Goal: Transaction & Acquisition: Purchase product/service

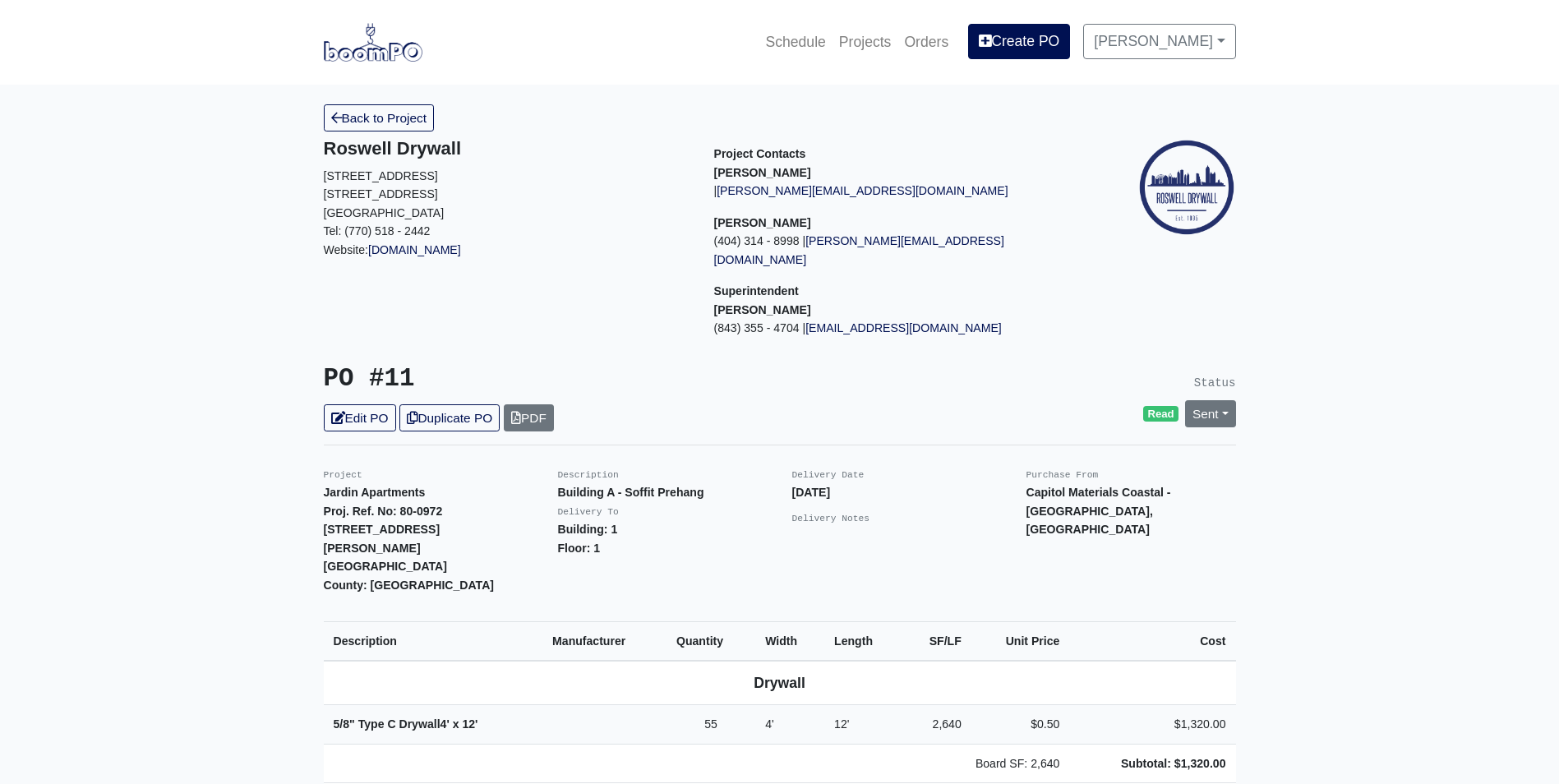
click at [396, 45] on img at bounding box center [372, 42] width 98 height 38
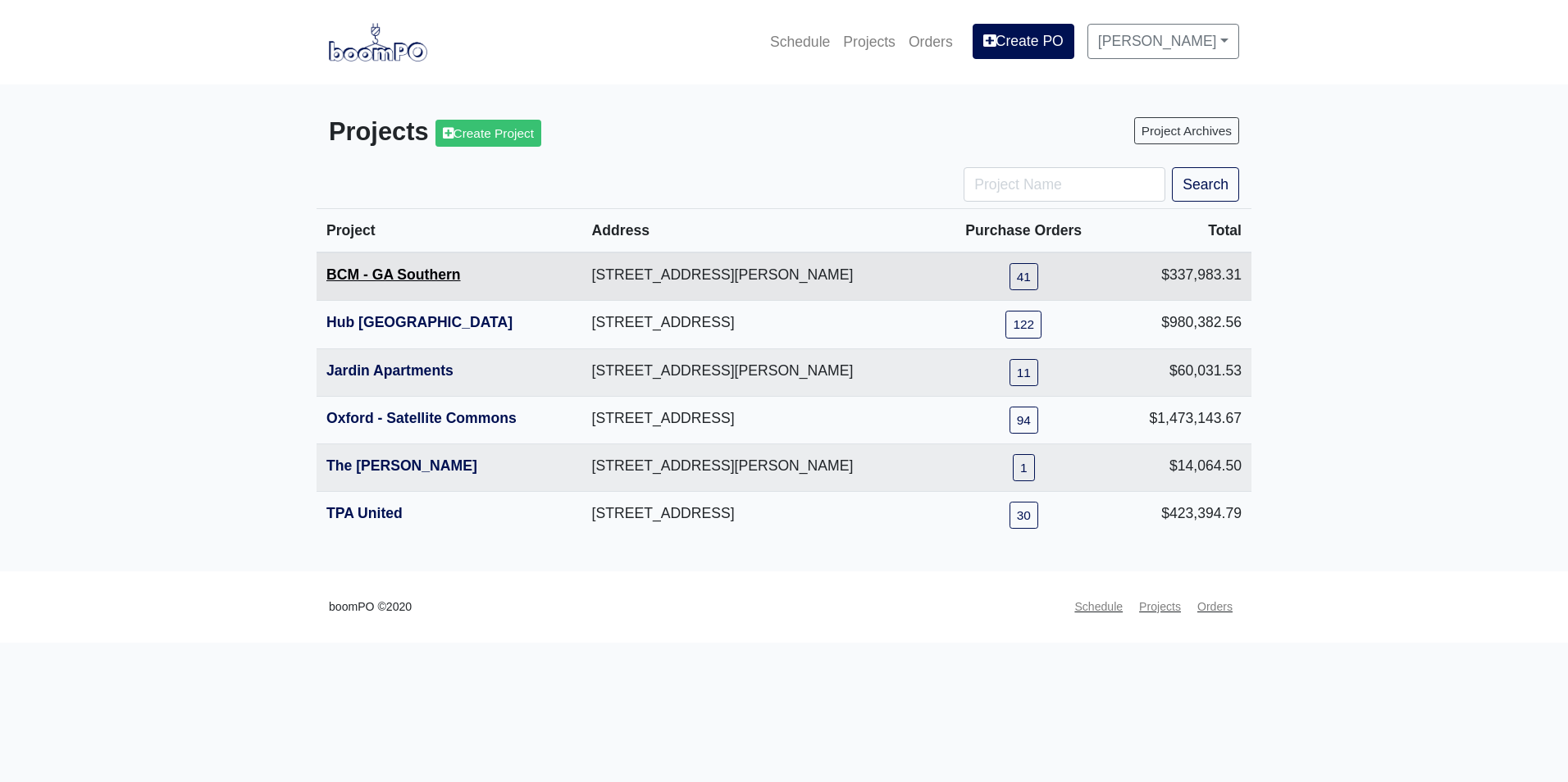
click at [376, 279] on link "BCM - GA Southern" at bounding box center [394, 274] width 135 height 16
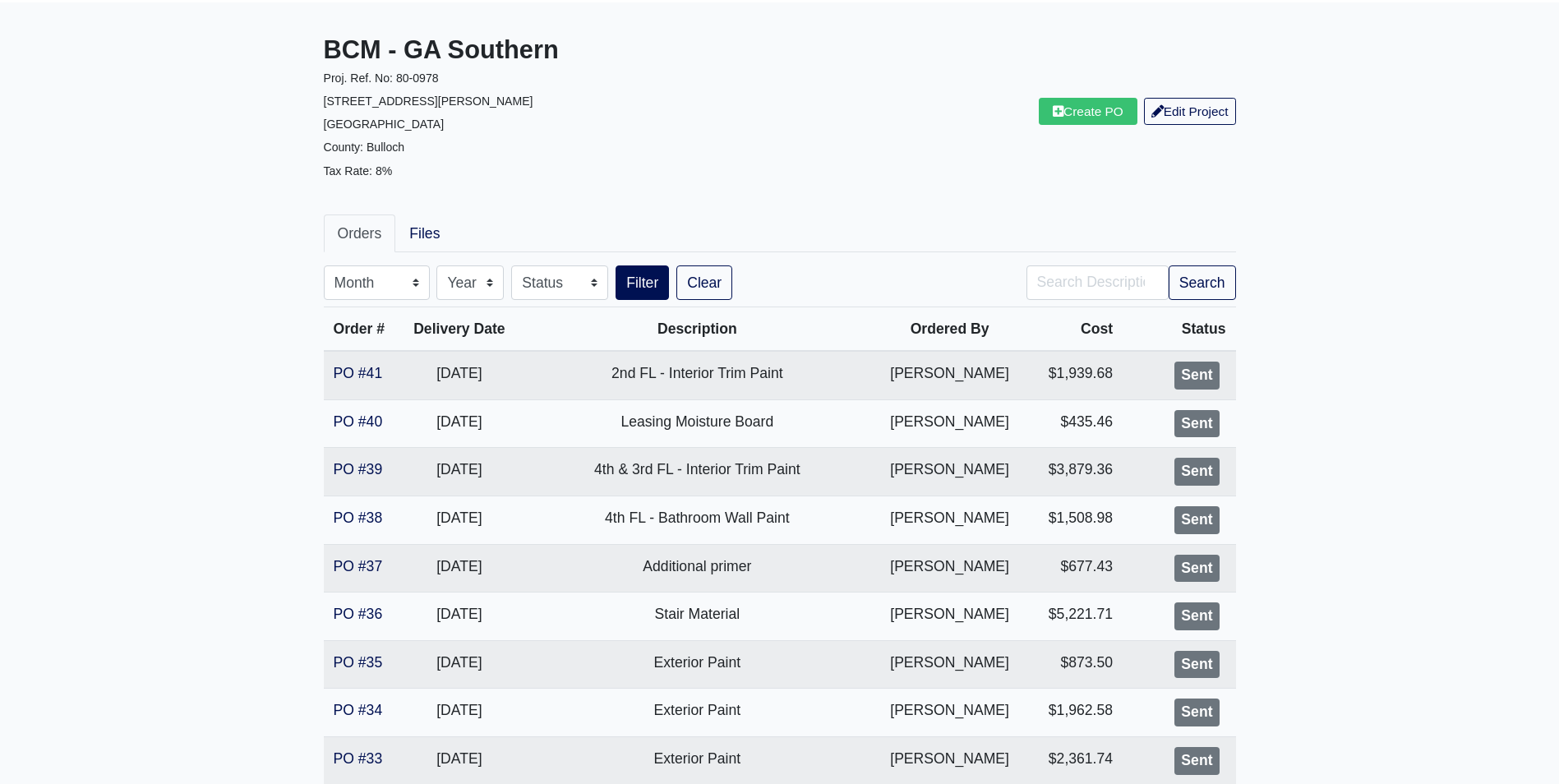
scroll to position [164, 0]
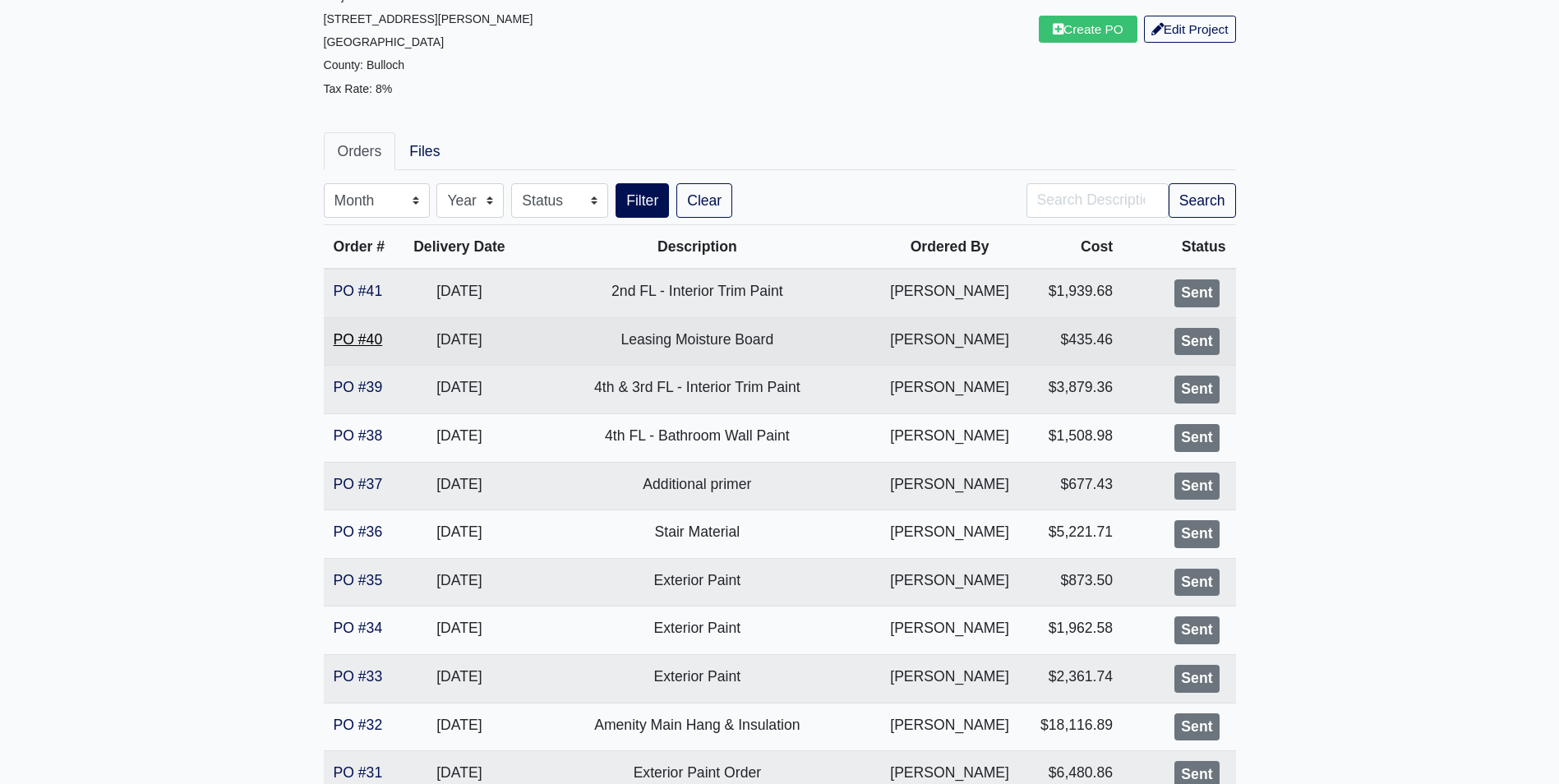
click at [366, 342] on link "PO #40" at bounding box center [359, 339] width 50 height 16
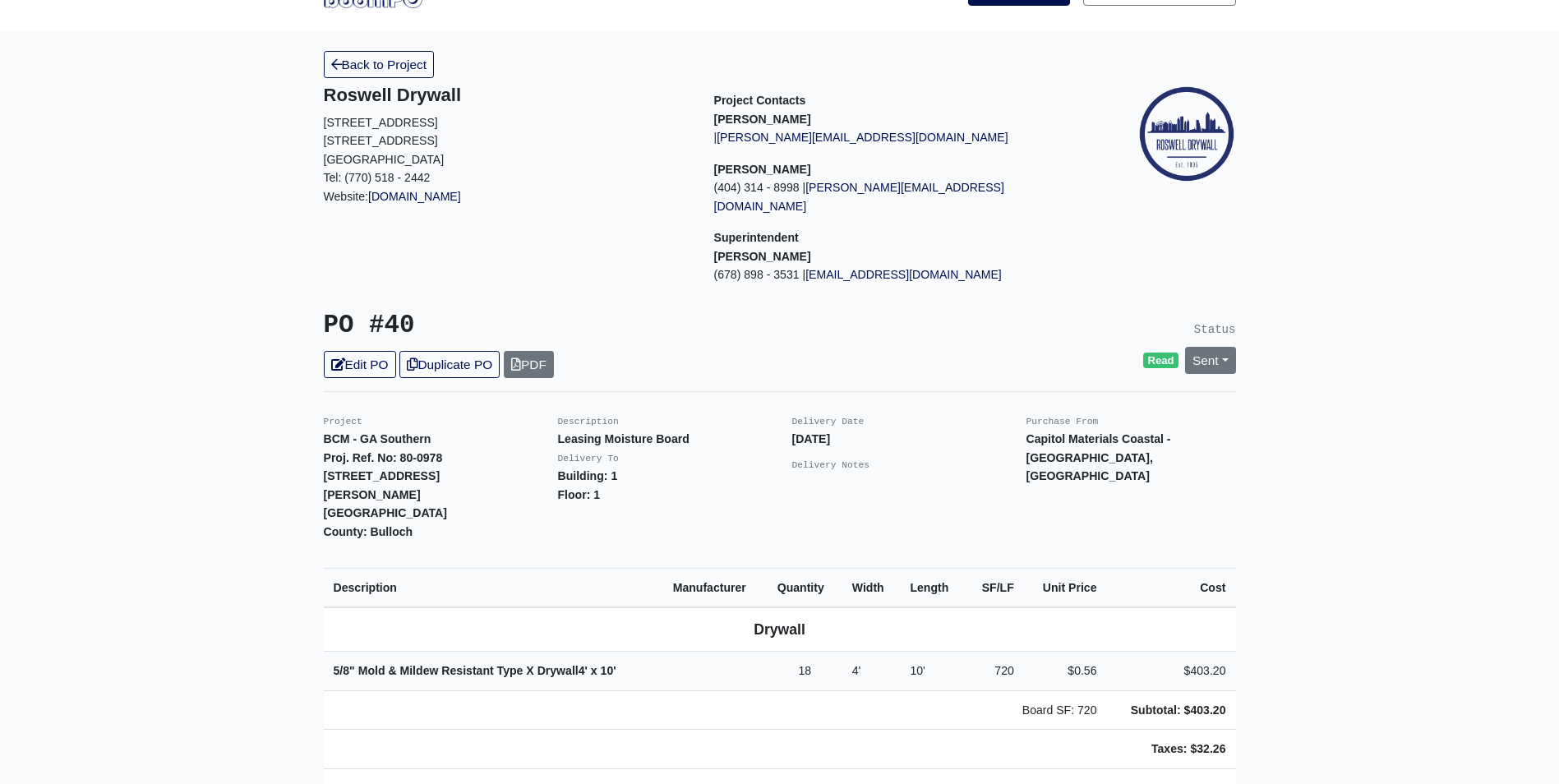
scroll to position [82, 0]
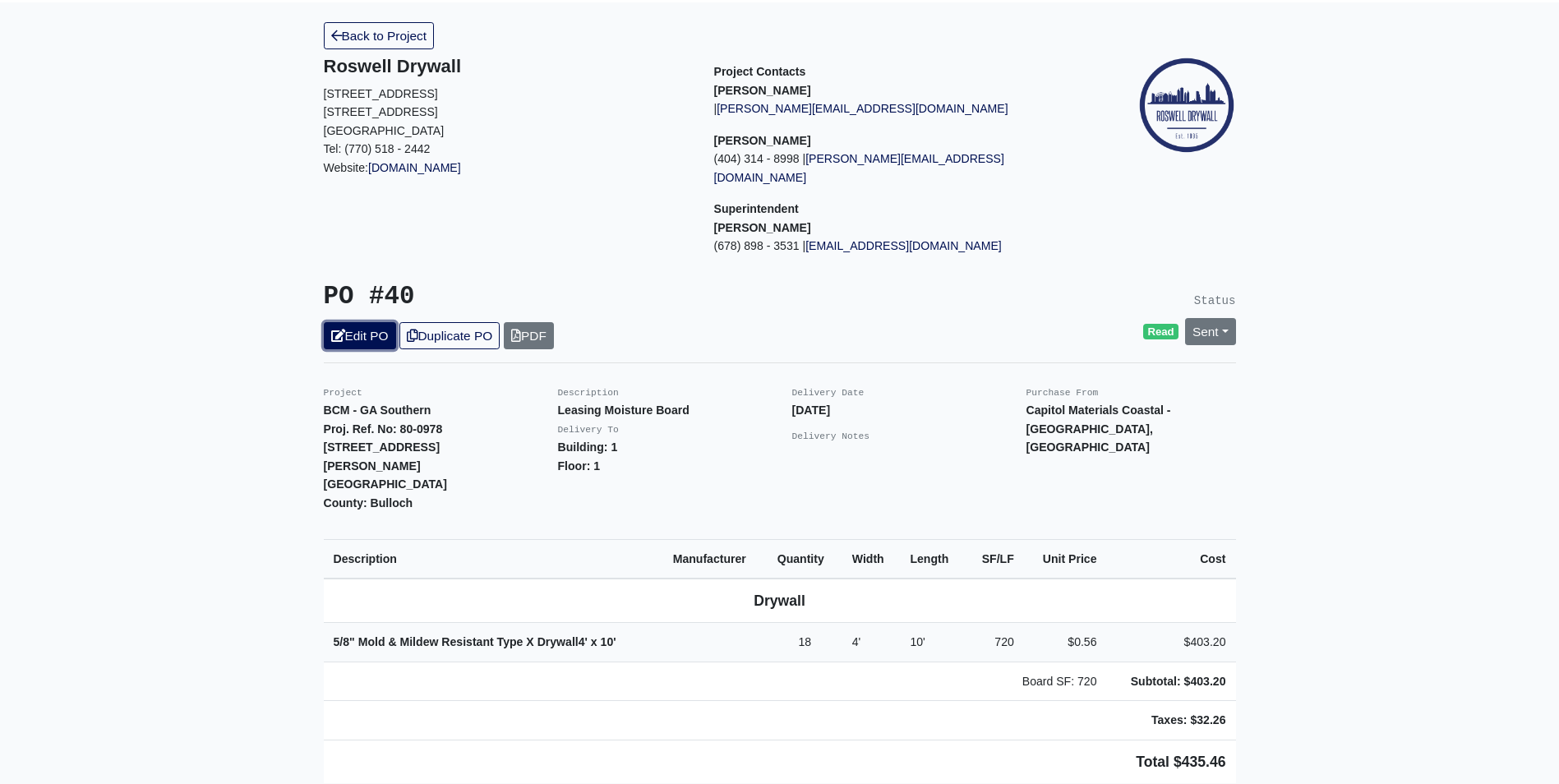
click at [374, 322] on link "Edit PO" at bounding box center [360, 336] width 73 height 27
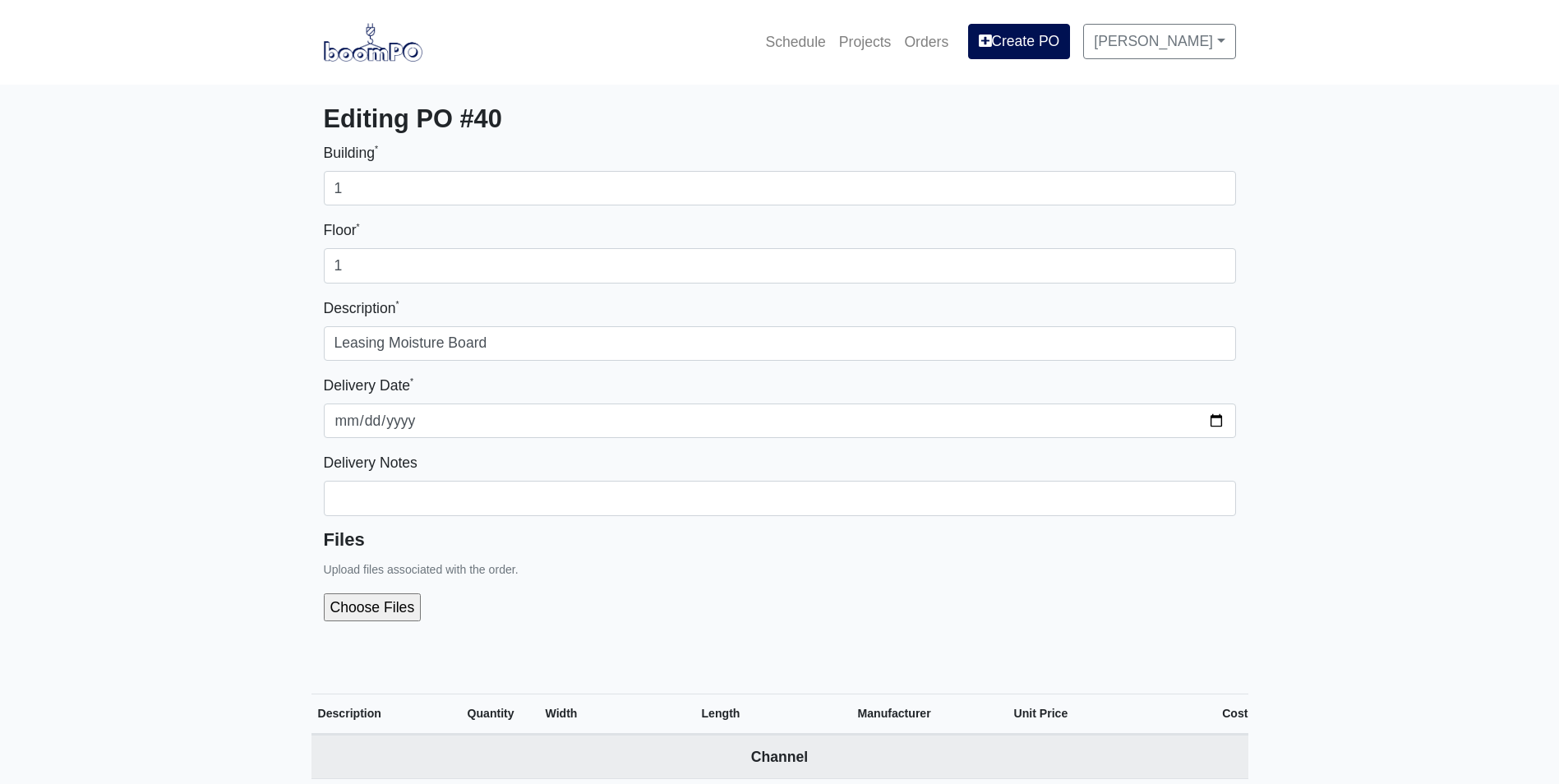
select select
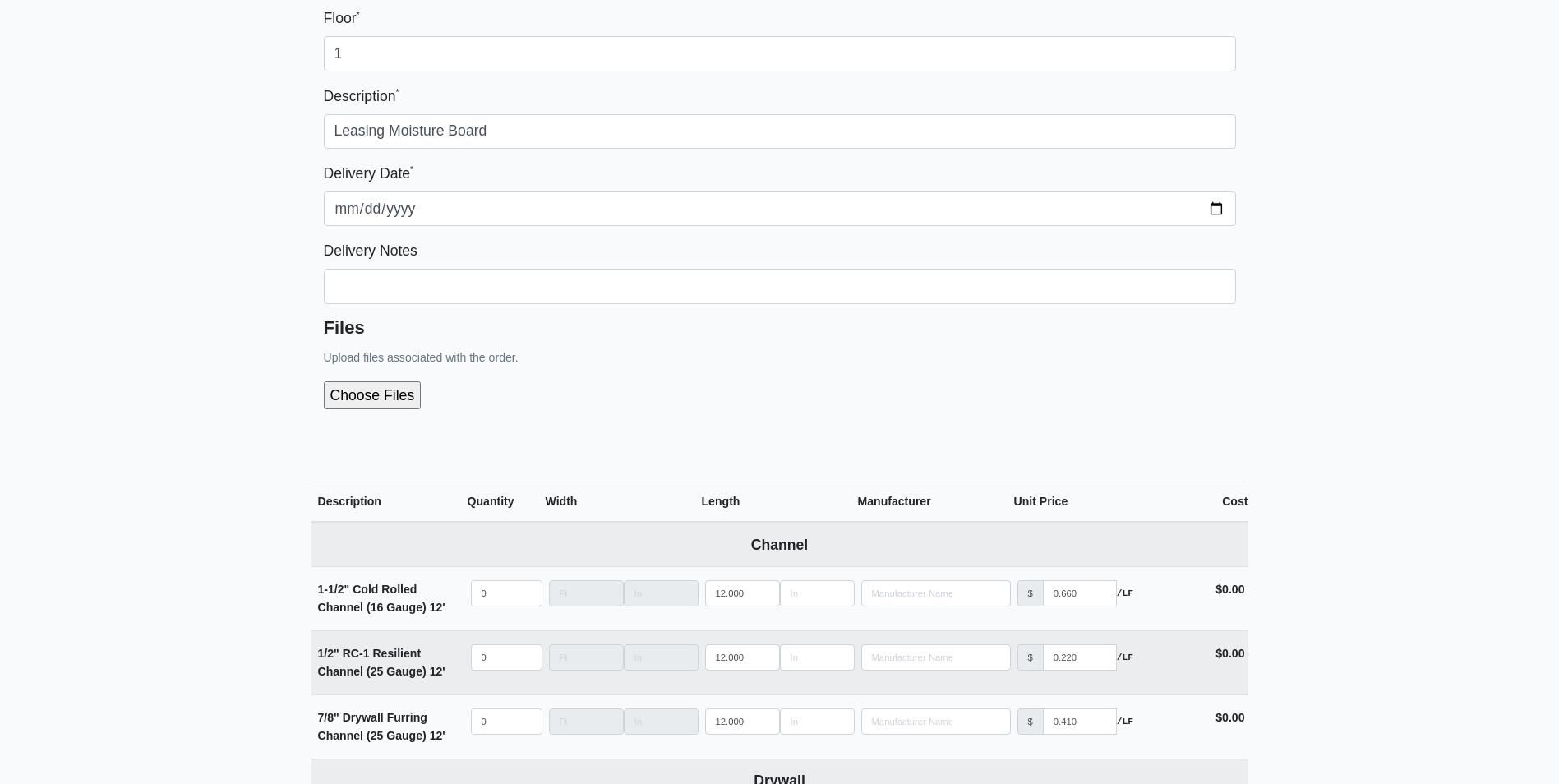
scroll to position [658, 0]
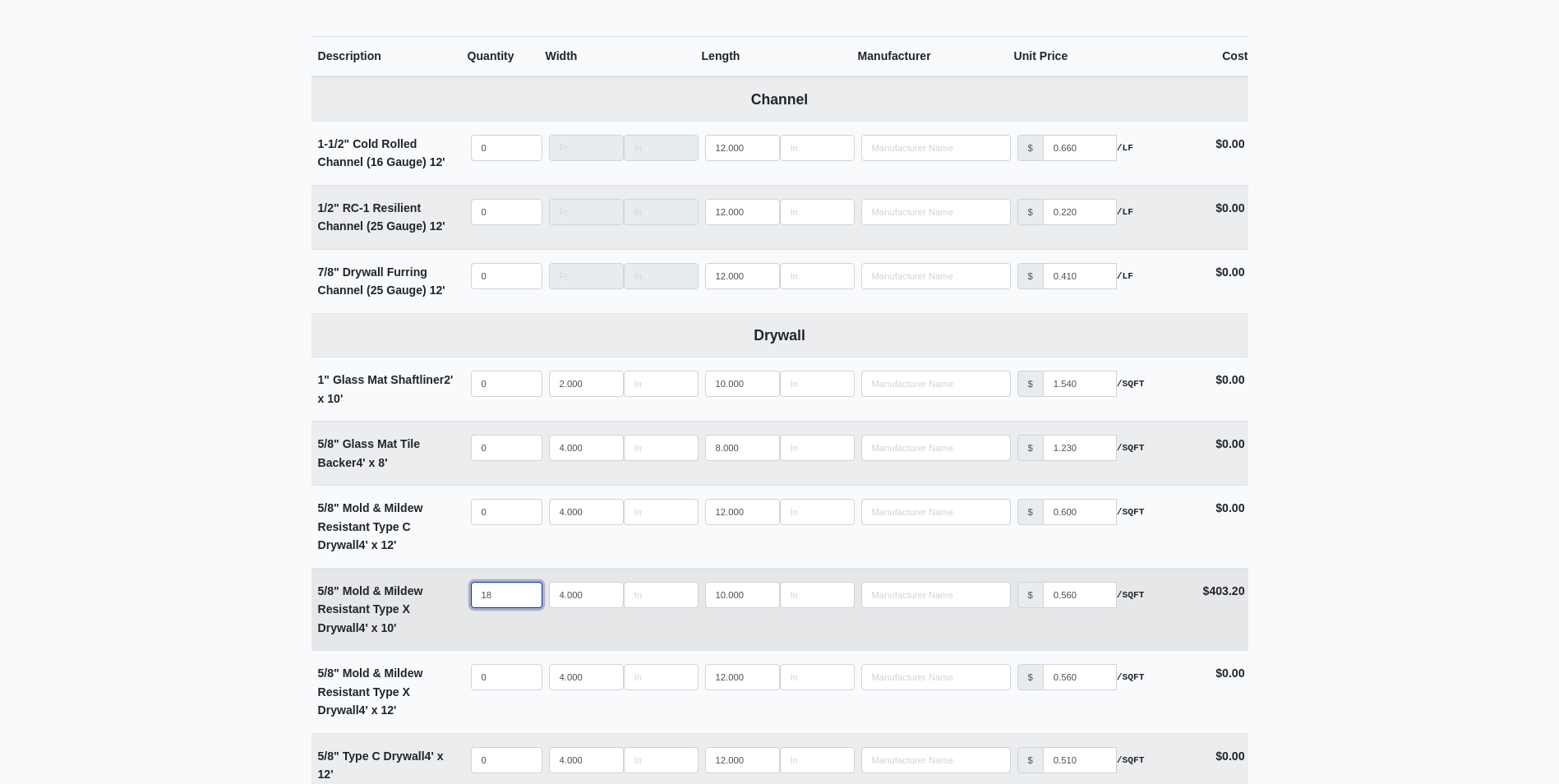
drag, startPoint x: 494, startPoint y: 597, endPoint x: 448, endPoint y: 597, distance: 46.0
click at [448, 597] on tr "5/8" Mold & Mildew Resistant Type X Drywall 4' x 10' Qty 18 Width 4.000 Length …" at bounding box center [780, 609] width 937 height 83
type input "3"
select select
type input "33"
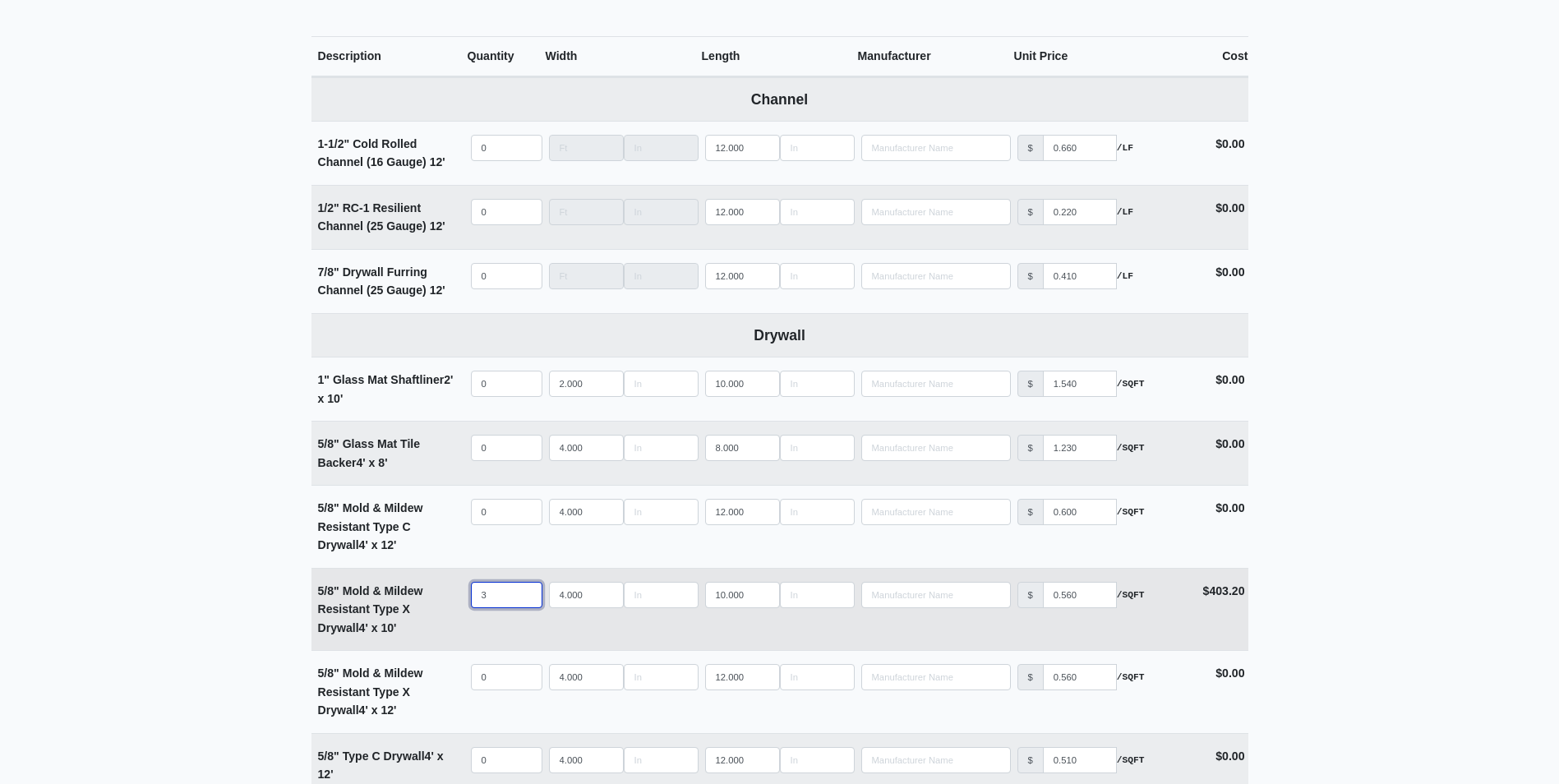
select select
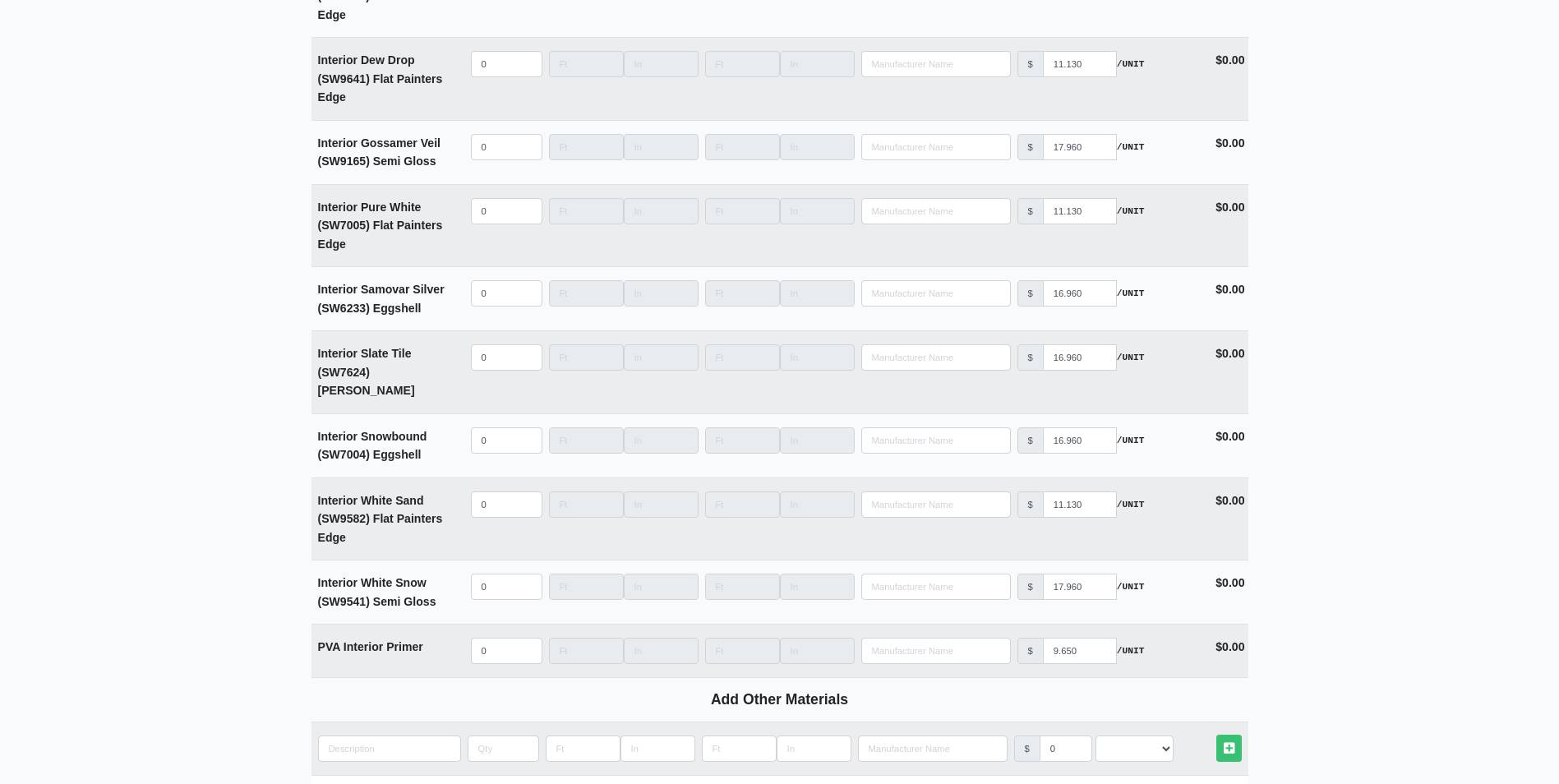
scroll to position [4052, 0]
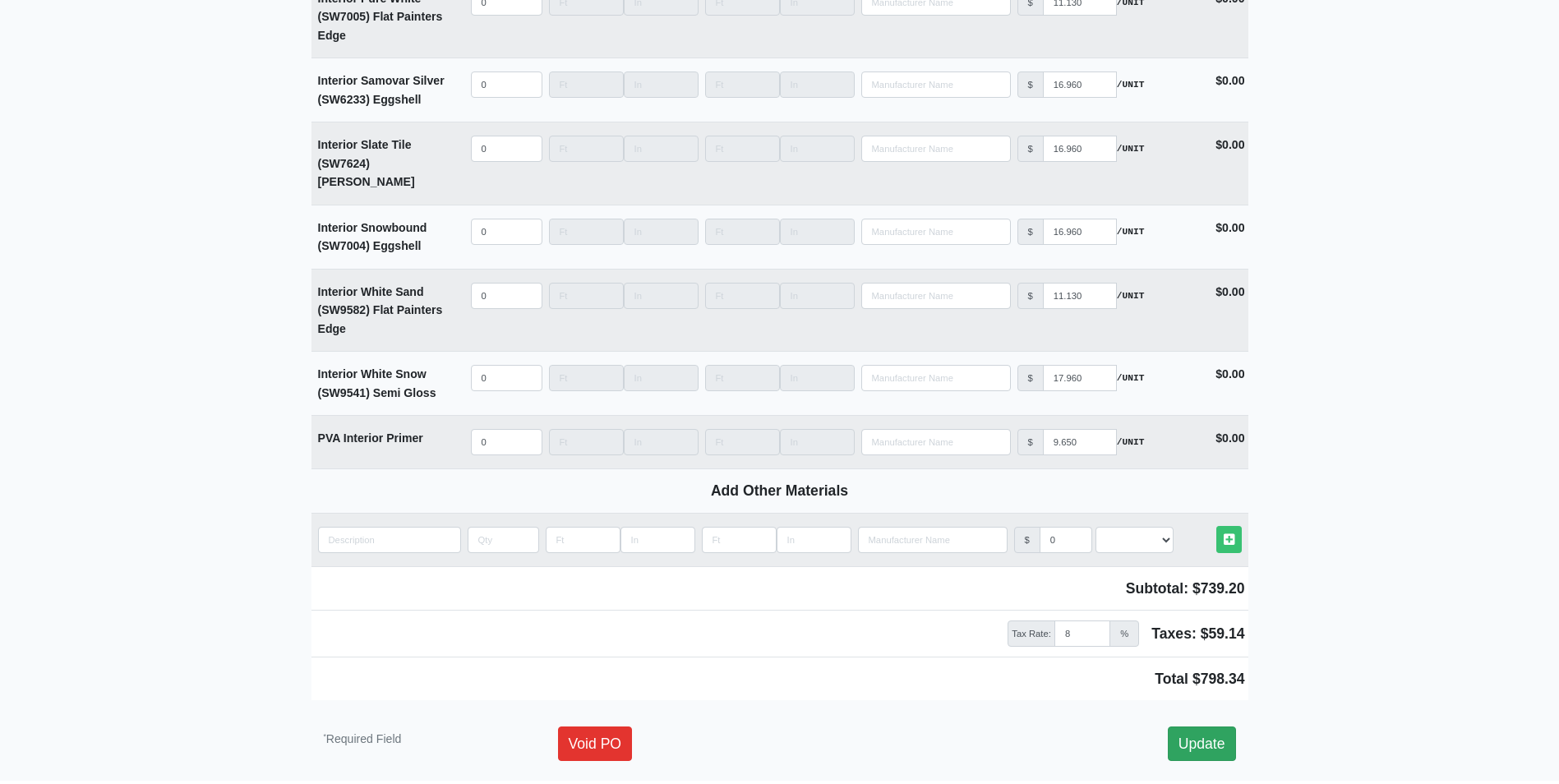
type input "33"
click at [1222, 727] on link "Update" at bounding box center [1202, 744] width 68 height 34
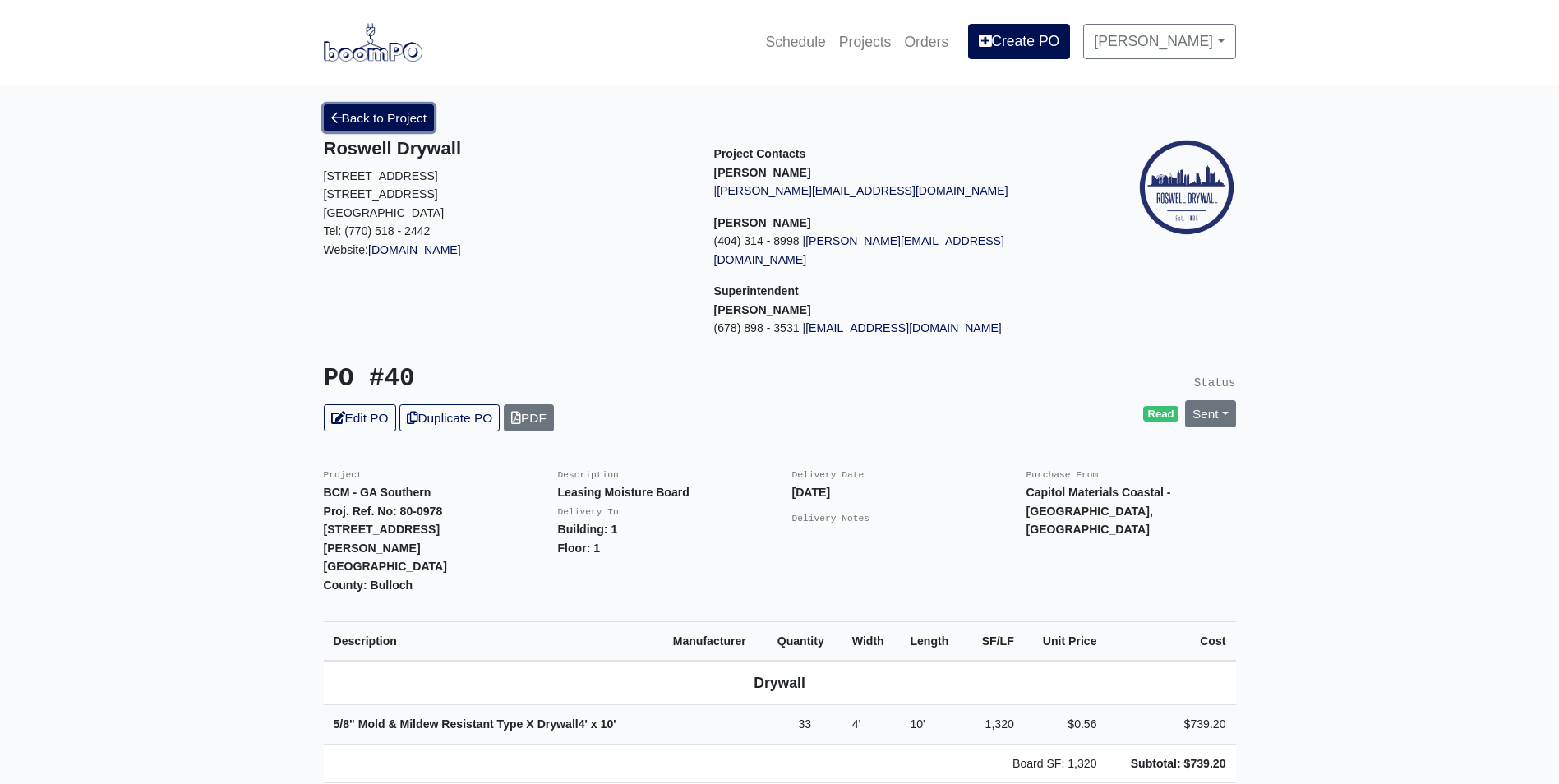
click at [355, 113] on link "Back to Project" at bounding box center [379, 118] width 111 height 27
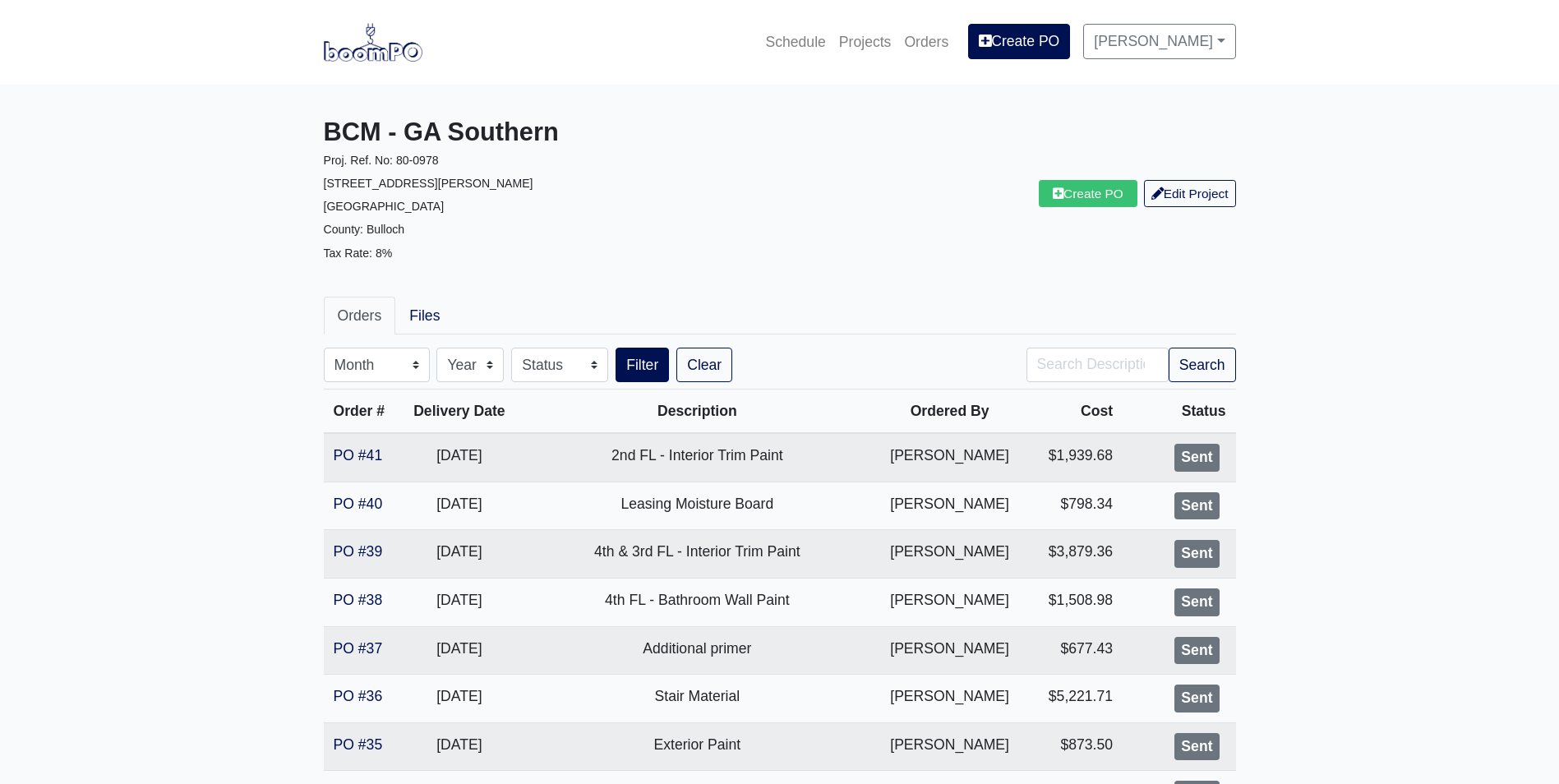
click at [371, 51] on img at bounding box center [372, 42] width 98 height 38
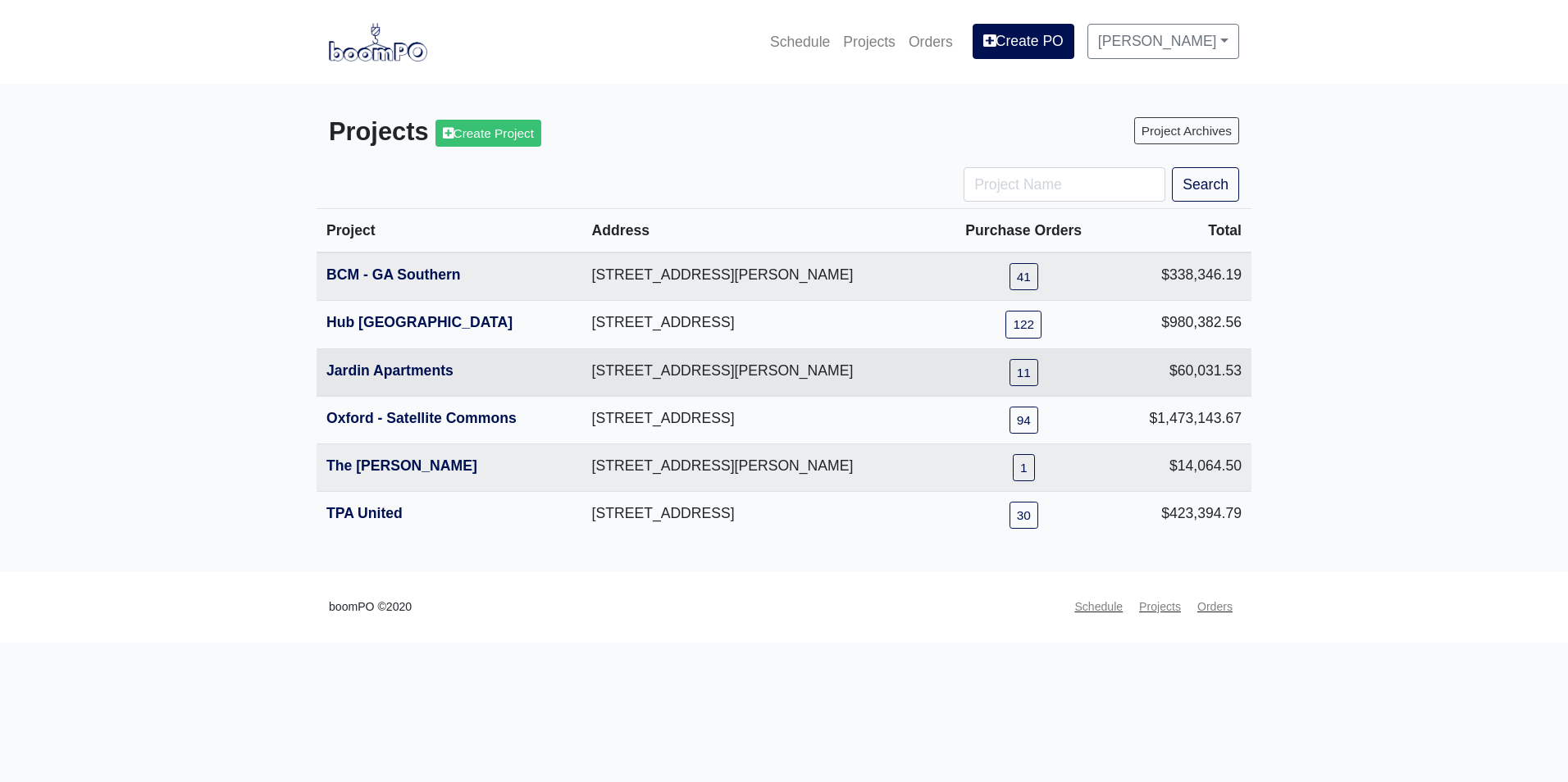
click at [373, 362] on th "Jardin Apartments" at bounding box center [449, 372] width 266 height 48
click at [372, 368] on link "Jardin Apartments" at bounding box center [389, 370] width 127 height 16
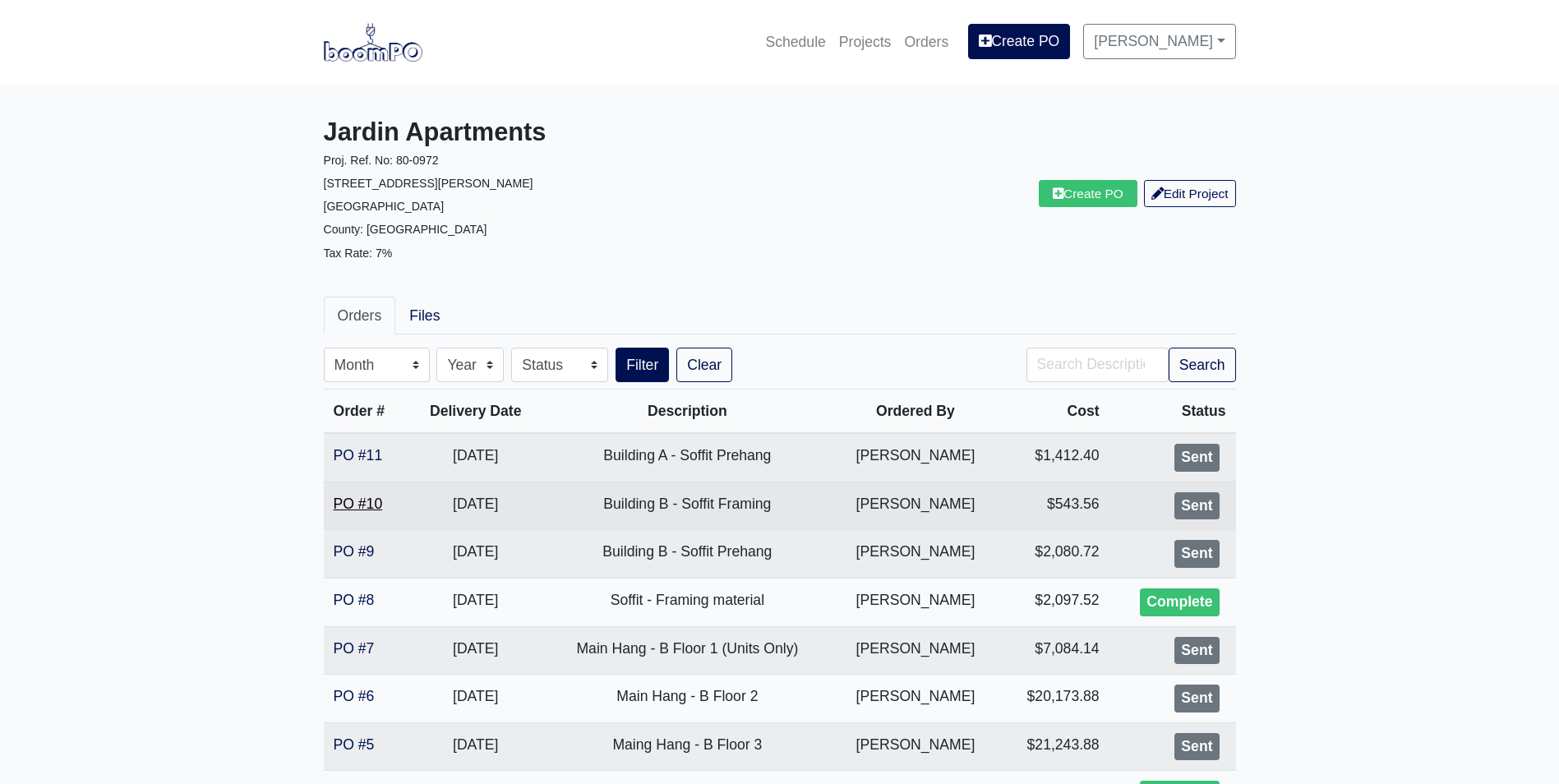
click at [377, 500] on link "PO #10" at bounding box center [359, 503] width 50 height 16
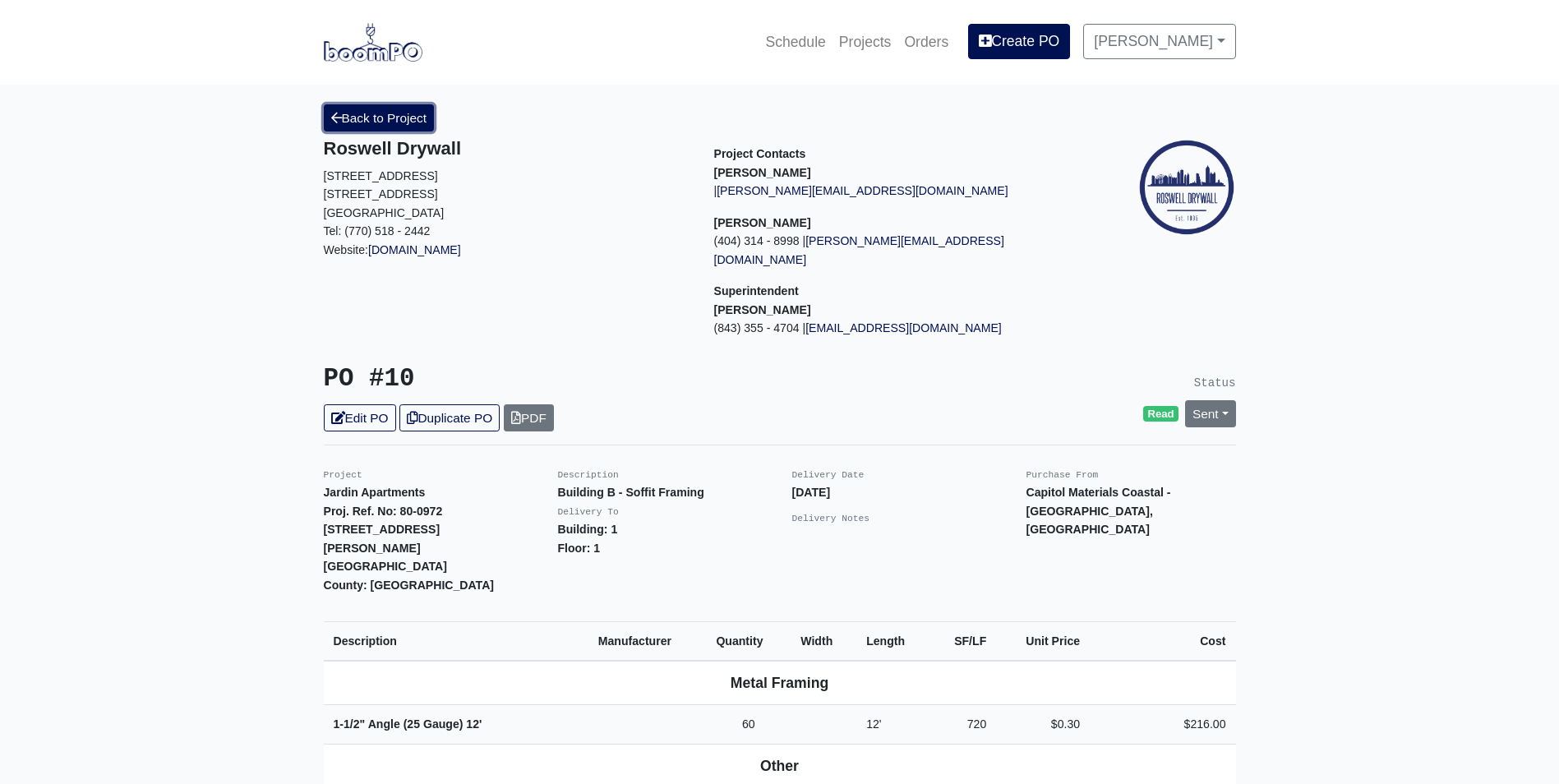
click at [409, 108] on link "Back to Project" at bounding box center [379, 118] width 111 height 27
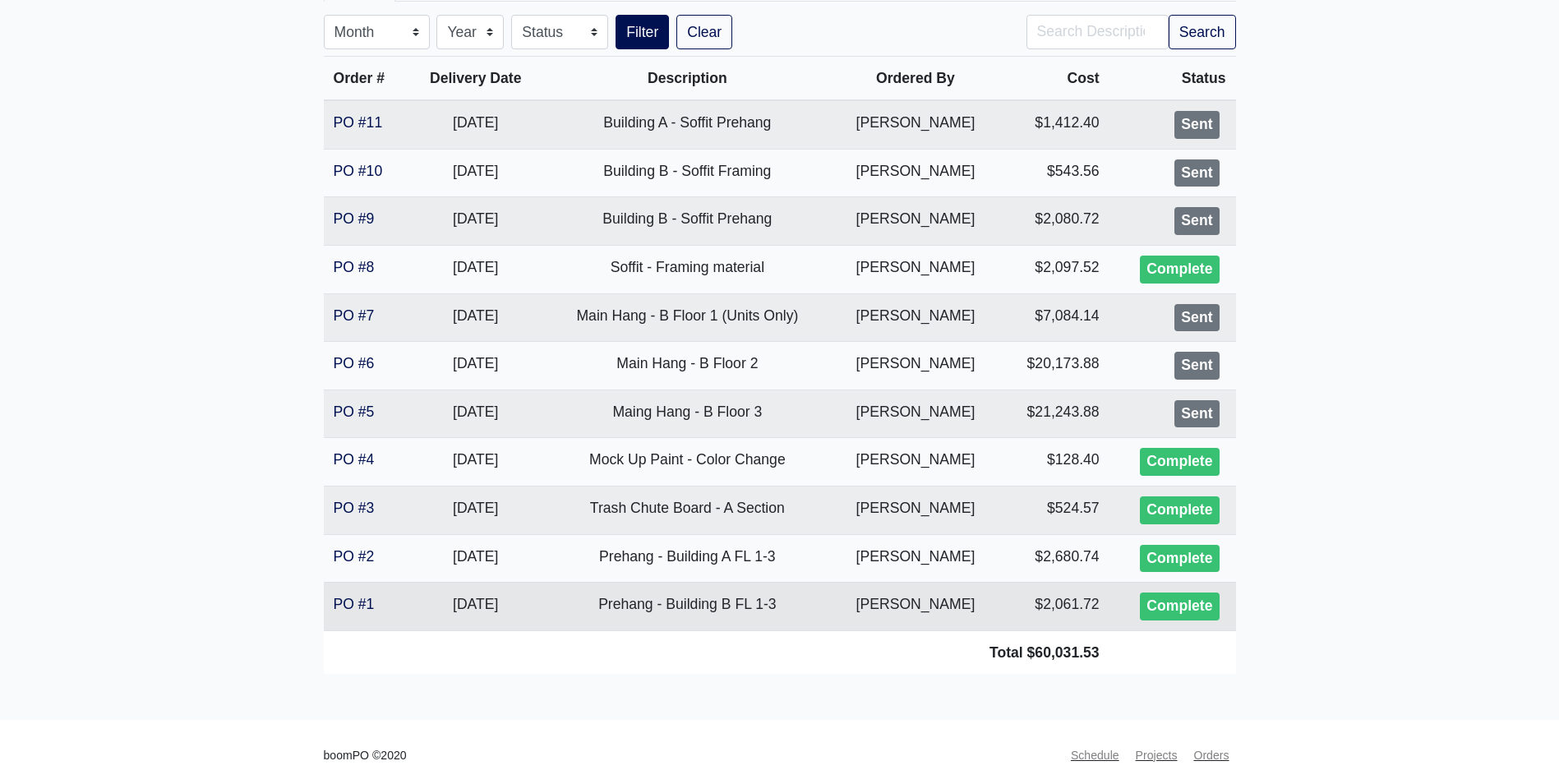
scroll to position [339, 0]
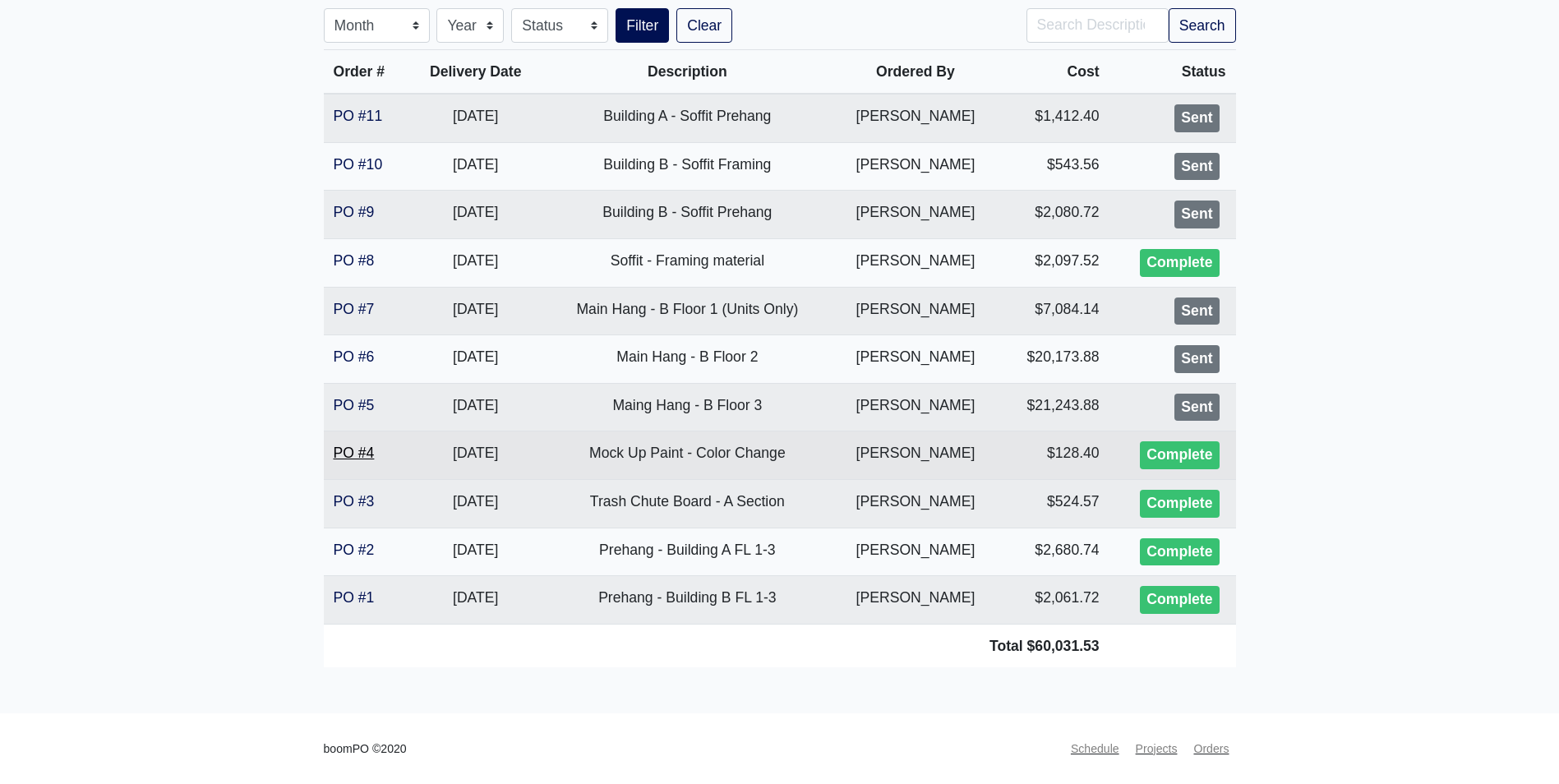
click at [367, 445] on link "PO #4" at bounding box center [355, 453] width 41 height 16
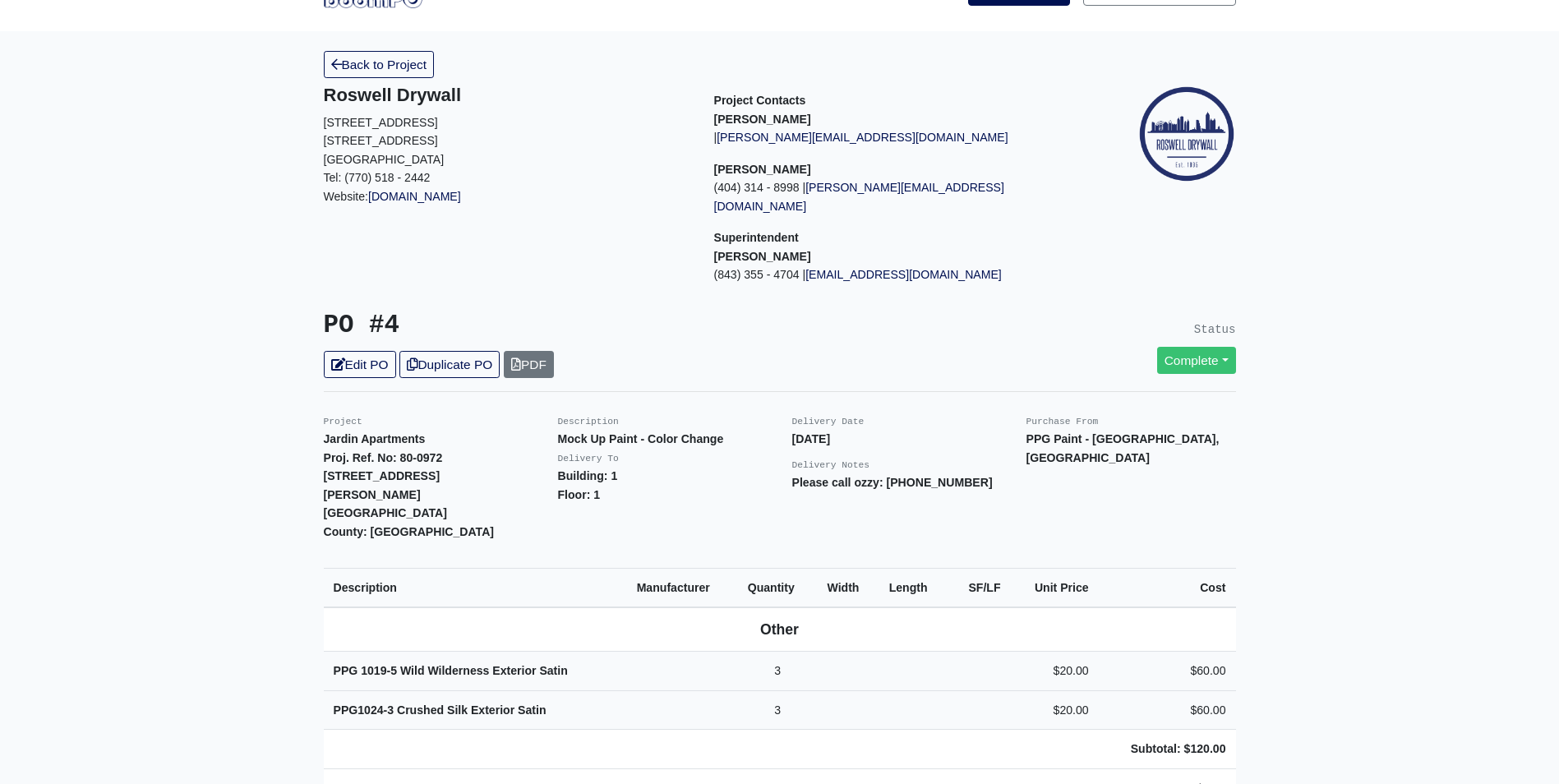
scroll to position [82, 0]
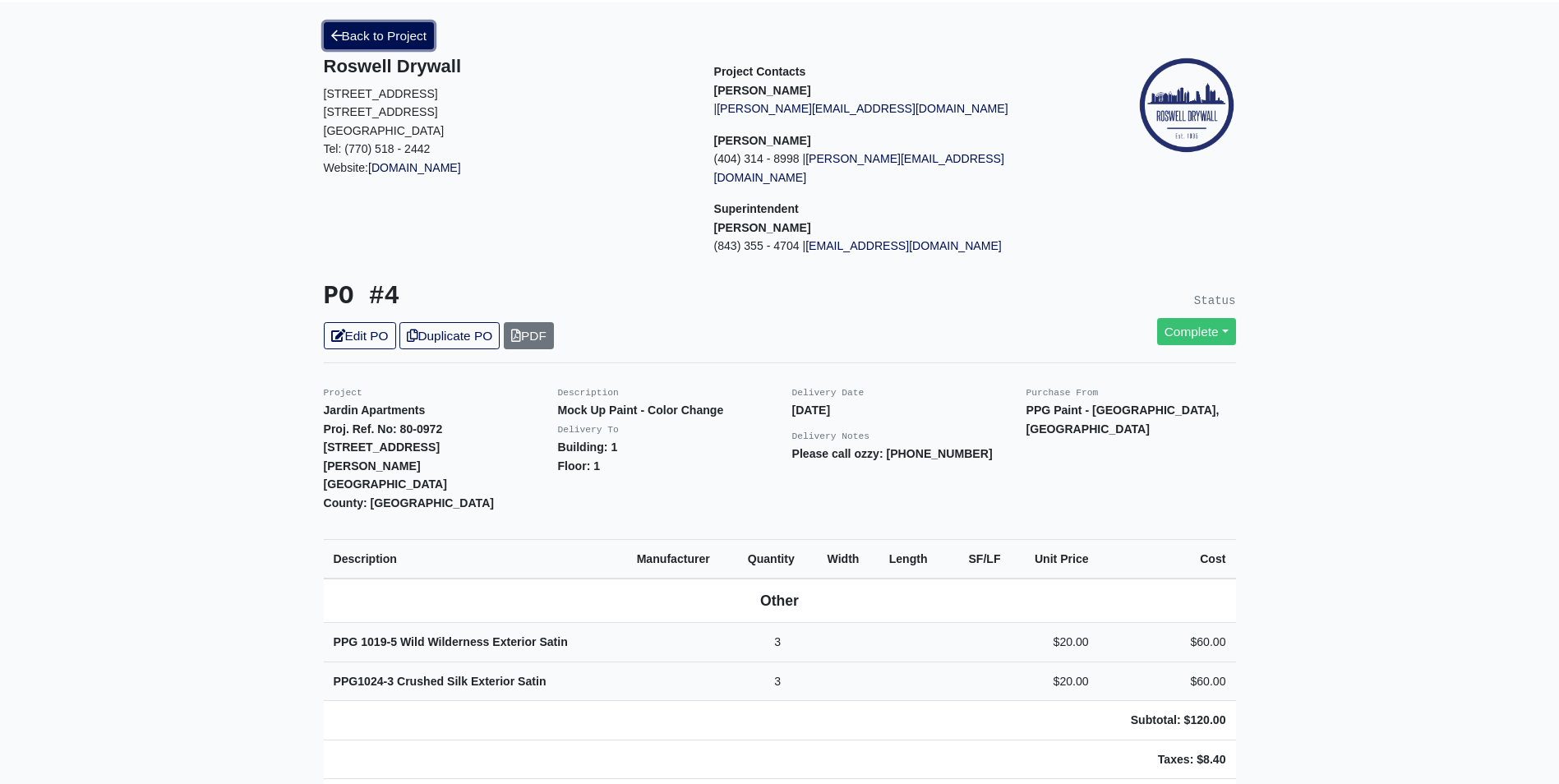
click at [401, 28] on link "Back to Project" at bounding box center [379, 36] width 111 height 27
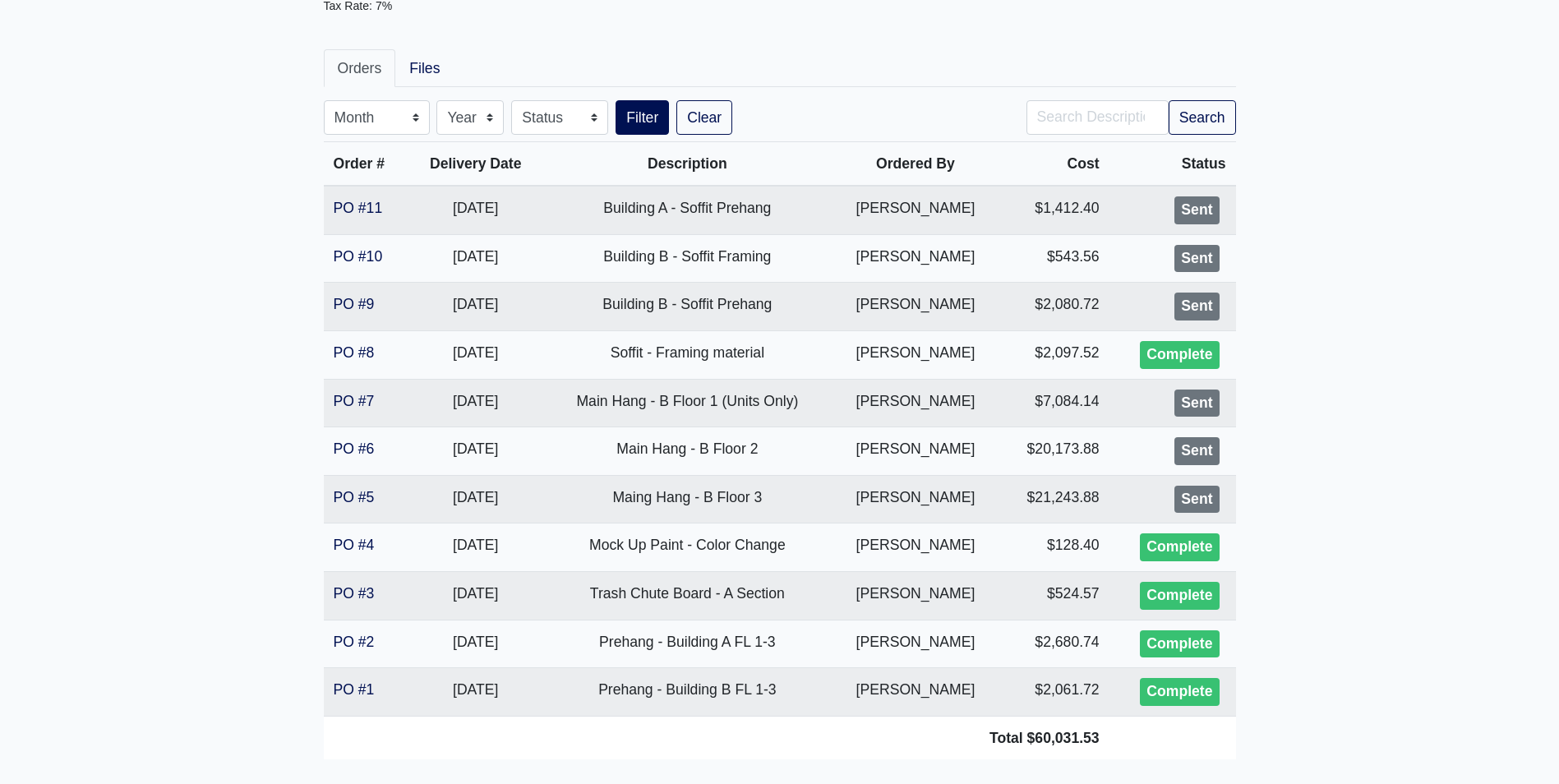
scroll to position [329, 0]
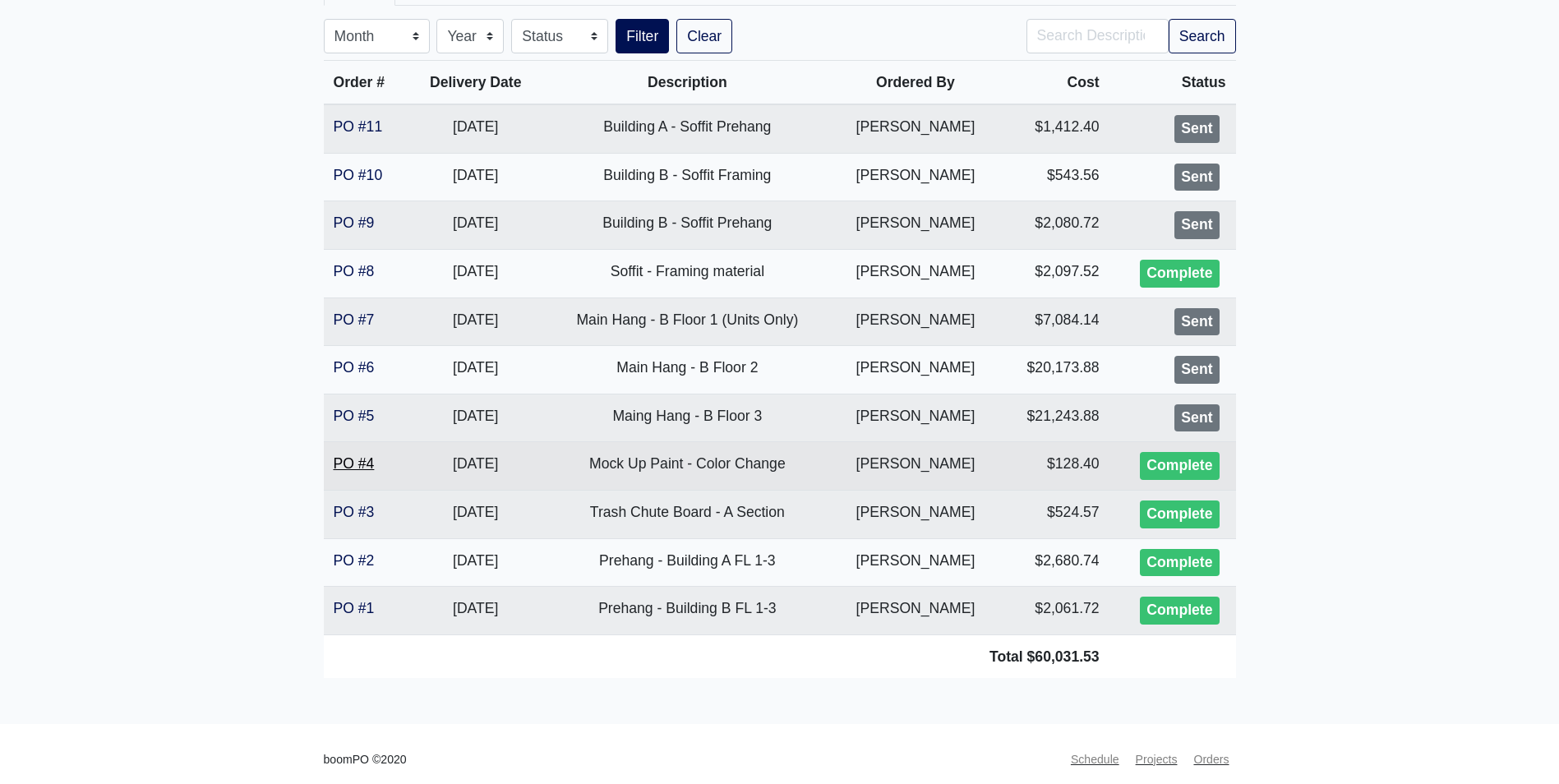
click at [365, 464] on link "PO #4" at bounding box center [355, 463] width 41 height 16
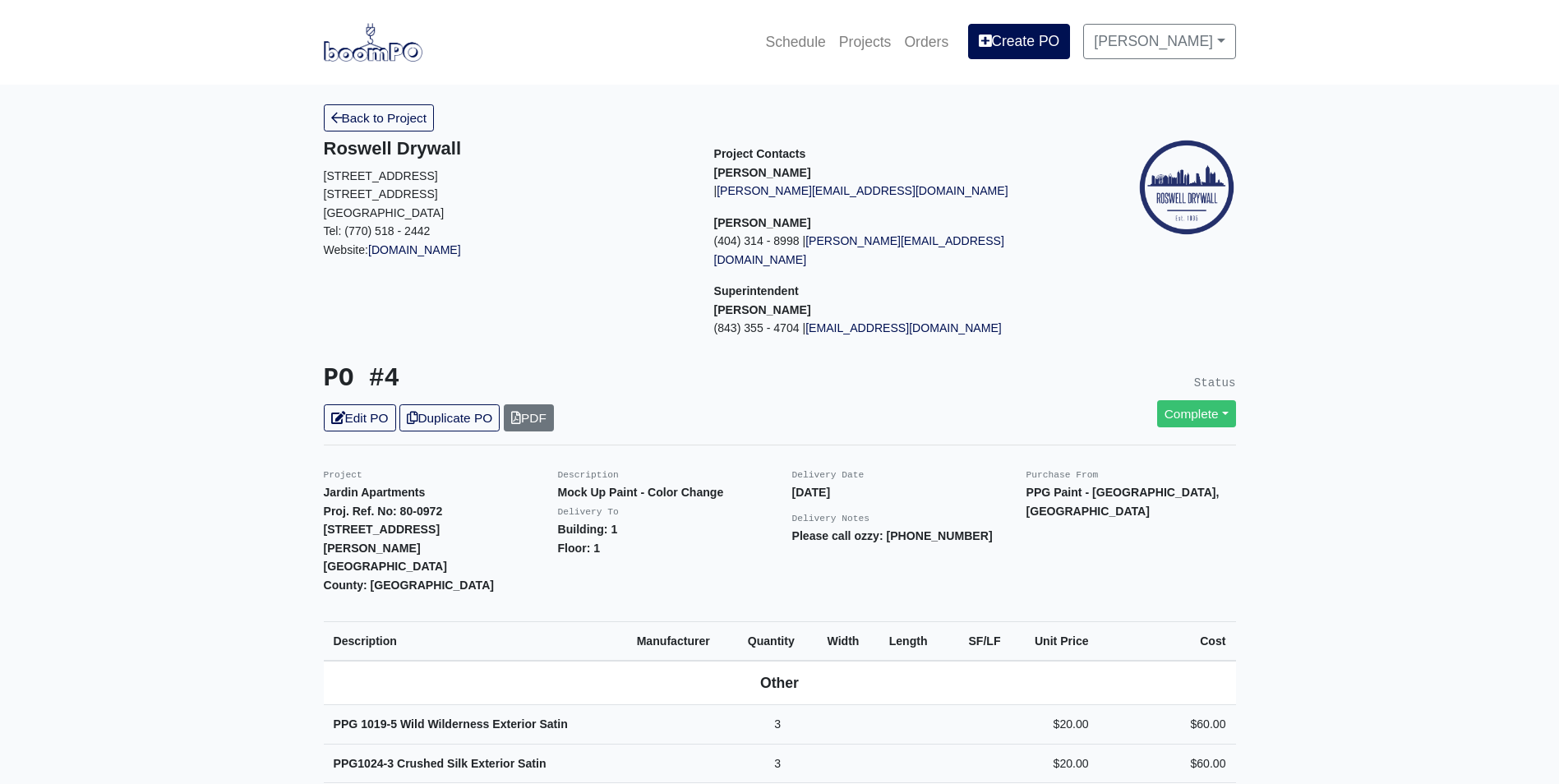
click at [364, 50] on img at bounding box center [372, 42] width 98 height 38
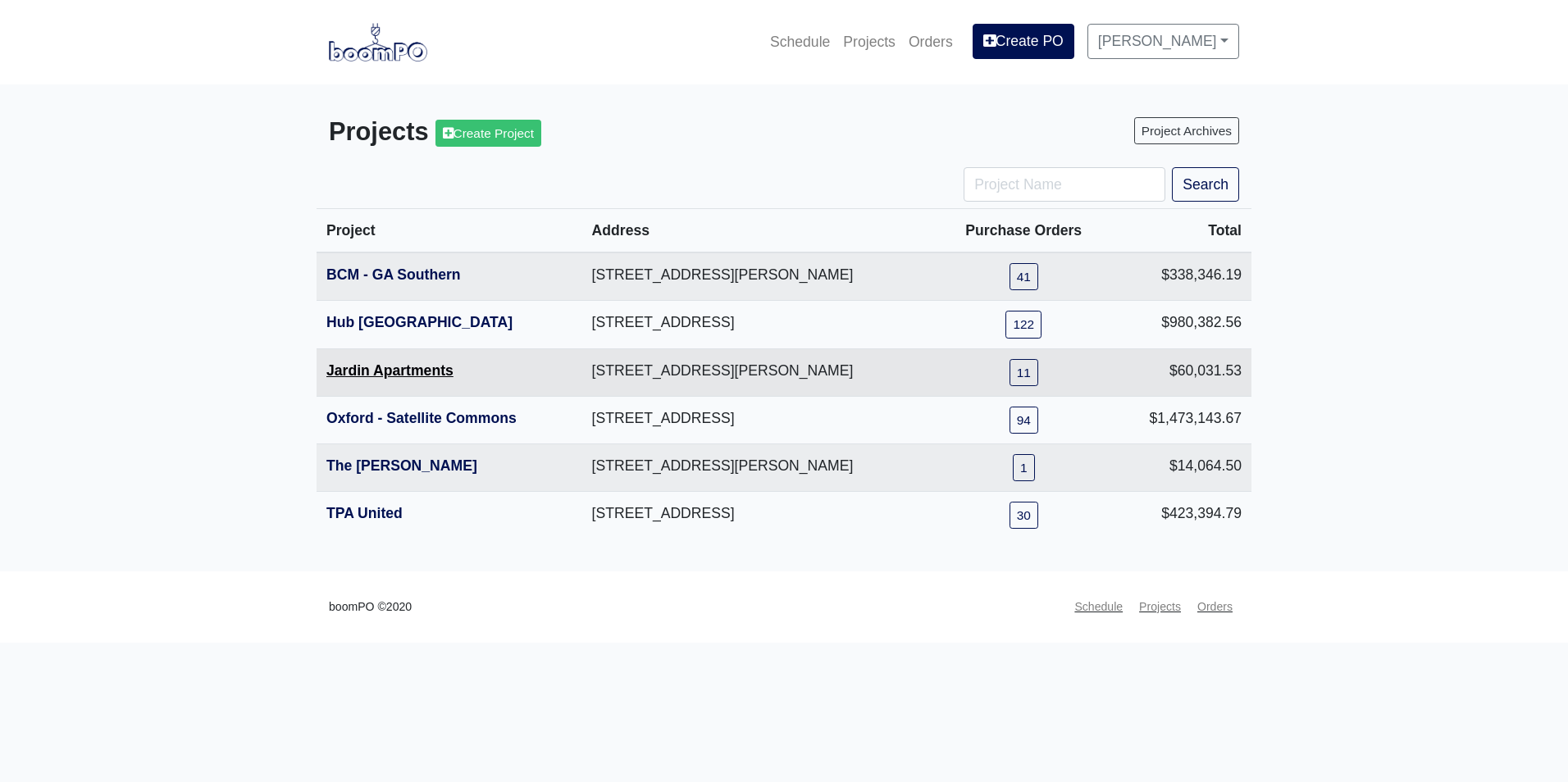
click at [366, 368] on link "Jardin Apartments" at bounding box center [389, 370] width 127 height 16
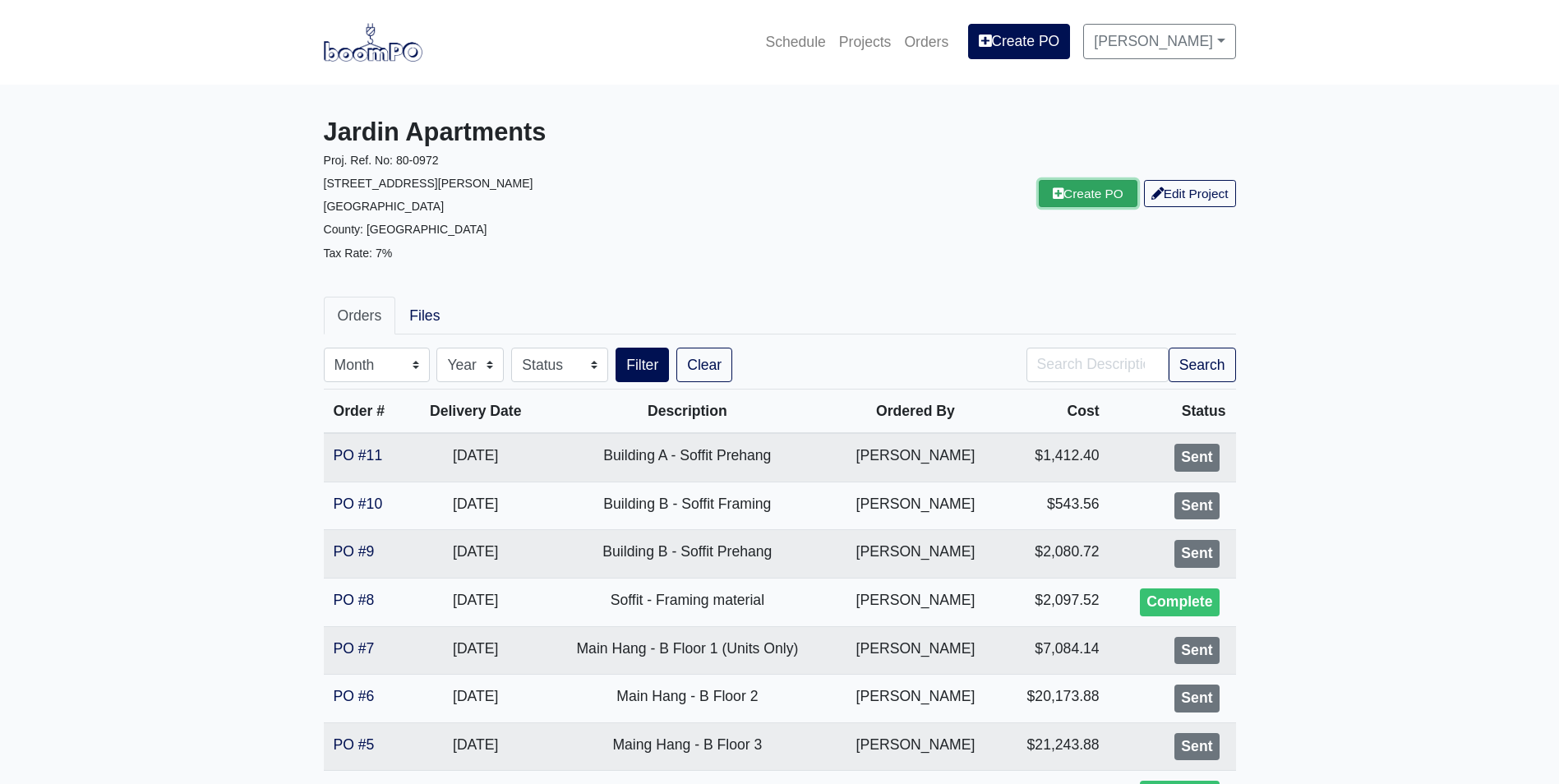
click at [1081, 191] on link "Create PO" at bounding box center [1087, 194] width 98 height 27
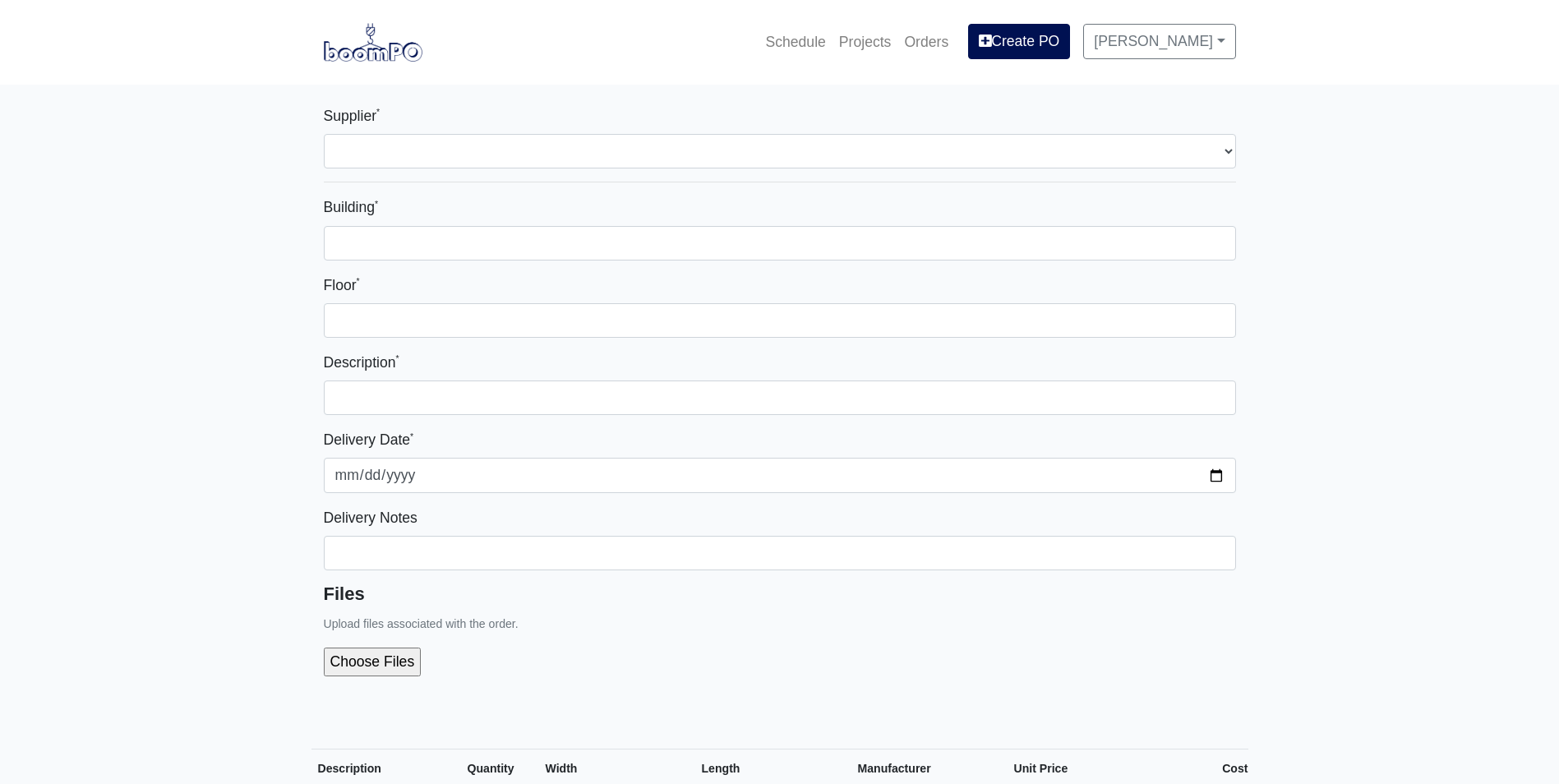
select select
click at [672, 130] on div "Supplier * Select one... Capitol Materials Coastal - [GEOGRAPHIC_DATA], [GEOGRA…" at bounding box center [780, 136] width 912 height 64
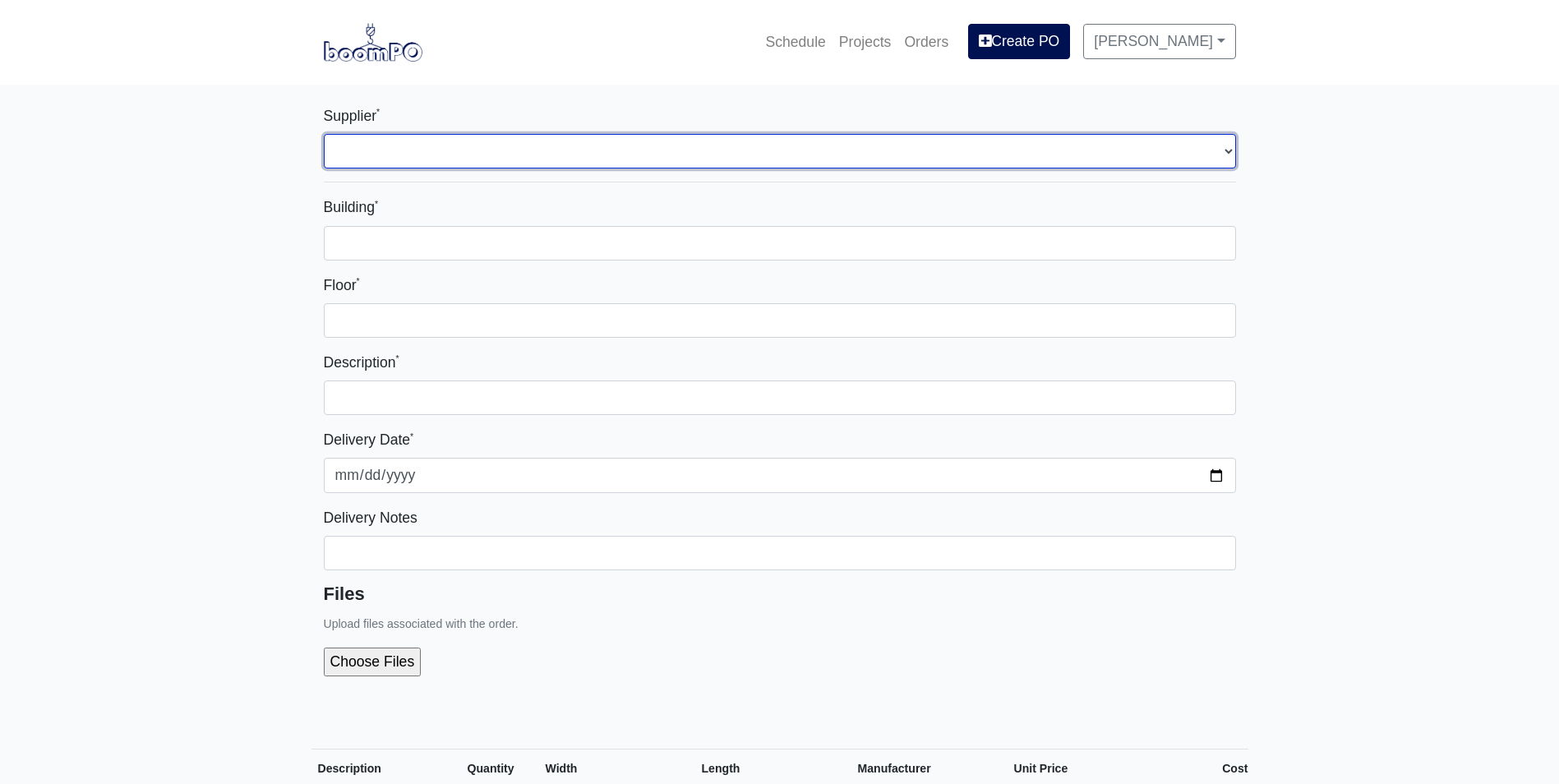
drag, startPoint x: 665, startPoint y: 145, endPoint x: 659, endPoint y: 169, distance: 24.7
click at [665, 145] on select "Select one... Capitol Materials Coastal - [GEOGRAPHIC_DATA], [GEOGRAPHIC_DATA] …" at bounding box center [780, 151] width 912 height 34
select select "875"
click at [324, 134] on select "Select one... Capitol Materials Coastal - [GEOGRAPHIC_DATA], [GEOGRAPHIC_DATA] …" at bounding box center [780, 151] width 912 height 34
select select
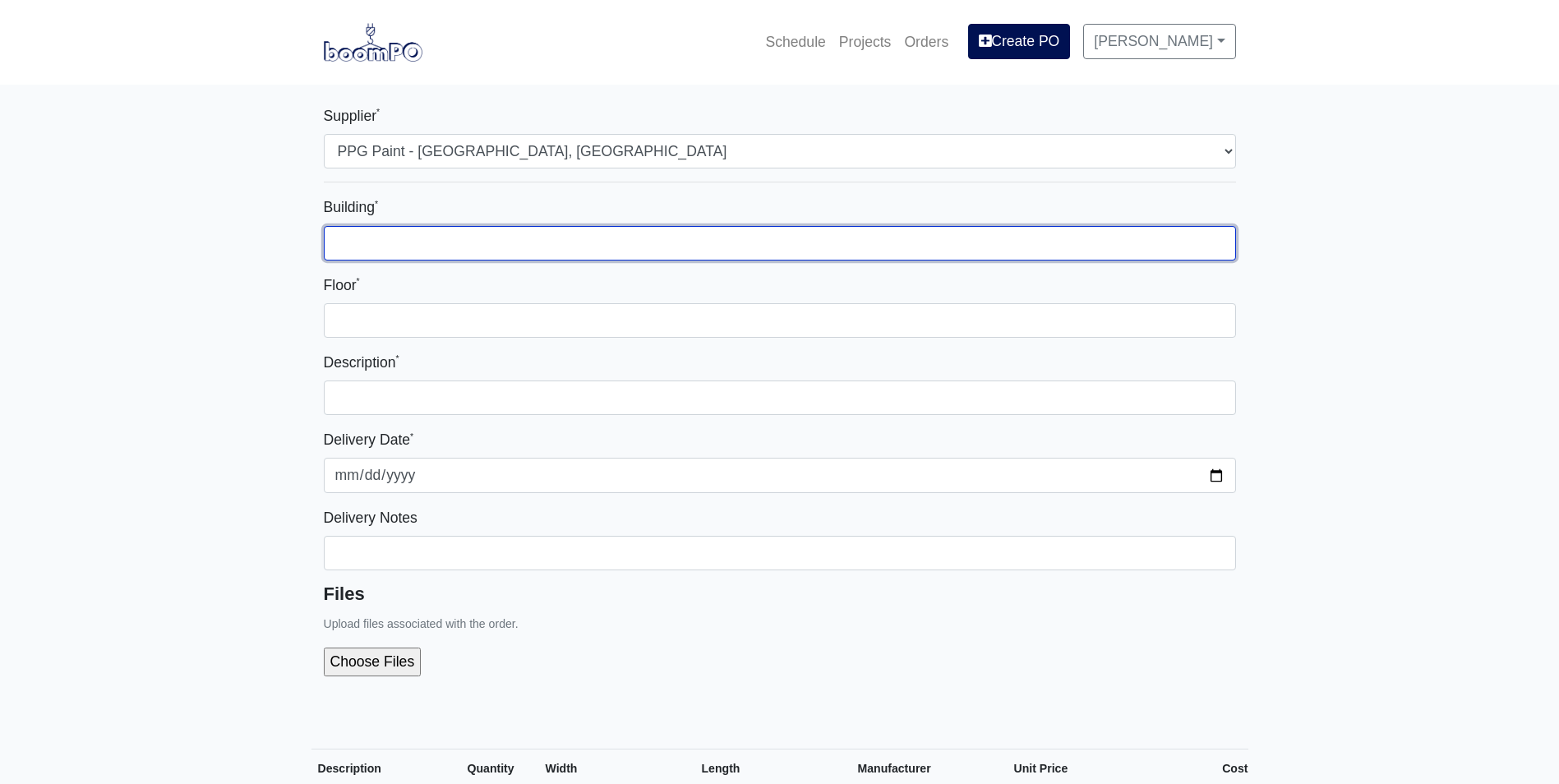
click at [603, 243] on input "Building *" at bounding box center [780, 243] width 912 height 34
type input "1"
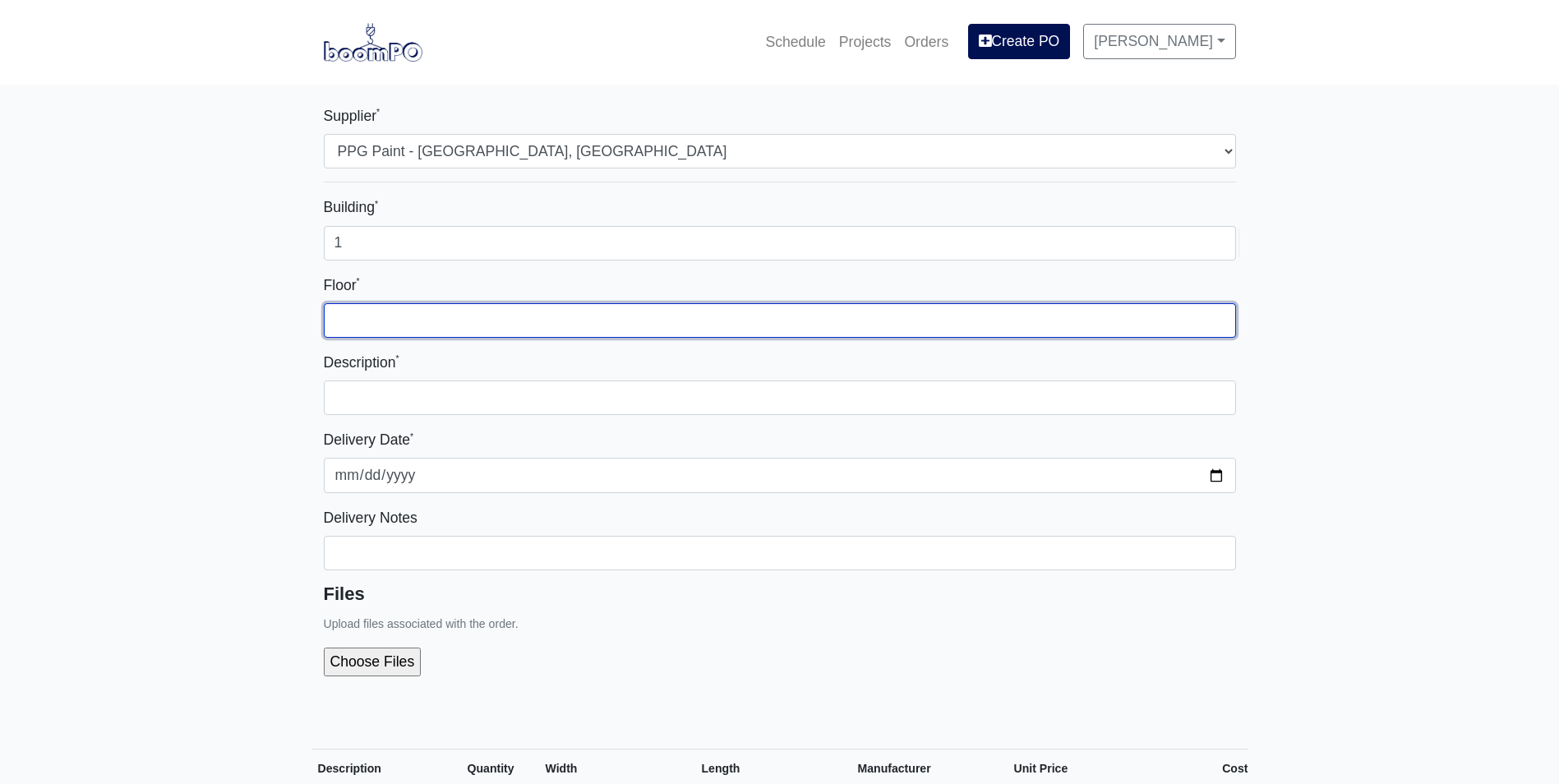
click at [690, 312] on input "Floor *" at bounding box center [780, 320] width 912 height 34
type input "1"
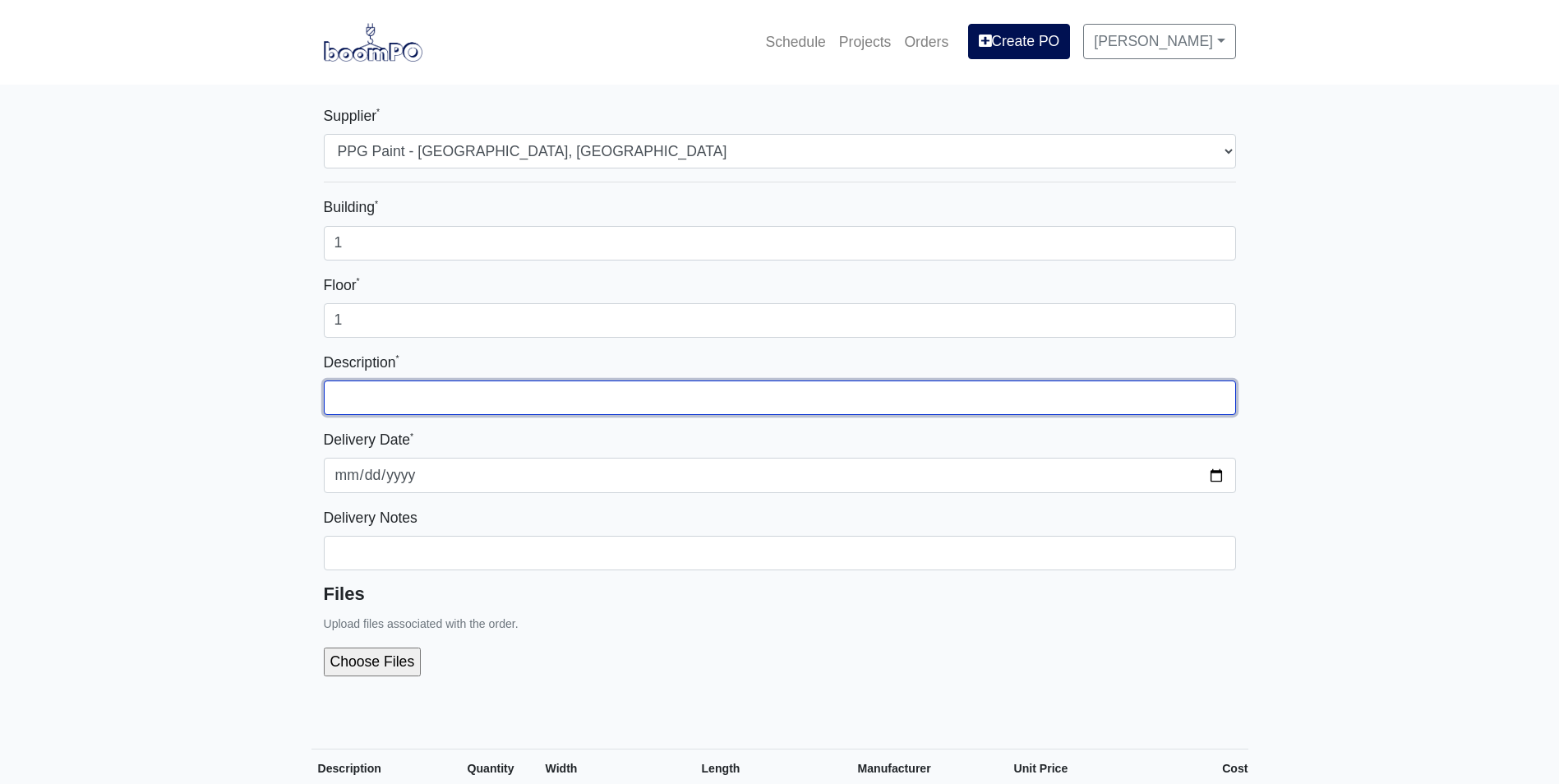
click at [683, 398] on input "text" at bounding box center [780, 397] width 912 height 34
type input "Vent Cap Paint"
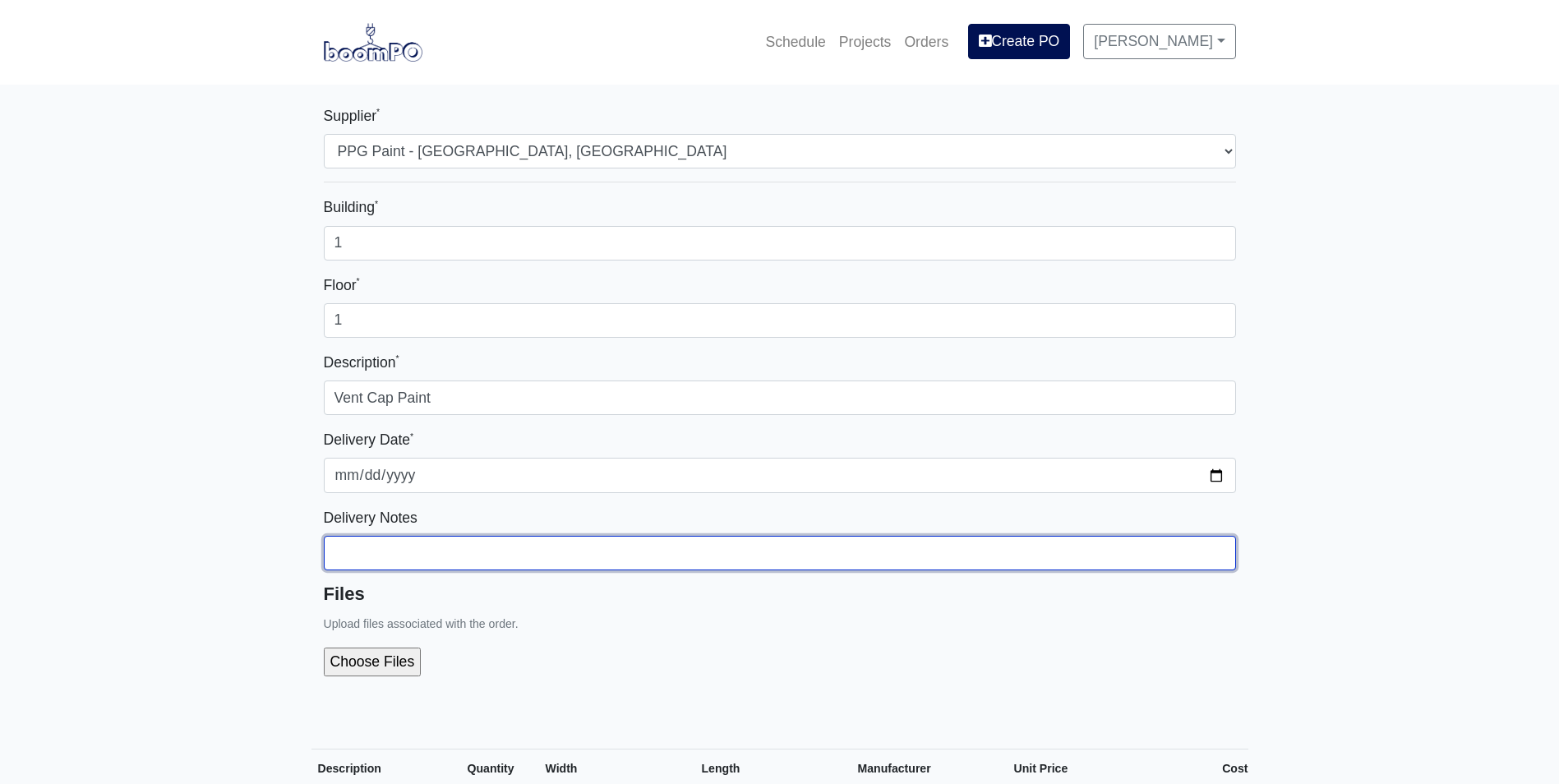
click at [612, 542] on input "Building *" at bounding box center [780, 553] width 912 height 34
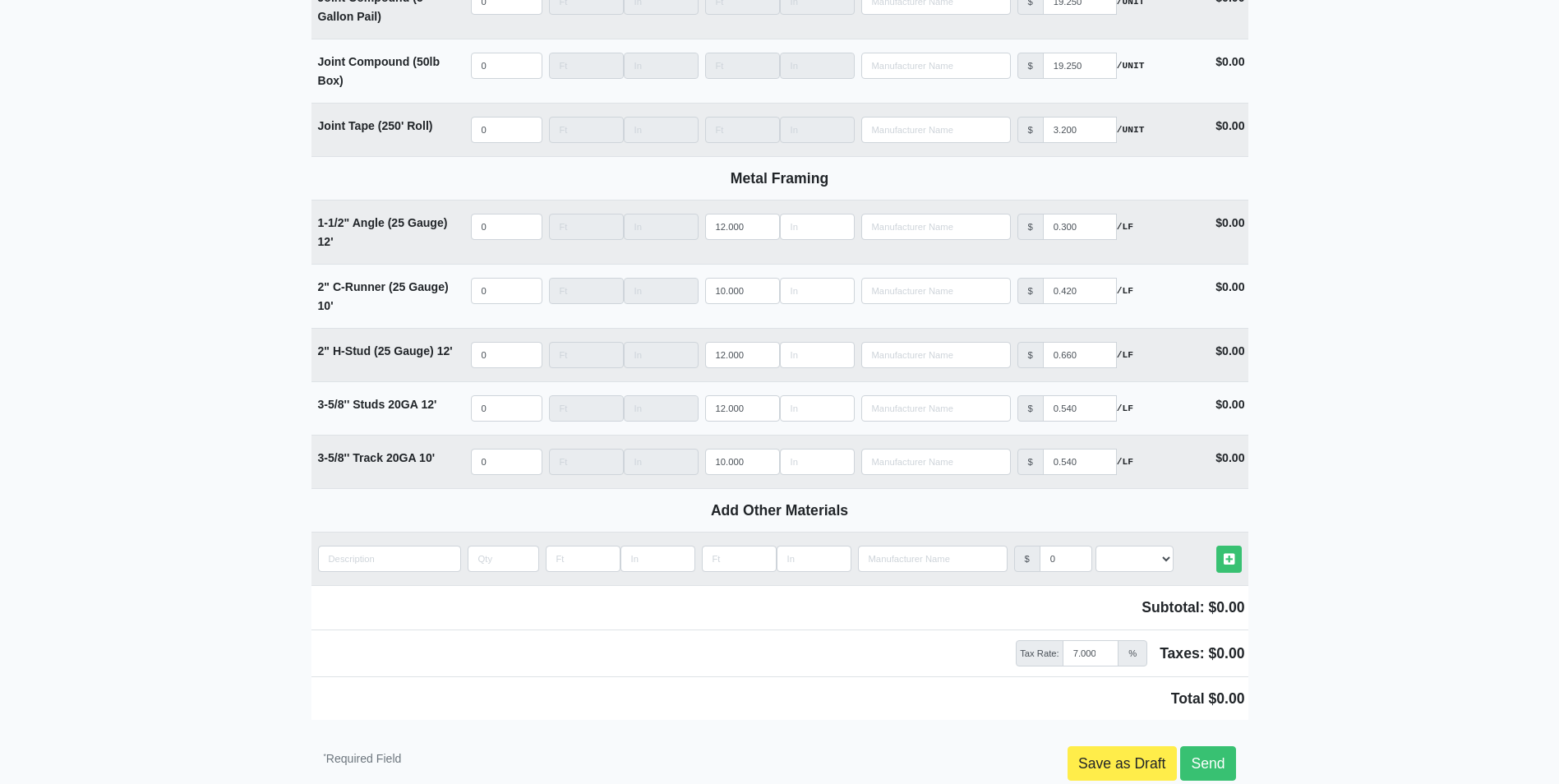
scroll to position [1890, 0]
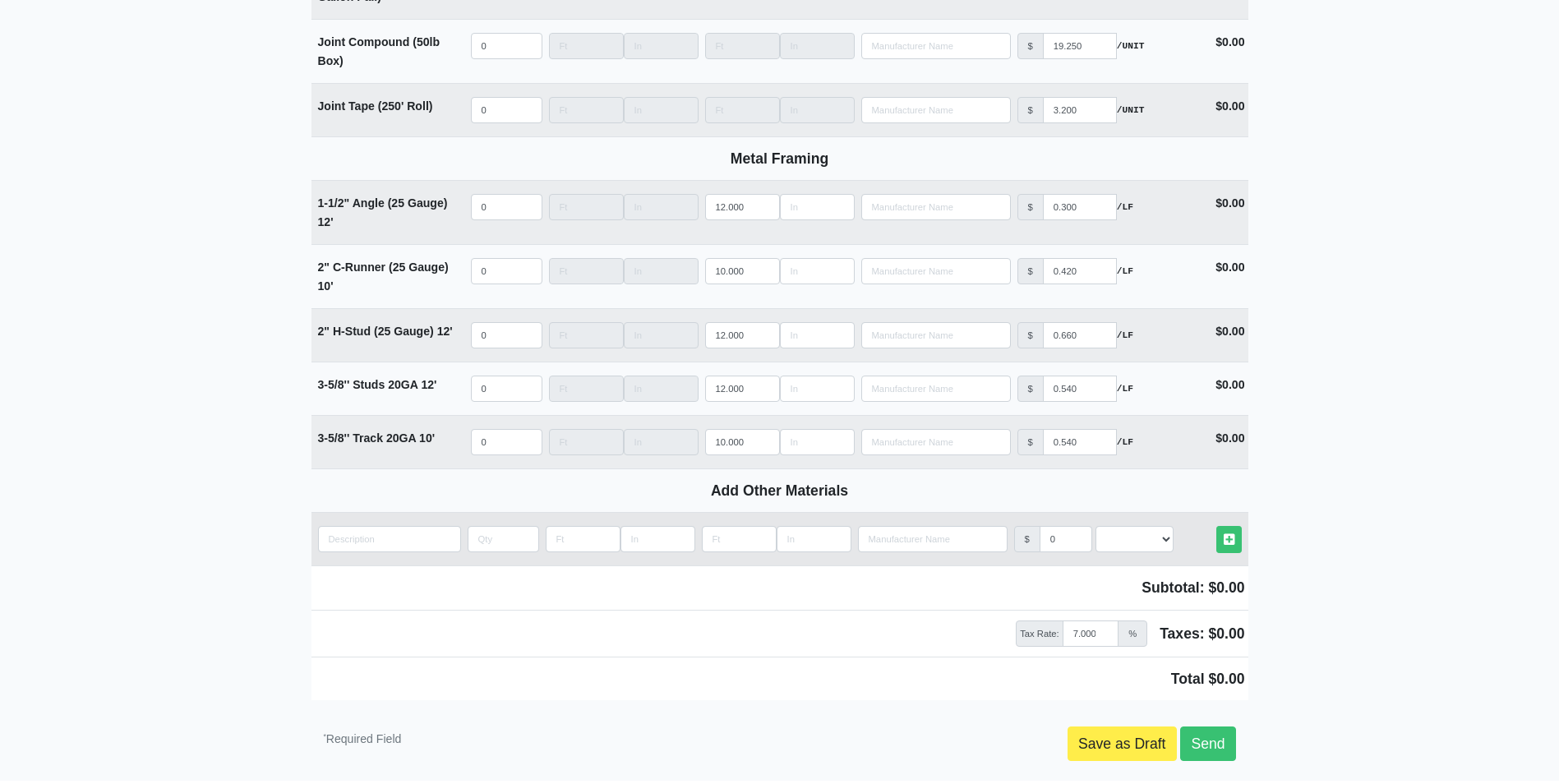
type input "Ozzy is picking up"
click at [346, 553] on input "quantity" at bounding box center [389, 539] width 143 height 26
type input "D"
select select
type input "DT"
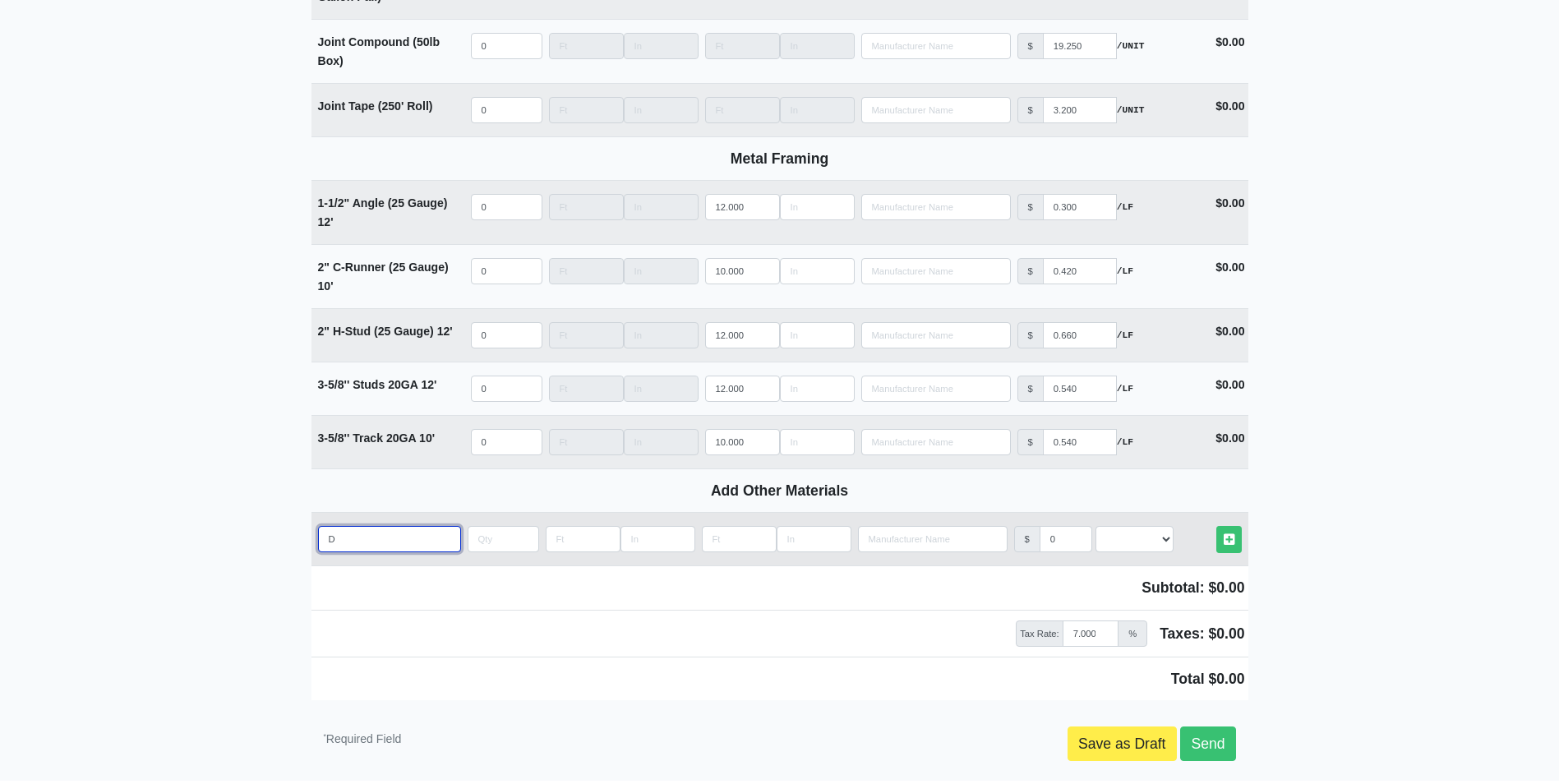
select select
type input "DTM"
select select
type input "DTM"
select select
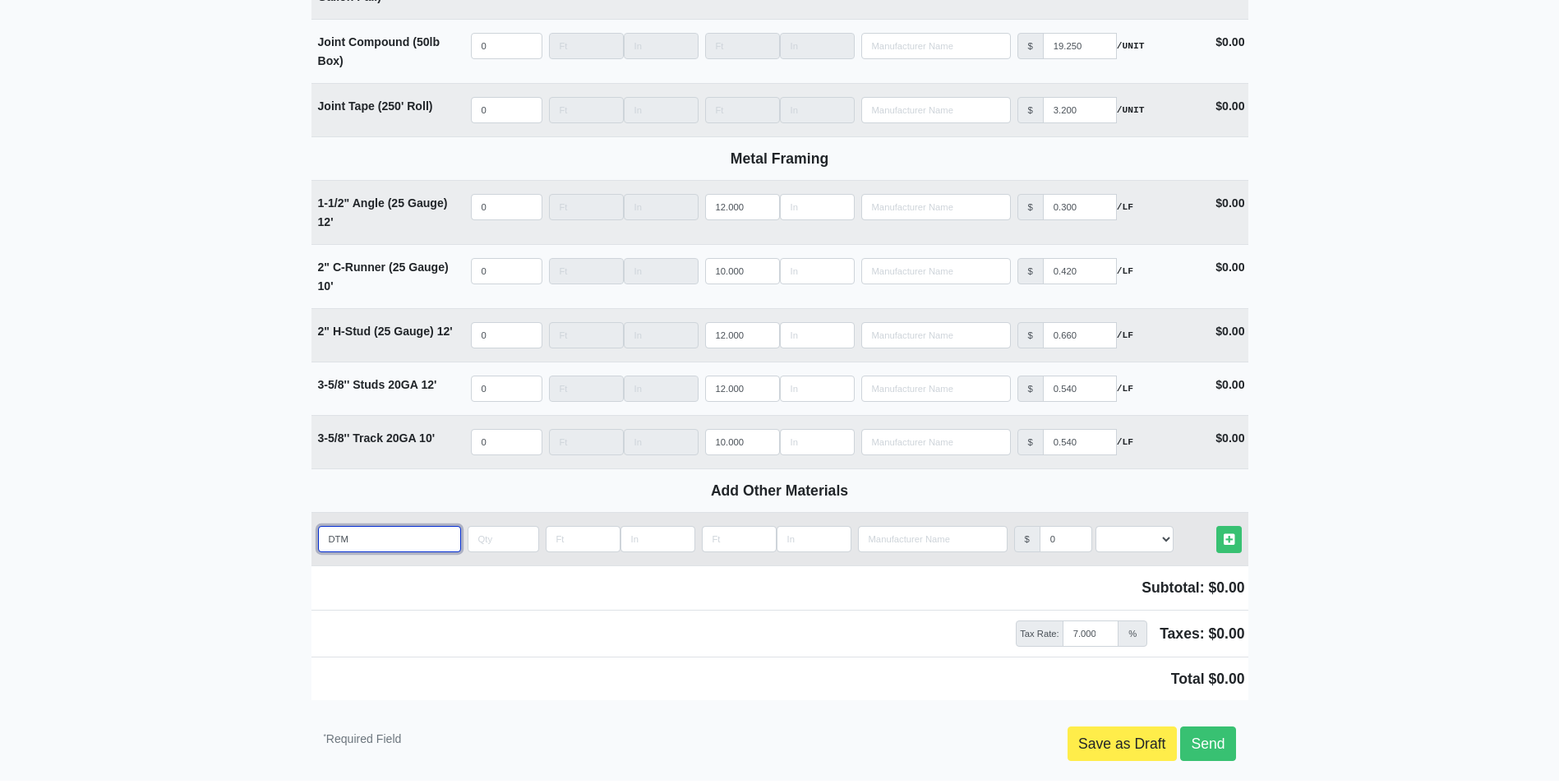
type input "DTM S"
select select
type input "DTM Se"
select select
type input "DTM Sem"
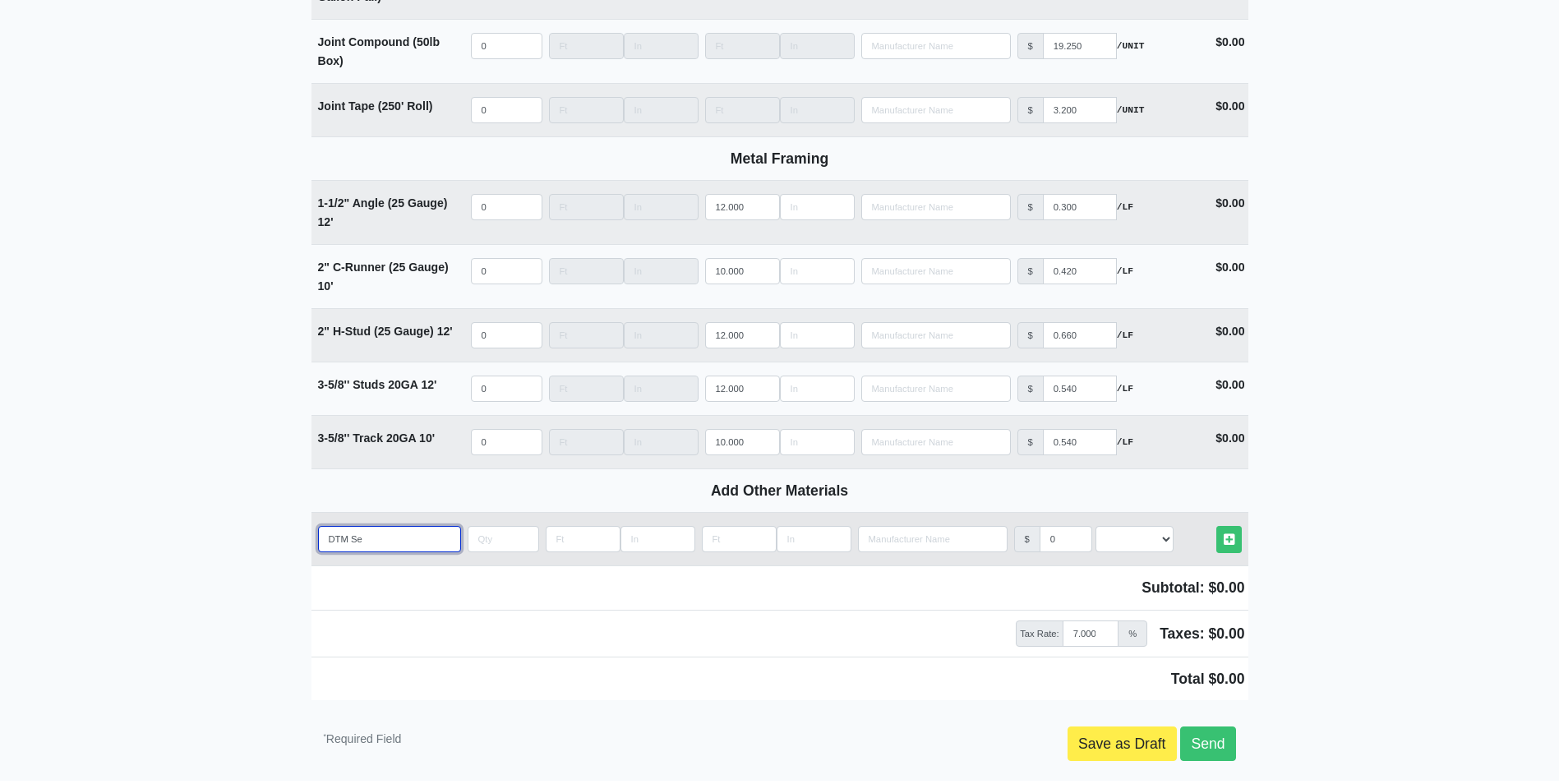
select select
type input "DTM Semi"
select select
type input "DTM Semi"
select select
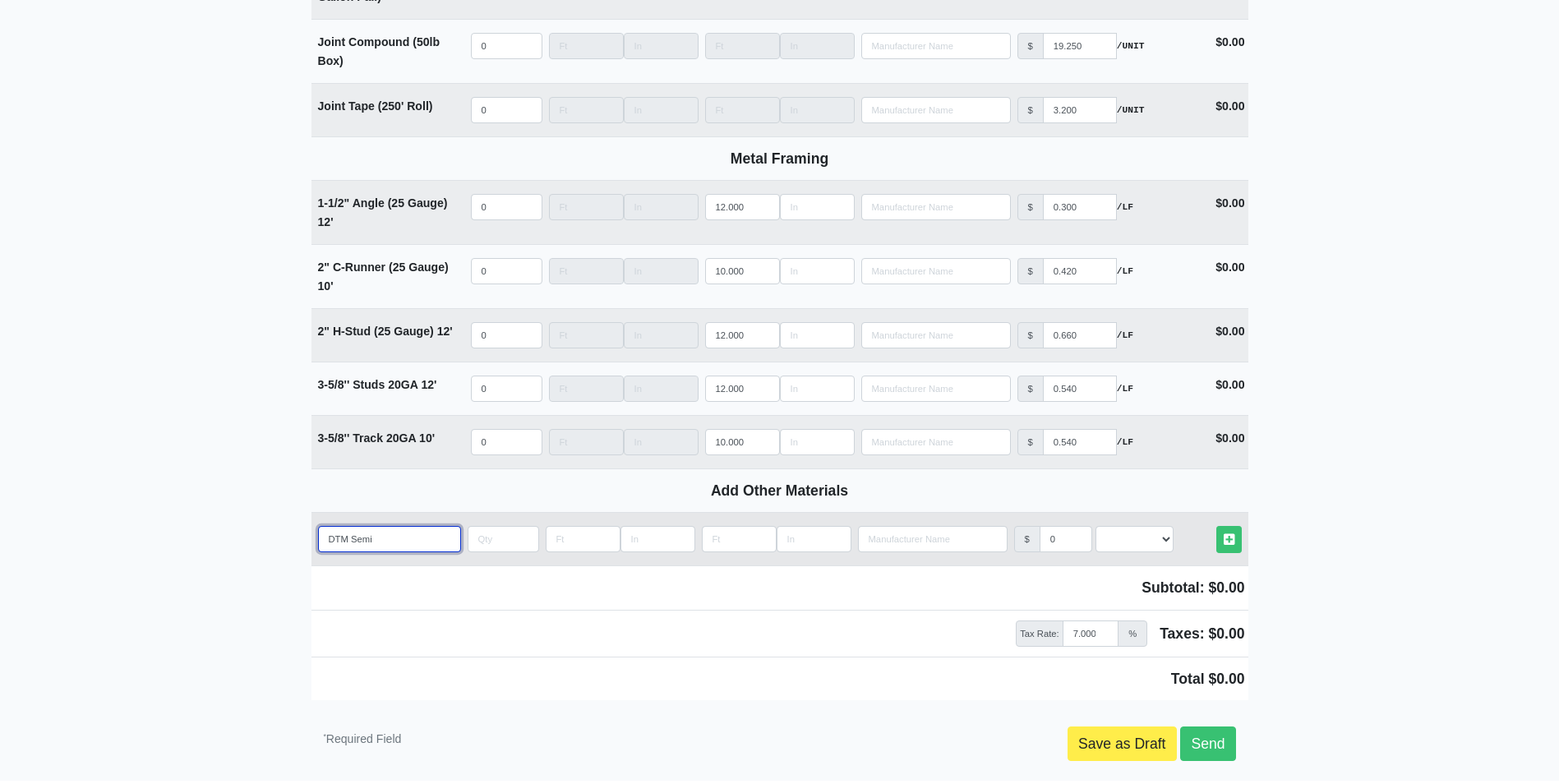
type input "DTM Semi"
select select
type input "DTM Semig"
select select
type input "DTM Semi"
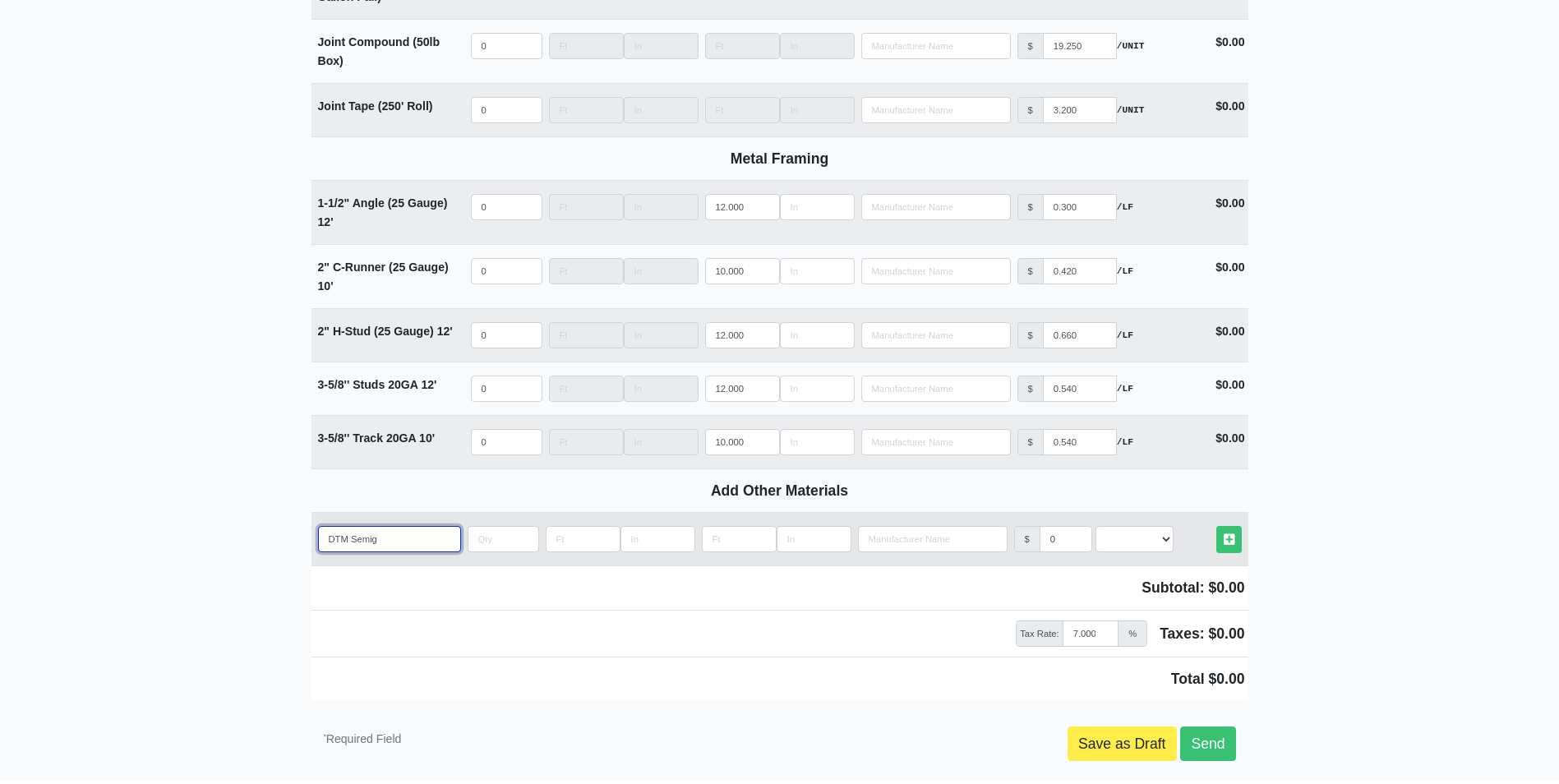
select select
type input "DTM Semig"
select select
type input "DTM Semigl"
select select
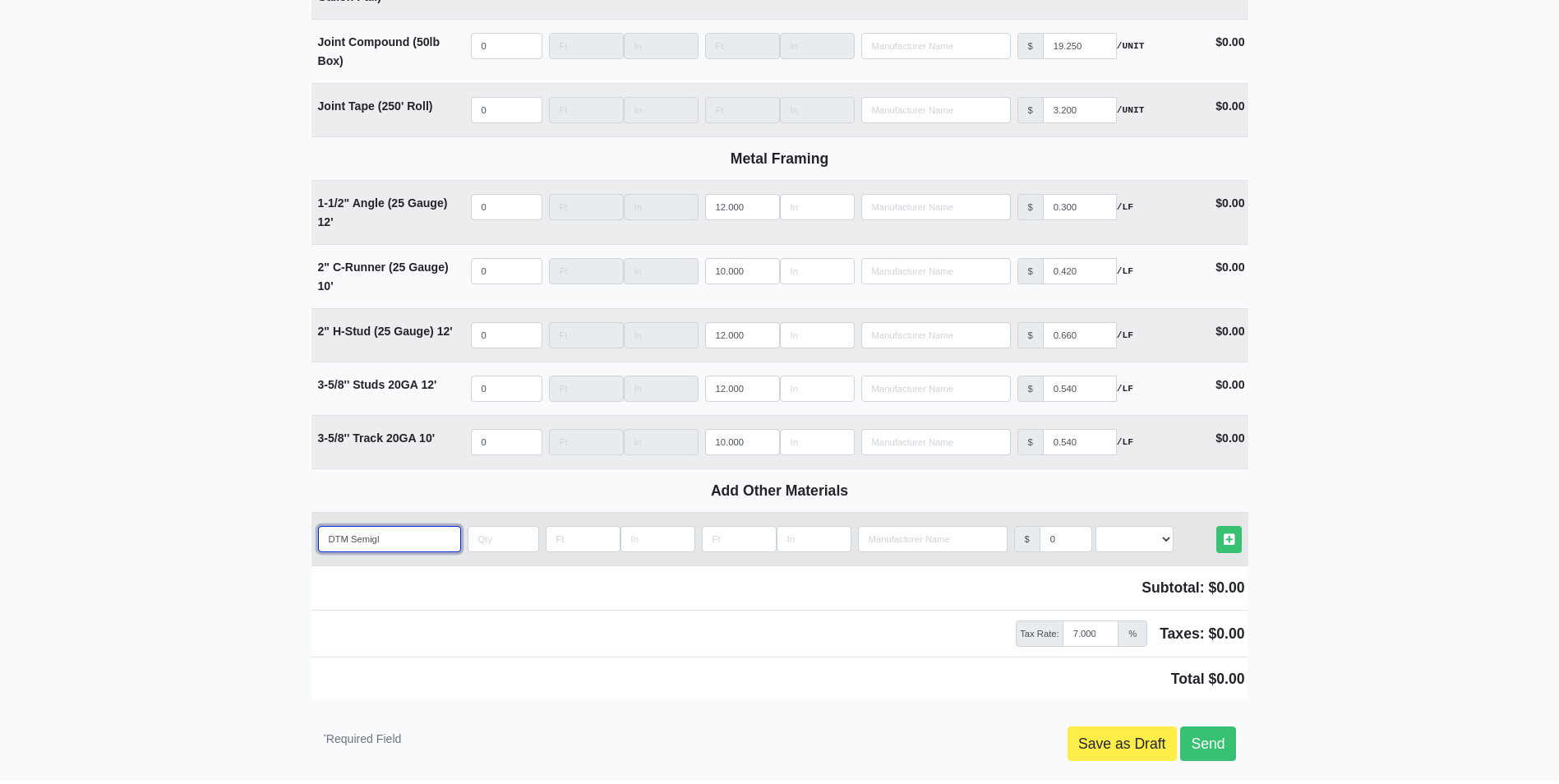
type input "DTM Semiglo"
select select
type input "DTM Semiglos"
select select
type input "DTM Semigloss"
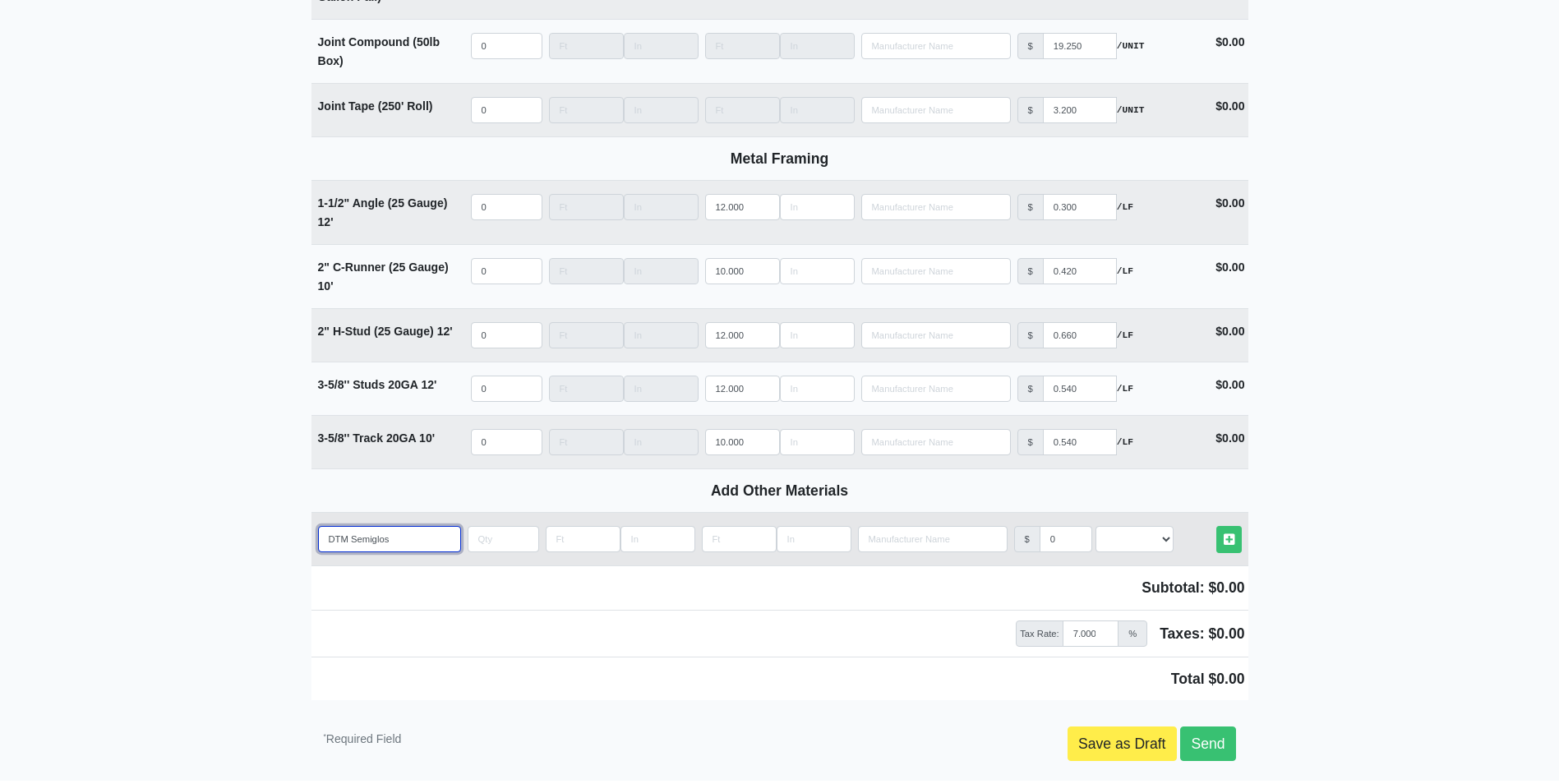
select select
type input "DTM Semigloss"
select select
click at [404, 543] on input "DTM Semigloss" at bounding box center [389, 539] width 143 height 26
paste input "PPG1024-3 Crushed Silk"
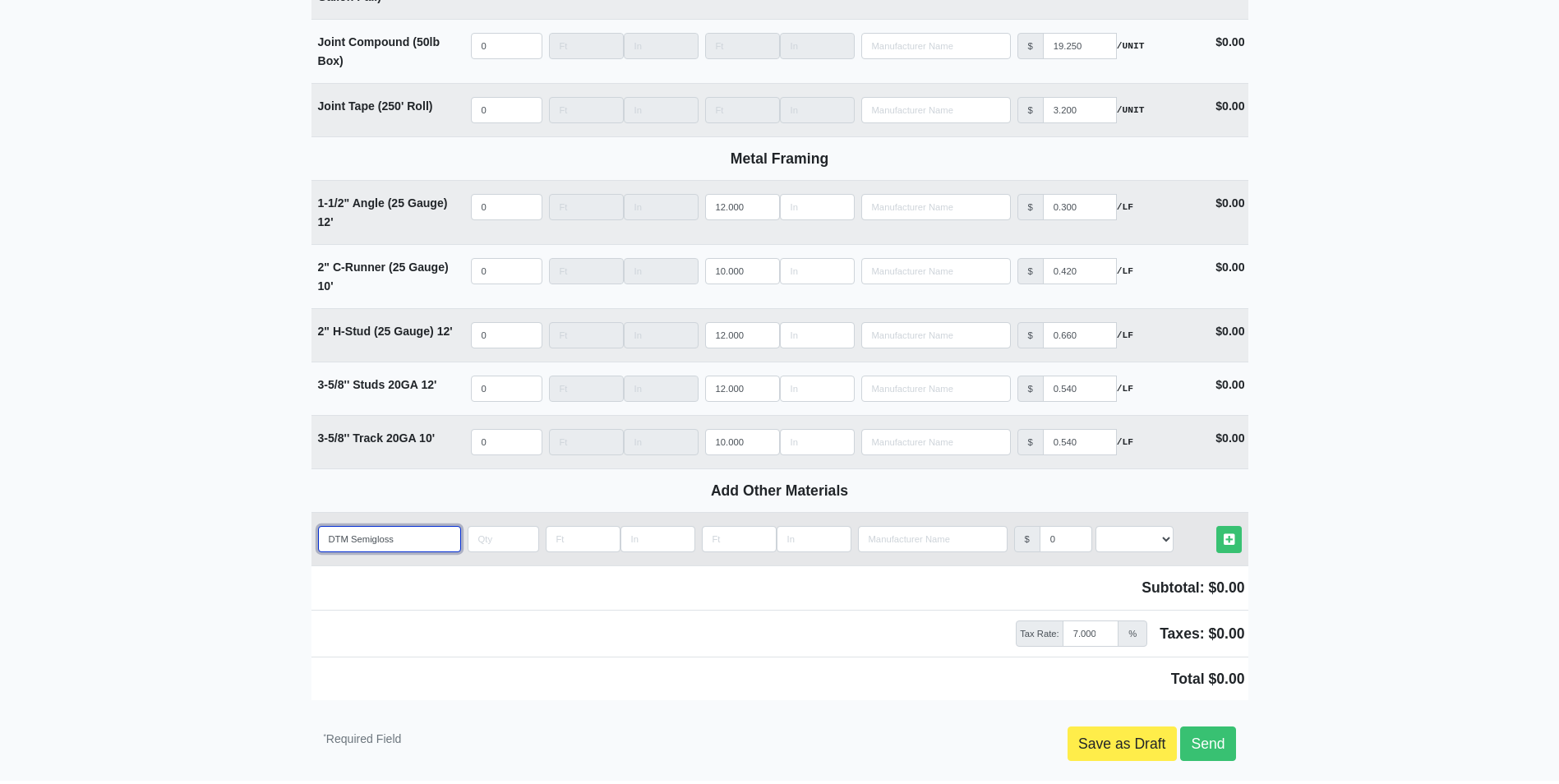
type input "DTM Semigloss PPG1024-3 Crushed Silk"
select select
type input "DTM Semigloss PPG1024-3 Crushed Silk"
click at [488, 540] on input "quantity" at bounding box center [503, 539] width 72 height 26
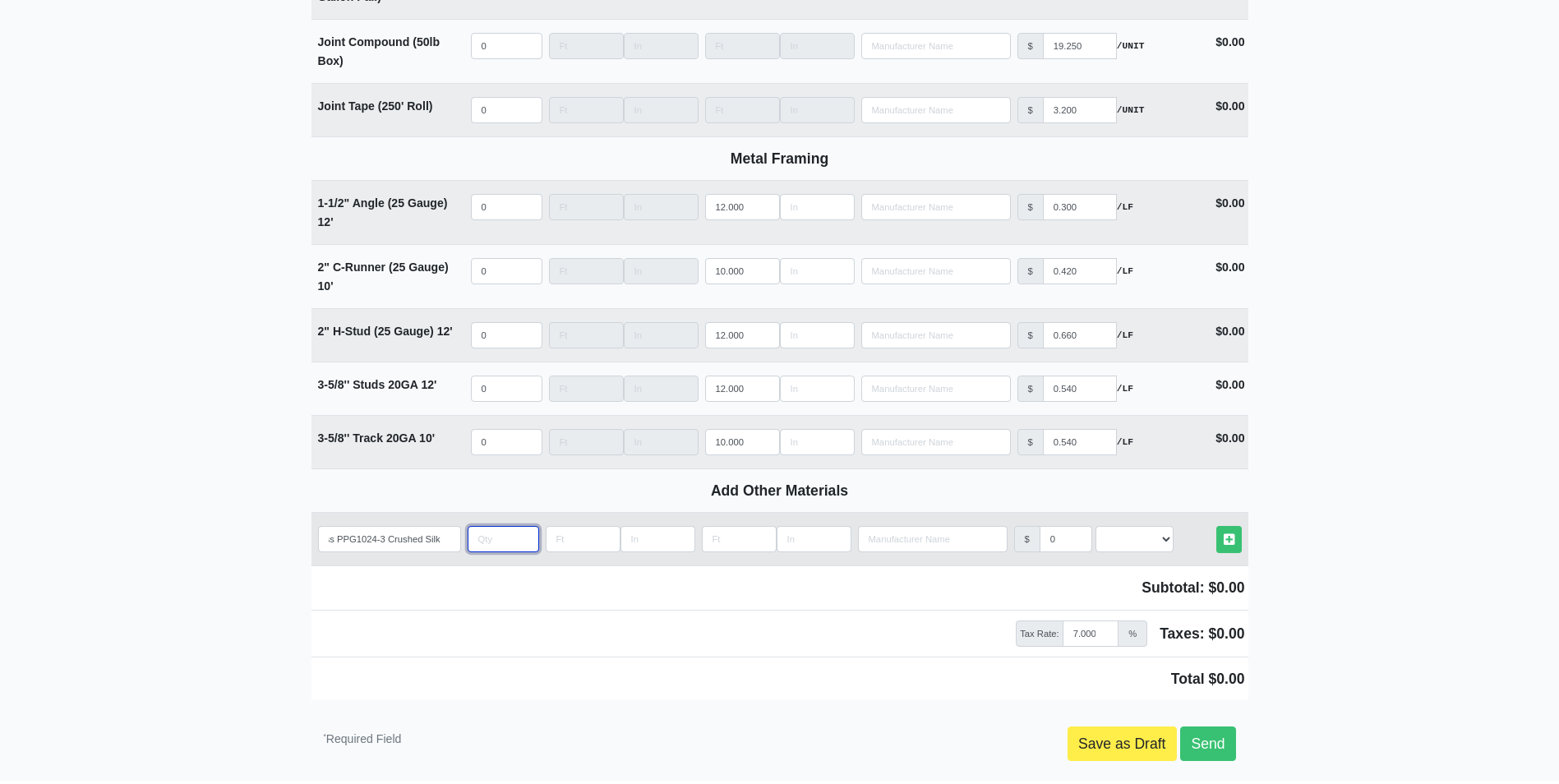
scroll to position [0, 0]
type input "2"
select select
type input "2"
drag, startPoint x: 1056, startPoint y: 543, endPoint x: 1033, endPoint y: 547, distance: 23.3
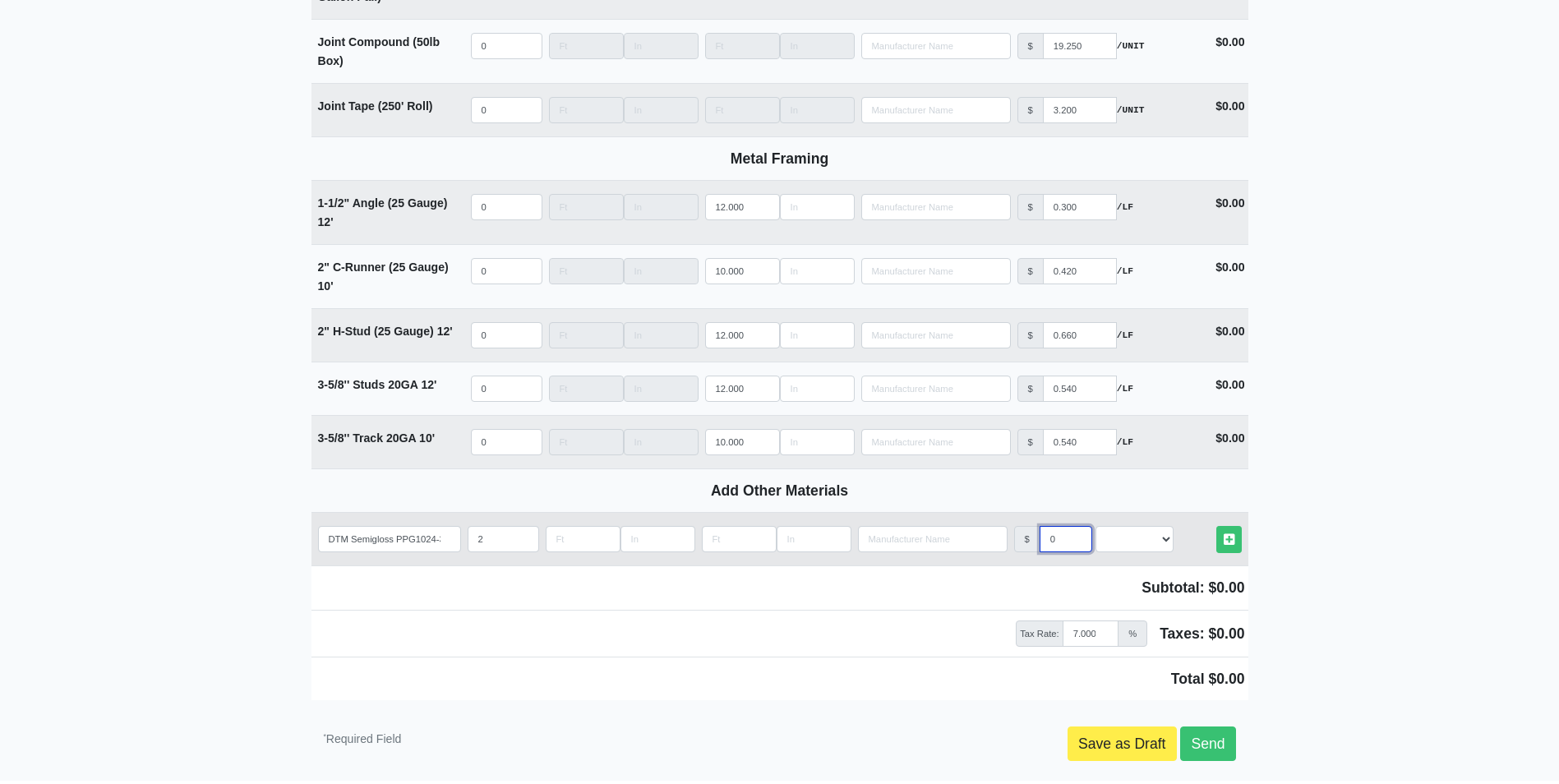
click at [1033, 547] on div "$ 0" at bounding box center [1052, 539] width 78 height 26
type input "3"
select select
type input "35"
select select
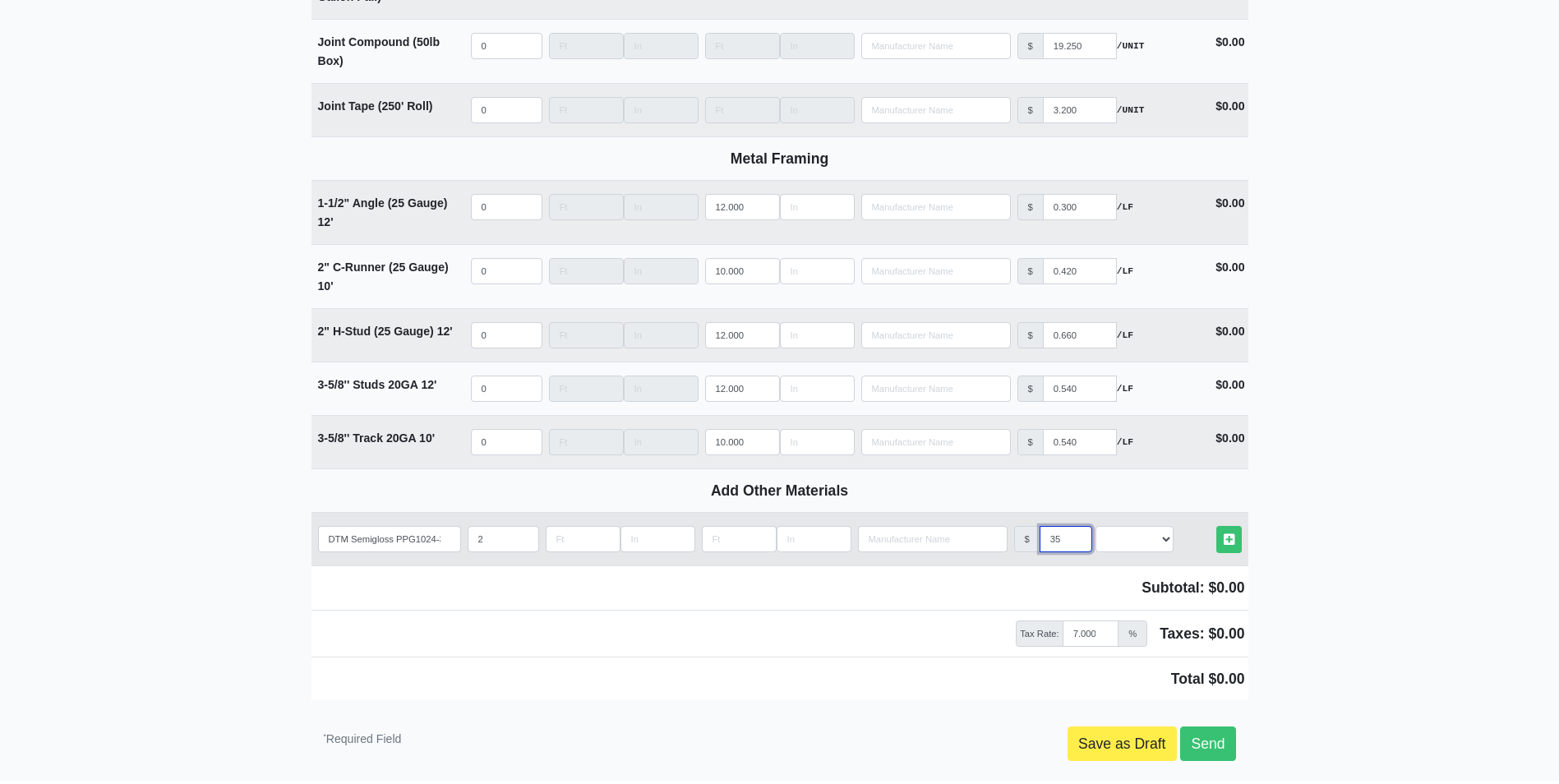
type input "35"
click at [1122, 550] on select "Select an Option! UNIT MLF LF MSQFT SQFT" at bounding box center [1134, 539] width 78 height 26
select select "2"
click at [1096, 531] on select "Select an Option! UNIT MLF LF MSQFT SQFT" at bounding box center [1134, 539] width 78 height 26
click at [1222, 537] on link "Other Materials" at bounding box center [1229, 540] width 26 height 27
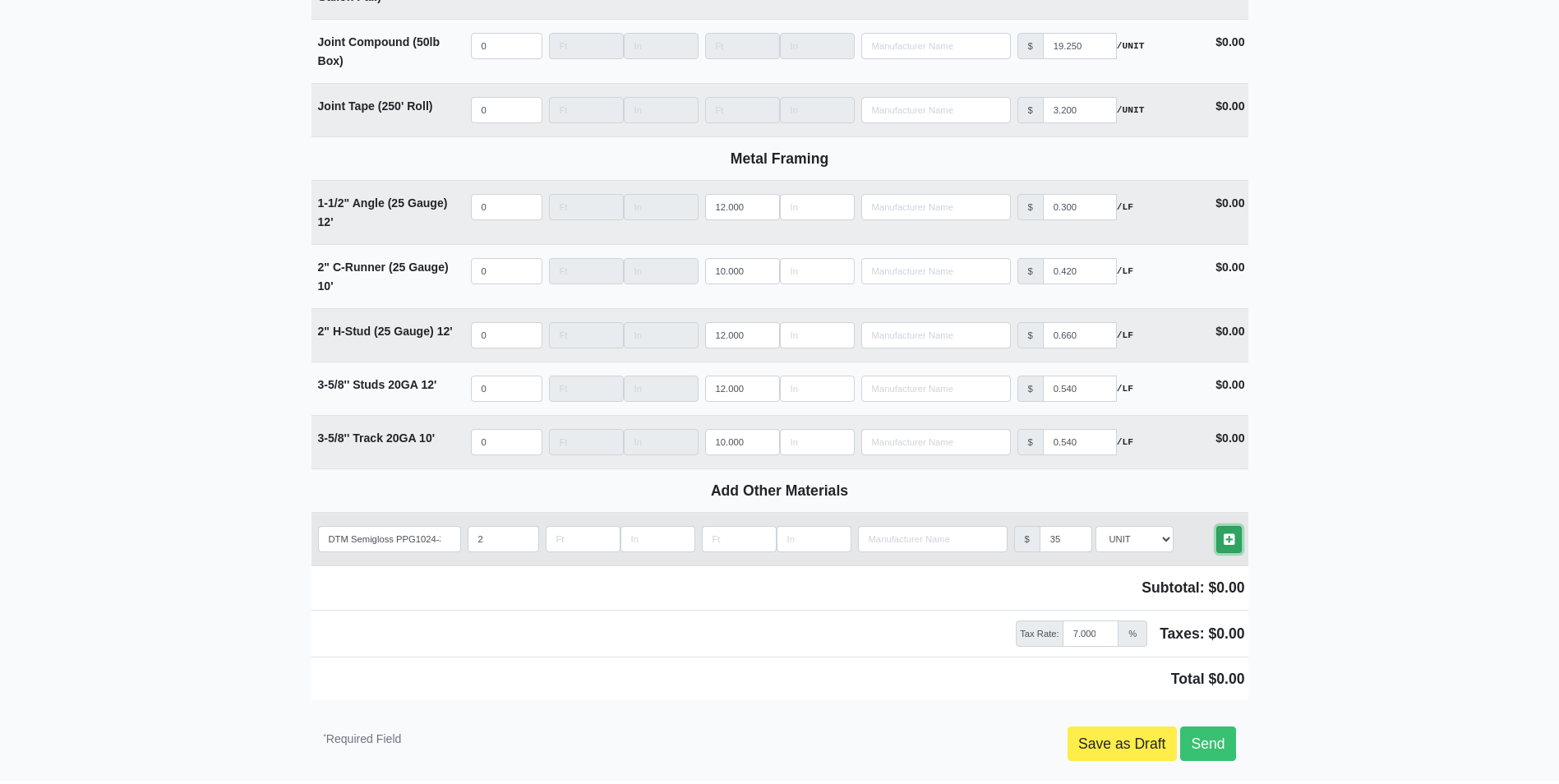
select select
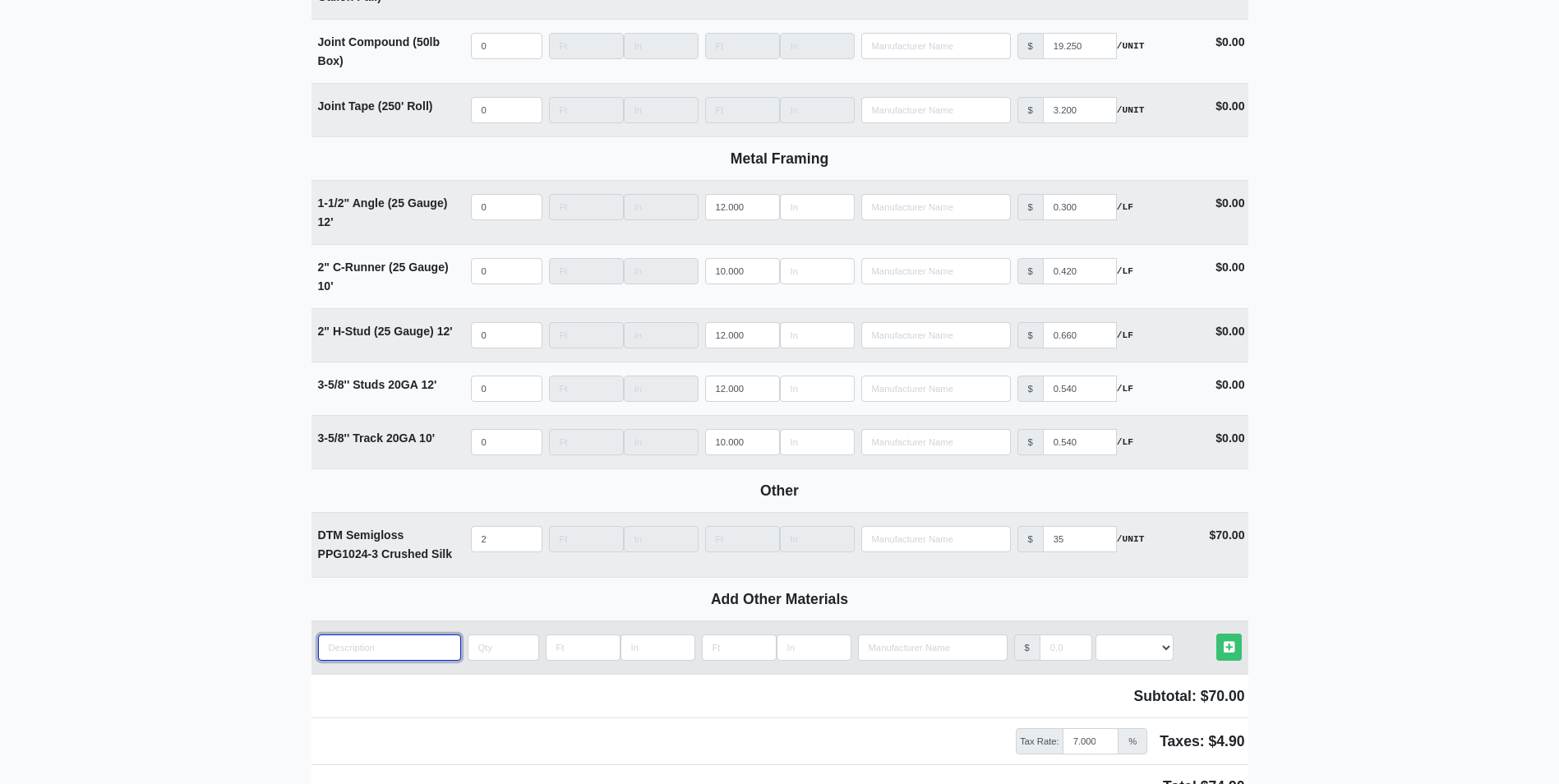
click at [415, 653] on input "quantity" at bounding box center [389, 647] width 143 height 26
type input "D"
select select
type input "DT"
select select
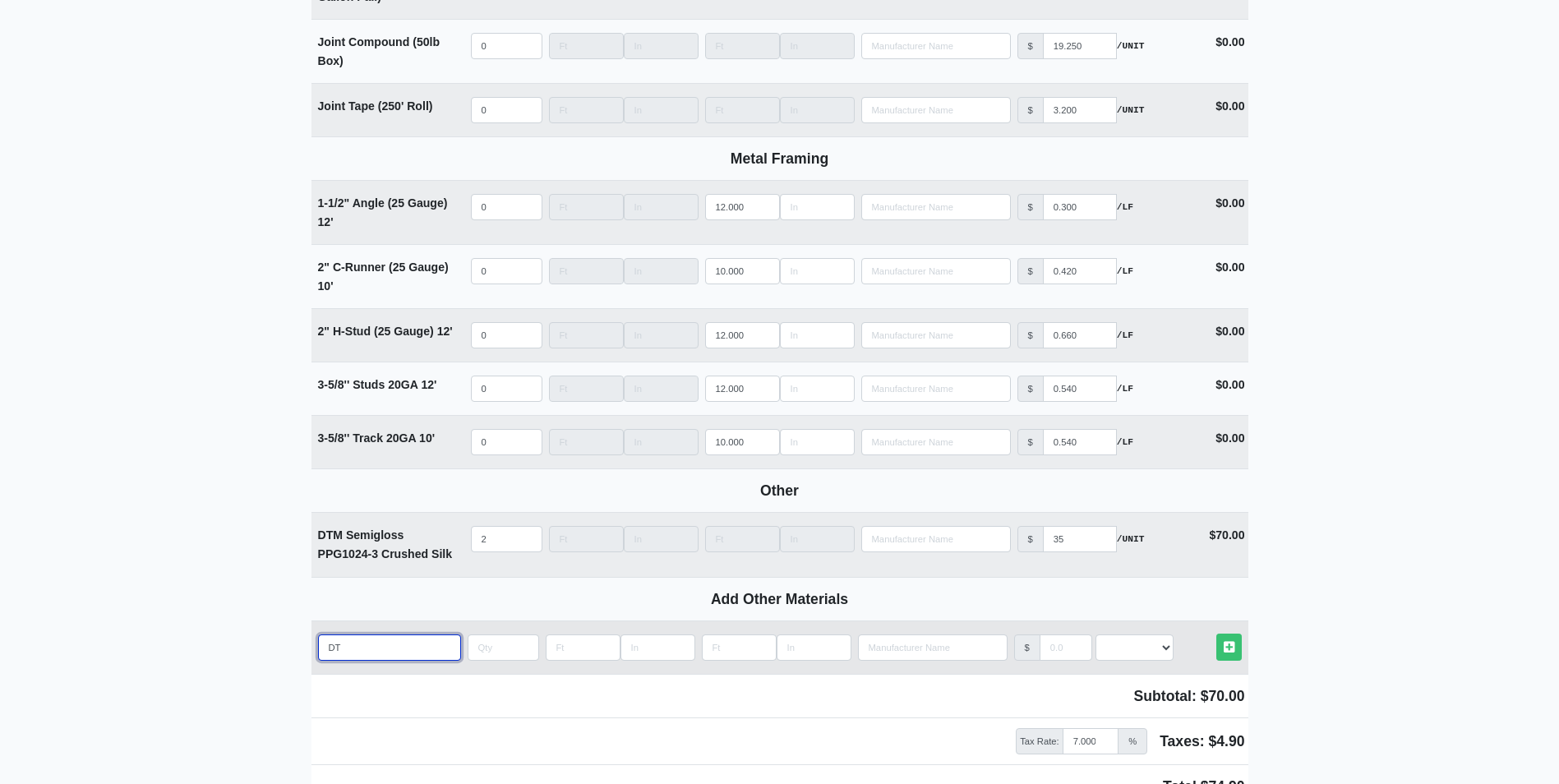
type input "DTM"
select select
type input "DTM"
select select
type input "DTM S"
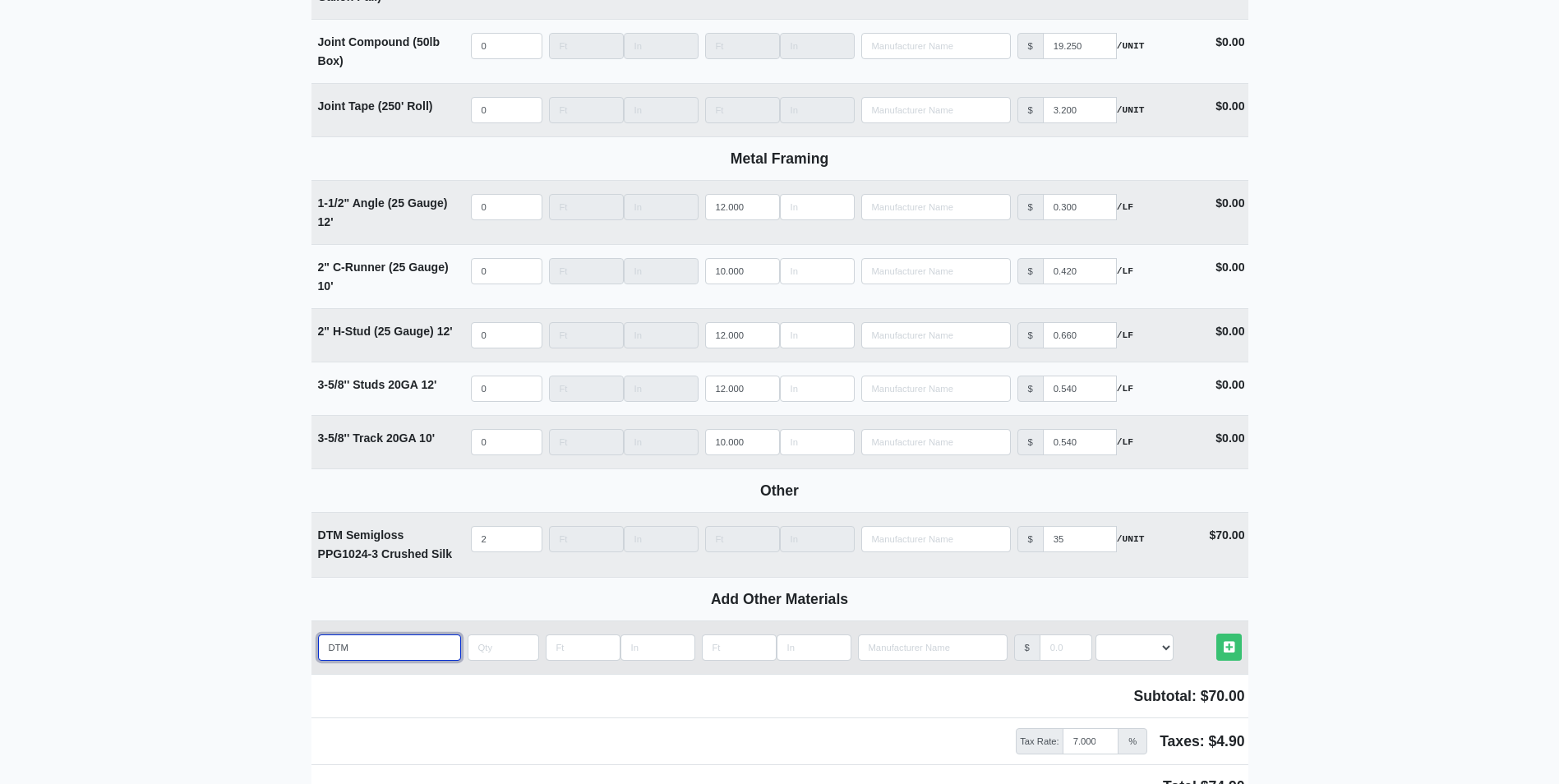
select select
type input "DTM Se"
select select
type input "DTM Sem"
select select
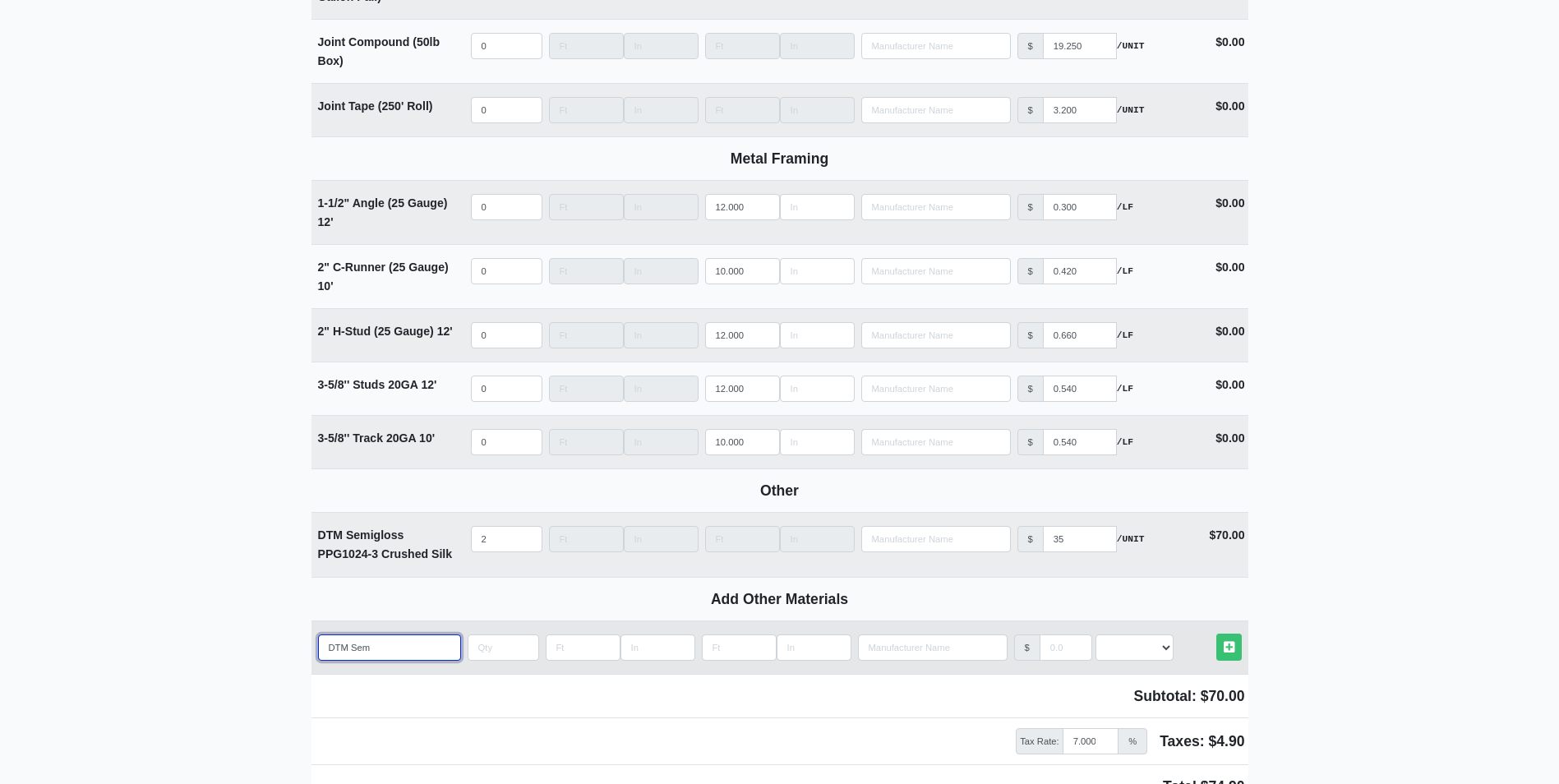
type input "DTM Semi"
select select
type input "DTM Semig"
select select
type input "DTM Semigl"
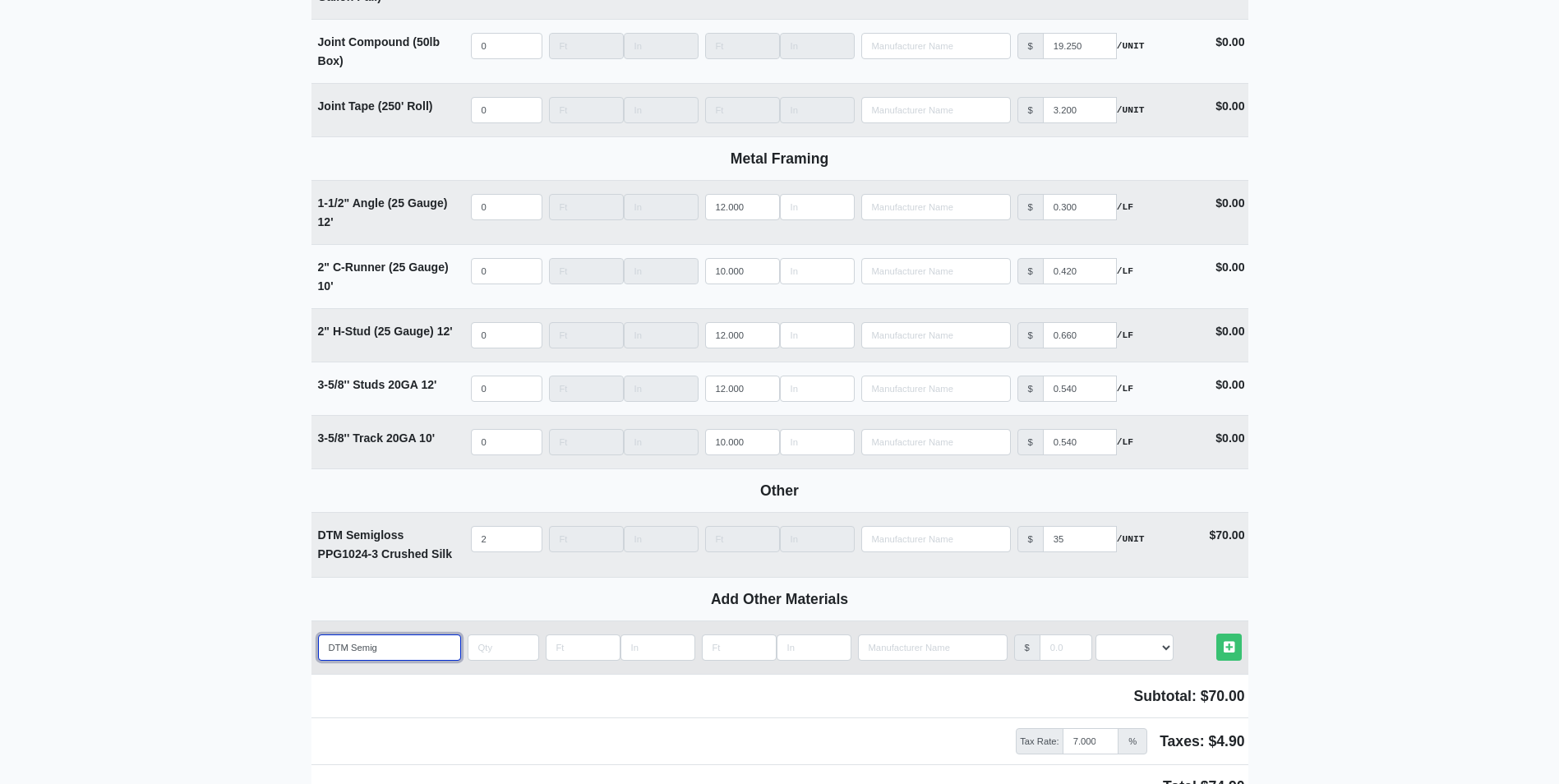
select select
type input "DTM Semiglo"
select select
type input "DTM Semiglos"
select select
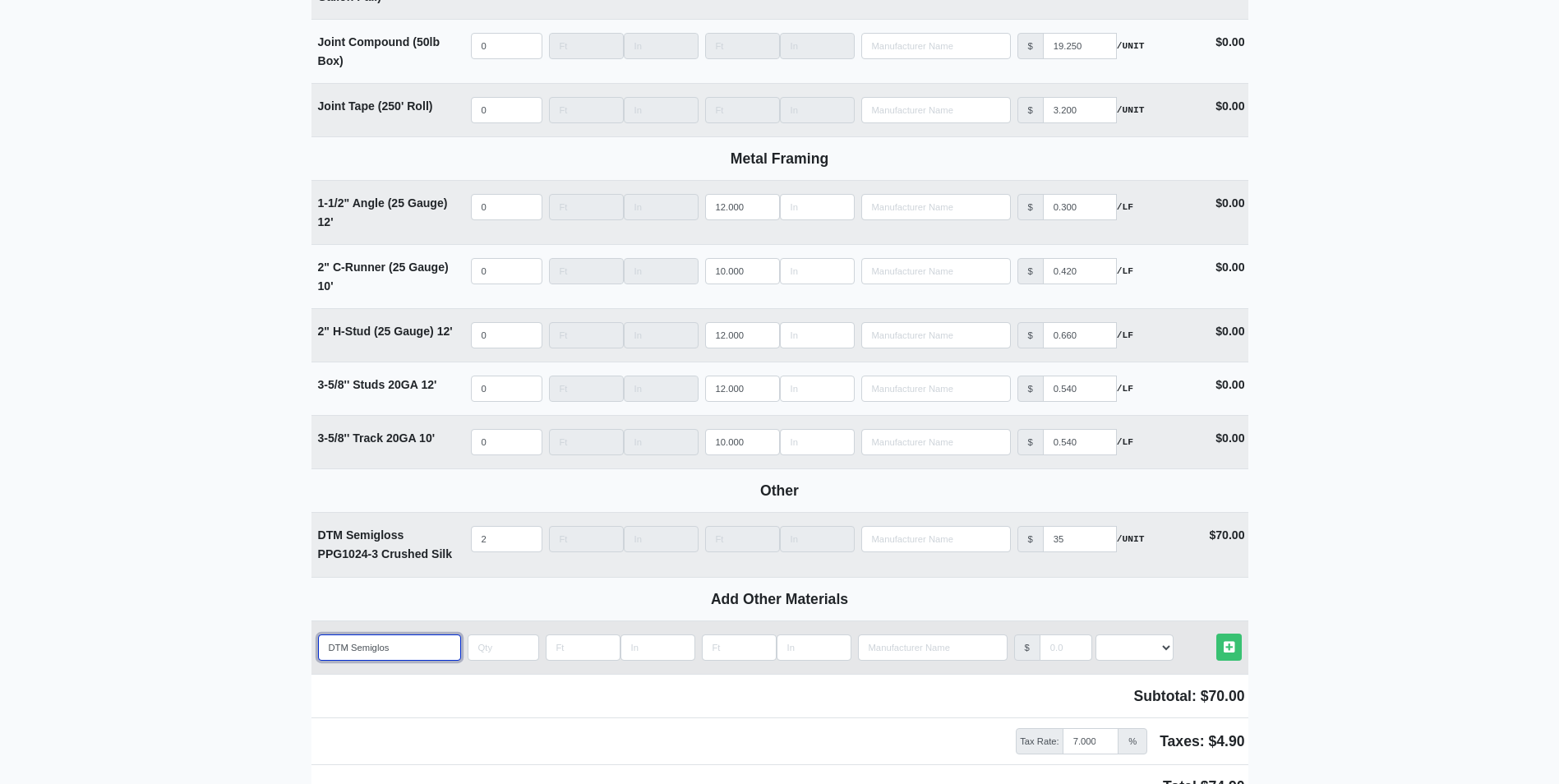
type input "DTM Semigloss"
select select
drag, startPoint x: 411, startPoint y: 652, endPoint x: 526, endPoint y: 663, distance: 115.5
click at [411, 652] on input "DTM Semigloss" at bounding box center [389, 647] width 143 height 26
paste input "PPG 1019-5 Wild Wilderness"
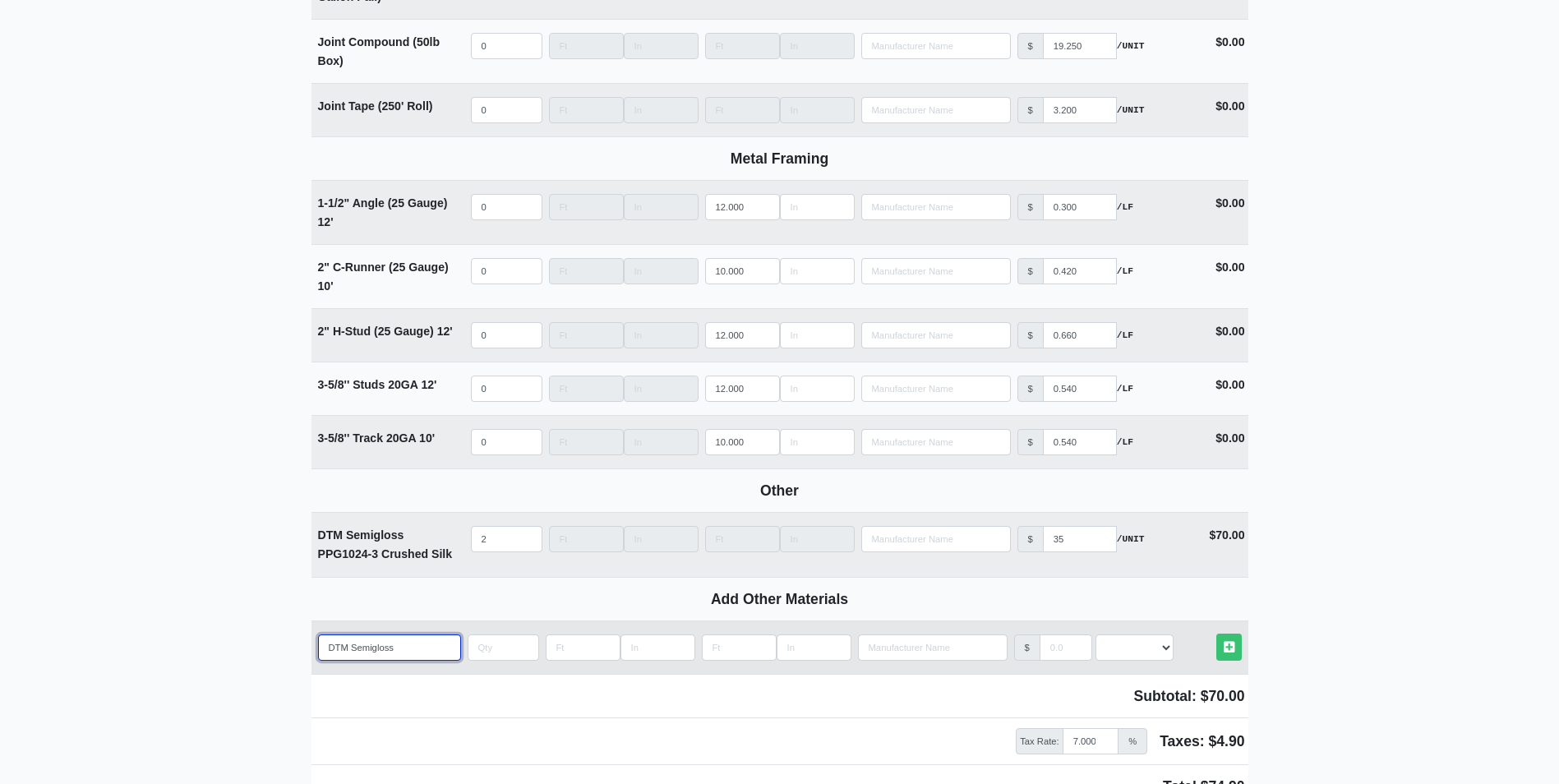
type input "DTM SemiglossPPG 1019-5 Wild Wilderness"
select select
type input "DTM SemiglossPPG 1019-5 Wild Wilderness"
click at [485, 653] on input "quantity" at bounding box center [503, 647] width 72 height 26
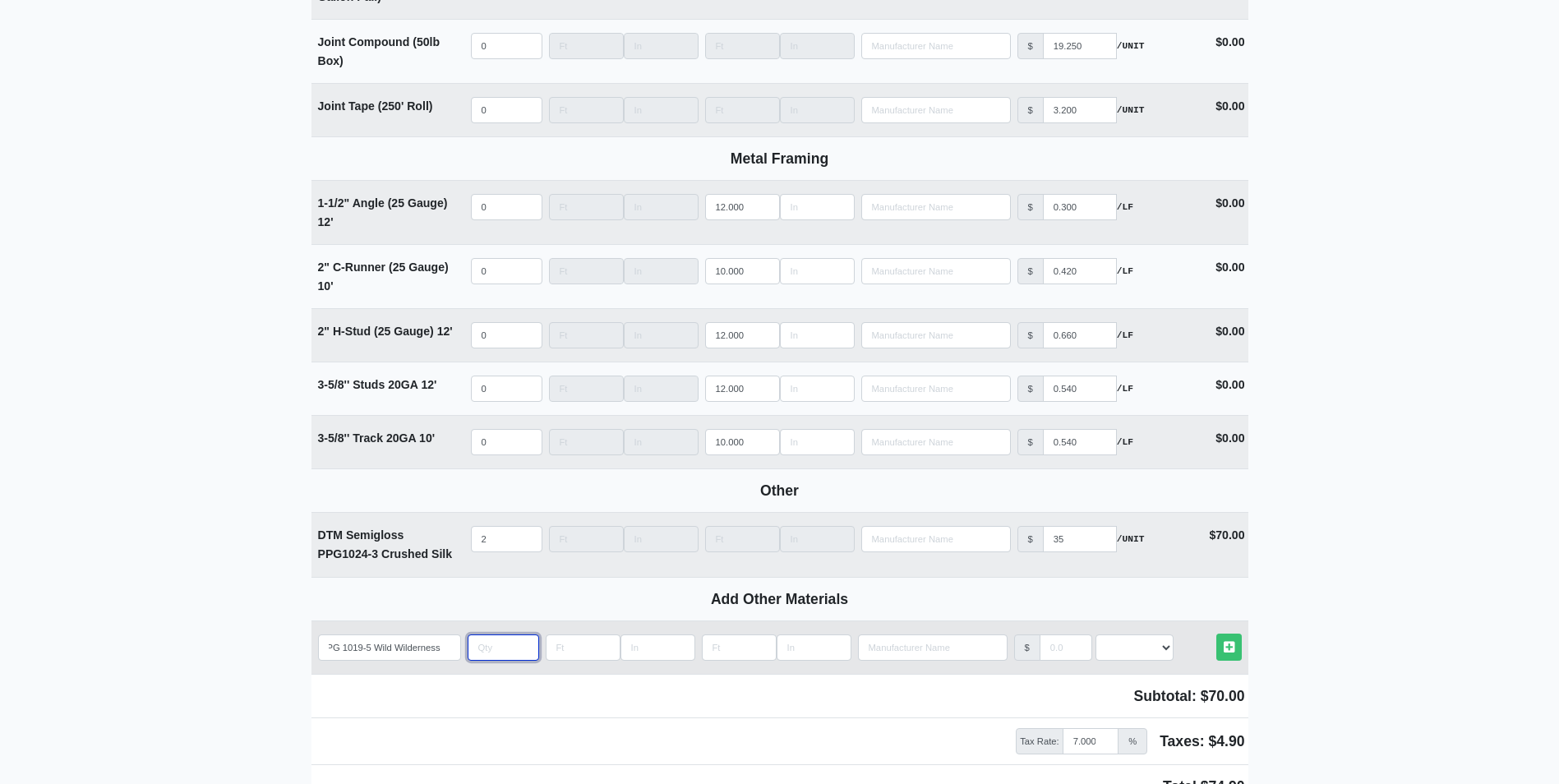
scroll to position [0, 0]
type input "1"
select select
type input "1"
click at [1058, 658] on input "manufacturer" at bounding box center [1066, 647] width 53 height 26
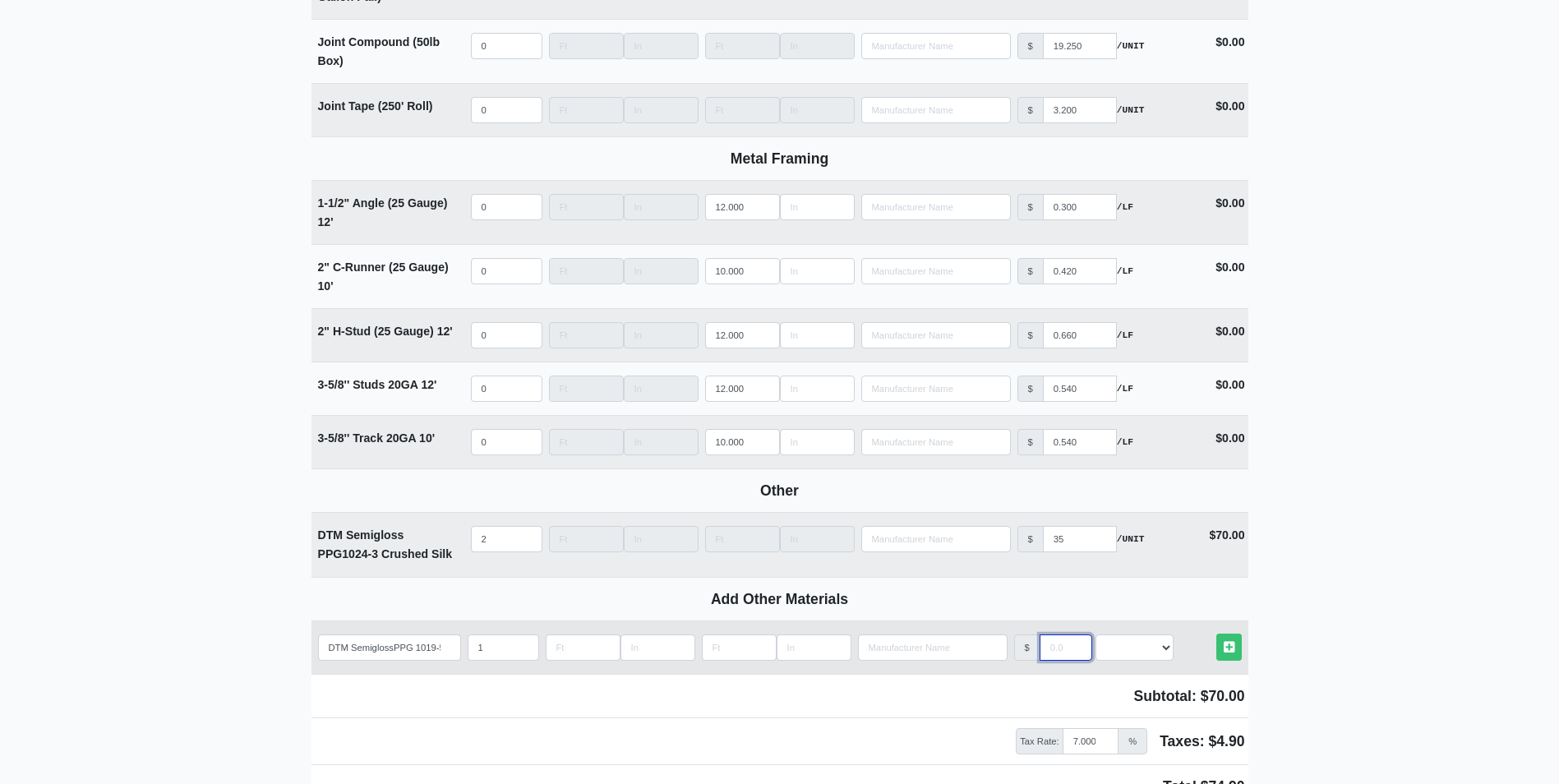
type input "3"
select select
type input "35"
select select
type input "35"
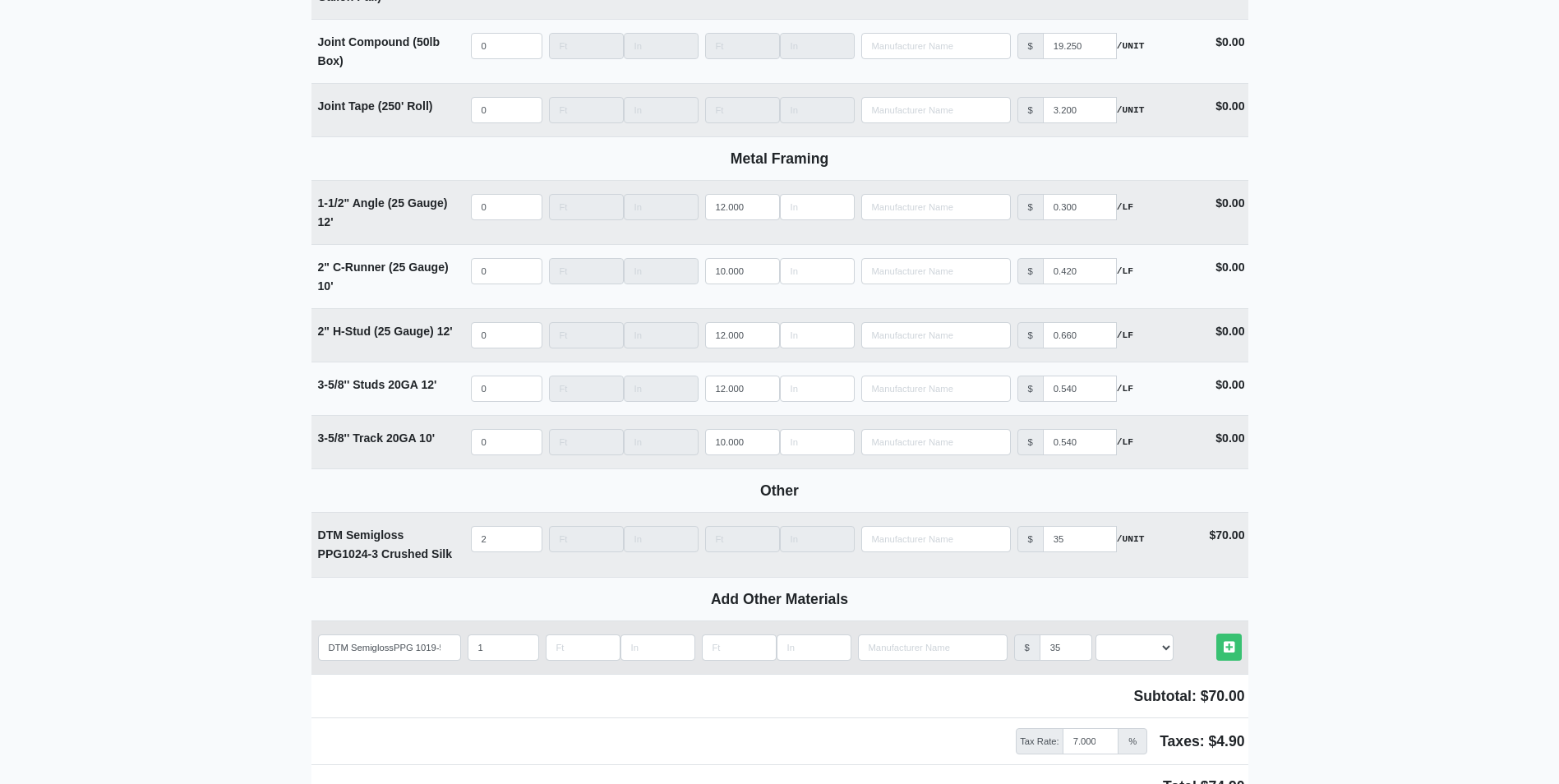
click at [1175, 658] on td "Other Materials" at bounding box center [1209, 647] width 78 height 40
drag, startPoint x: 1167, startPoint y: 655, endPoint x: 1157, endPoint y: 668, distance: 16.4
click at [1167, 655] on select "Select an Option! UNIT MLF LF MSQFT SQFT" at bounding box center [1134, 647] width 78 height 26
select select "2"
click at [1096, 640] on select "Select an Option! UNIT MLF LF MSQFT SQFT" at bounding box center [1134, 647] width 78 height 26
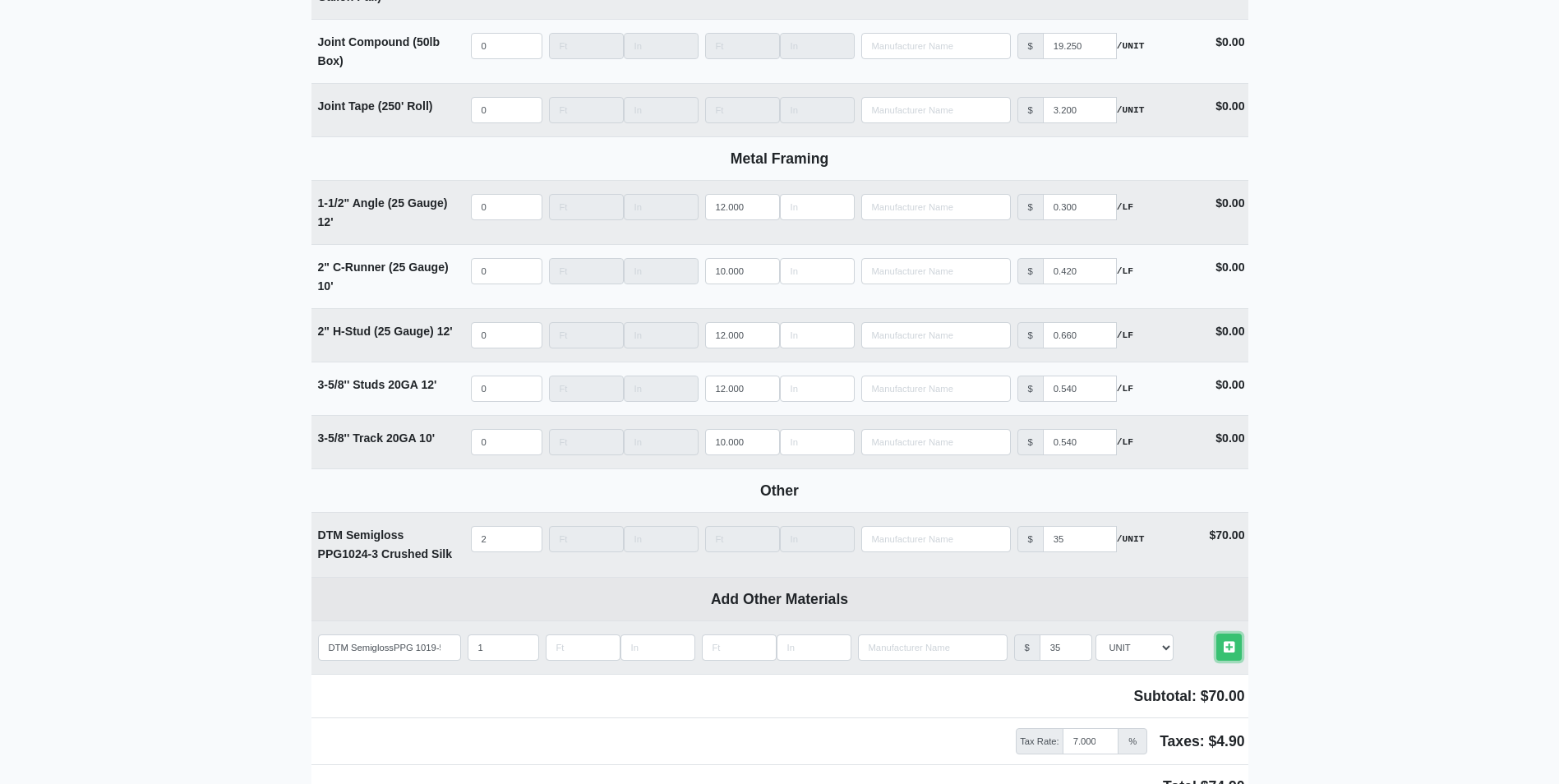
drag, startPoint x: 1226, startPoint y: 652, endPoint x: 1107, endPoint y: 668, distance: 120.1
click at [1226, 652] on icon at bounding box center [1229, 647] width 11 height 12
select select
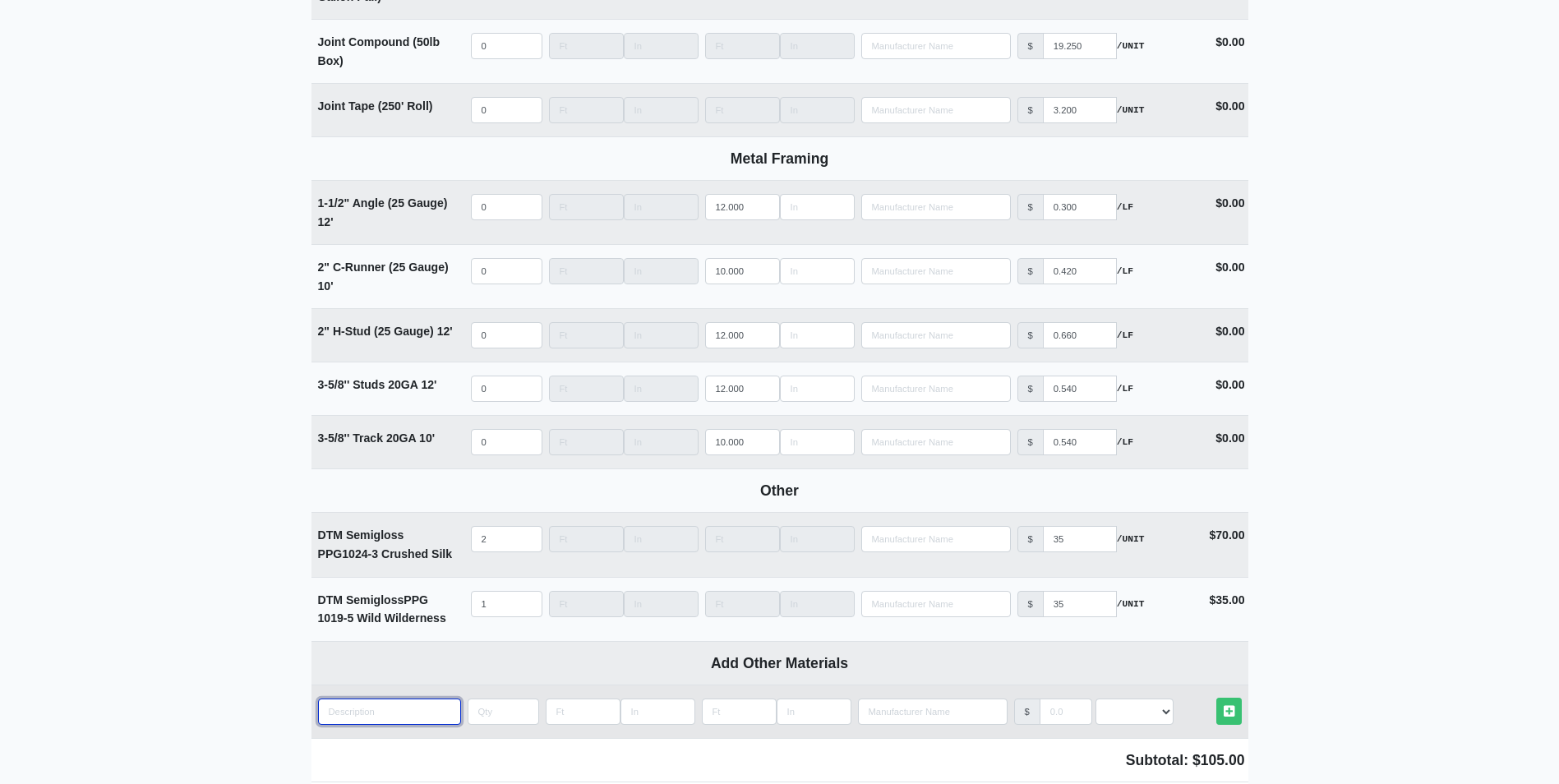
click at [400, 709] on input "quantity" at bounding box center [389, 711] width 143 height 26
type input "D"
select select
type input "DT"
select select
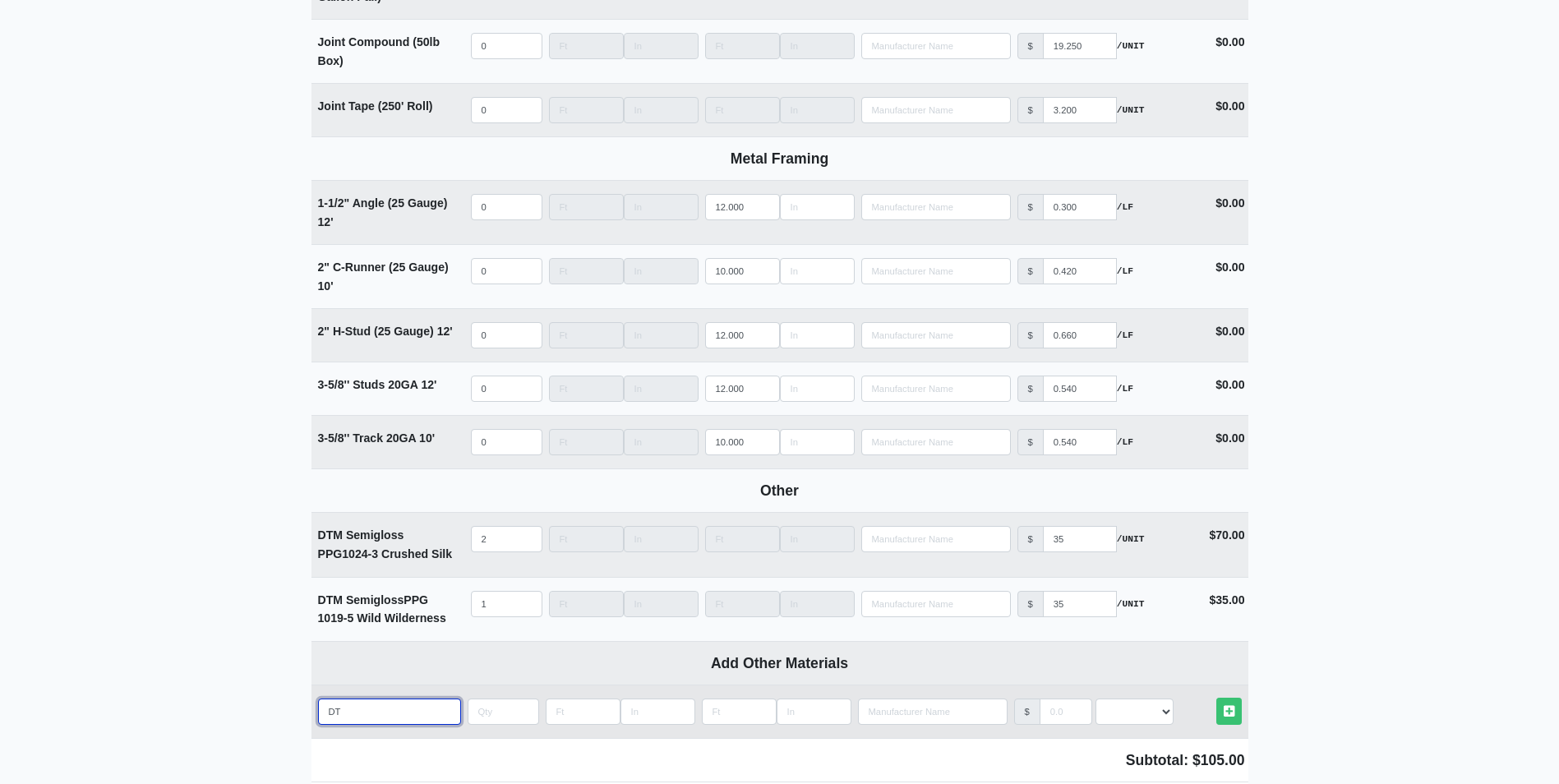
type input "DTM"
select select
type input "DTM"
select select
type input "DTM S"
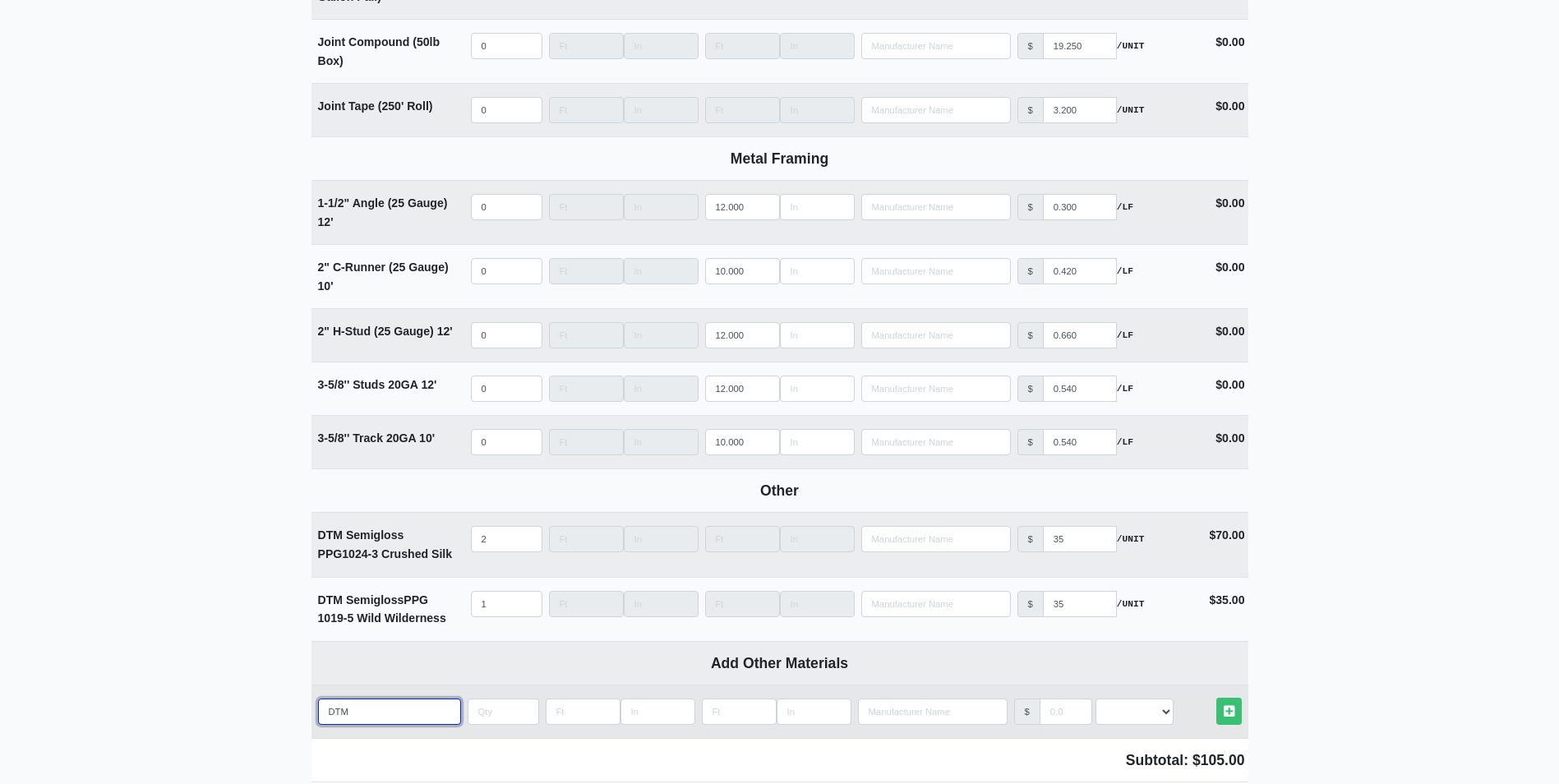
select select
type input "DTM Se"
select select
type input "DTM Sem"
select select
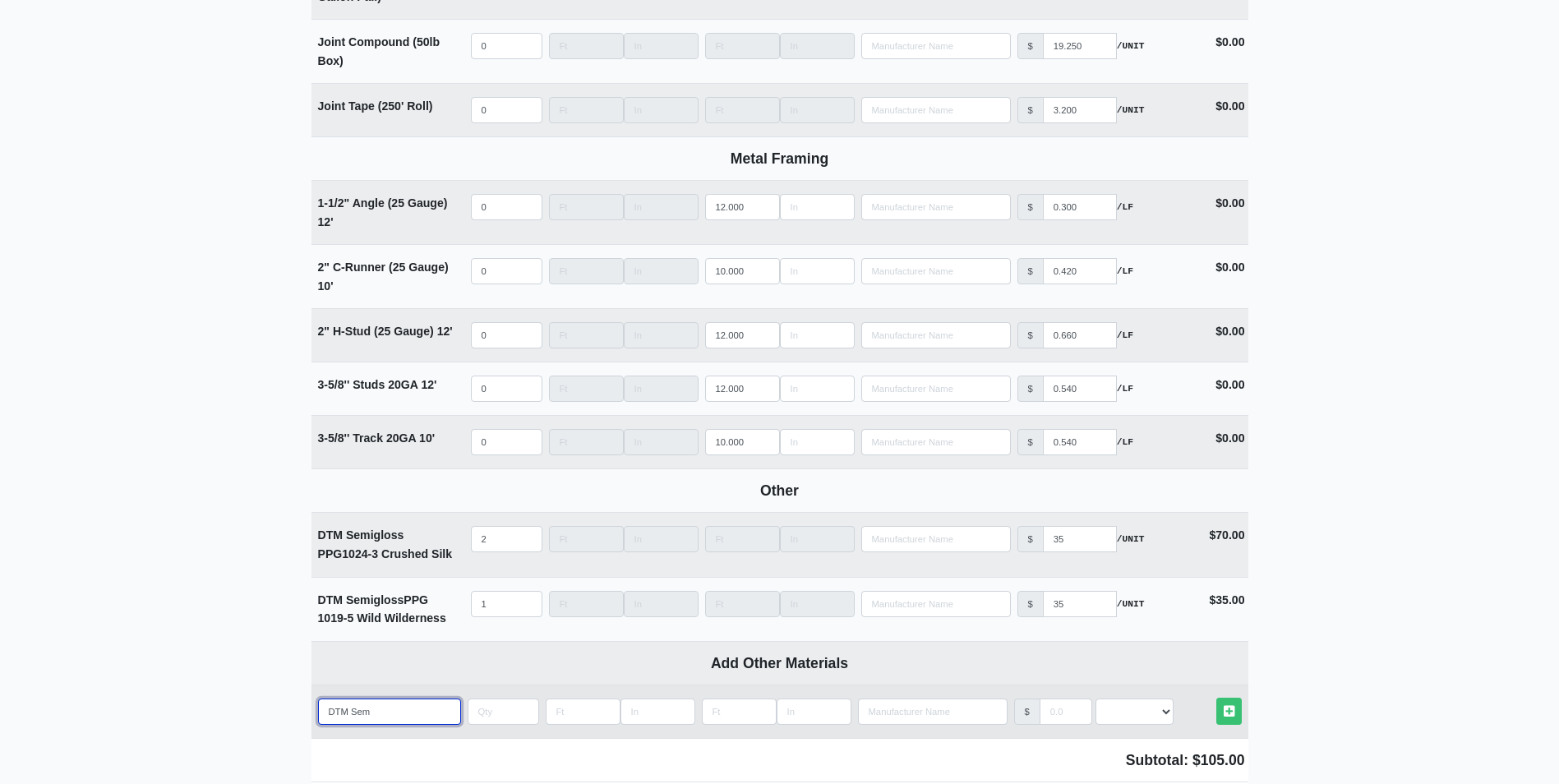
type input "DTM Semi"
select select
type input "DTM Semig"
select select
type input "DTM Semigl"
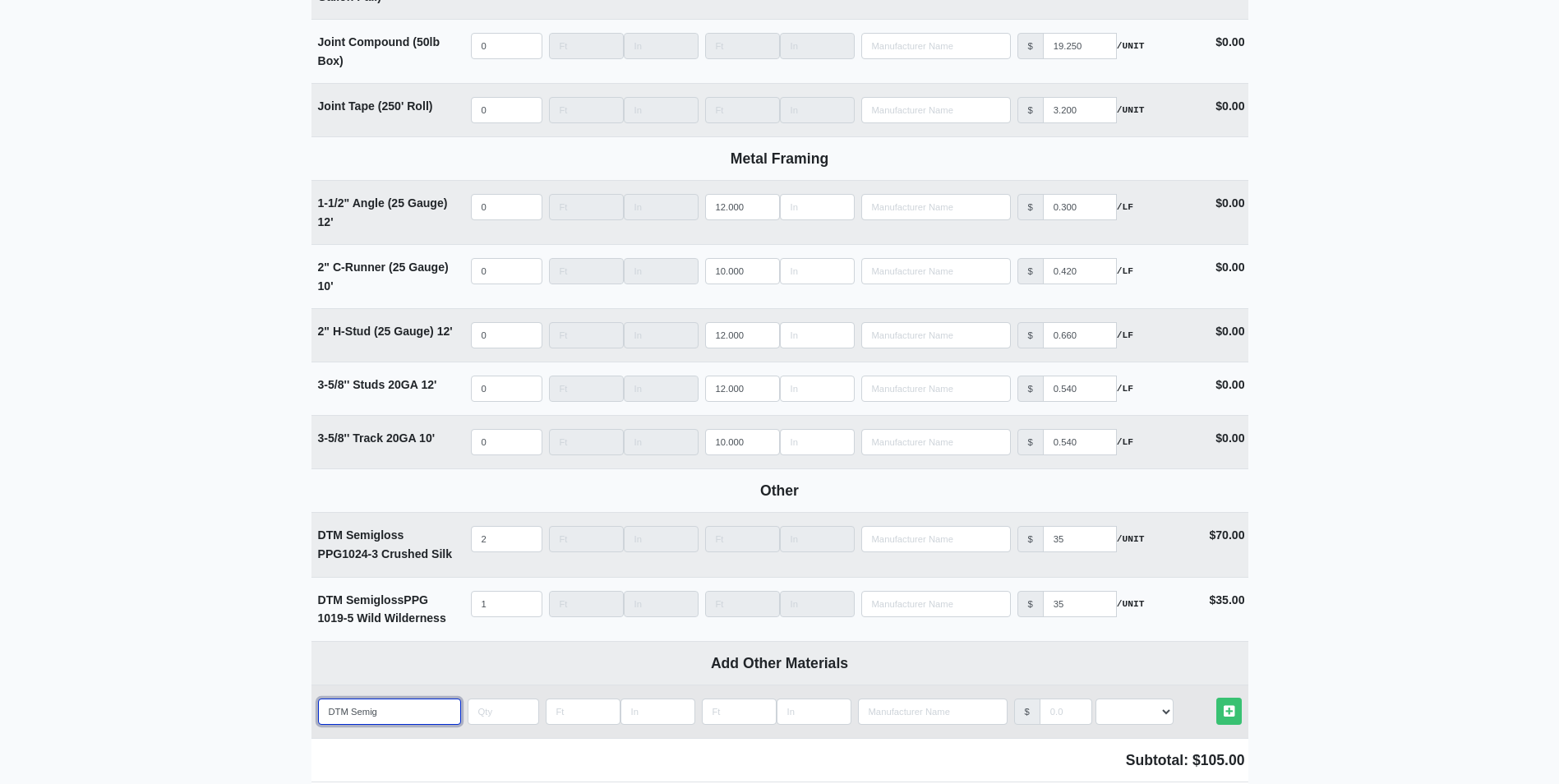
select select
type input "DTM Semiglo"
select select
type input "DTM Semiglos"
select select
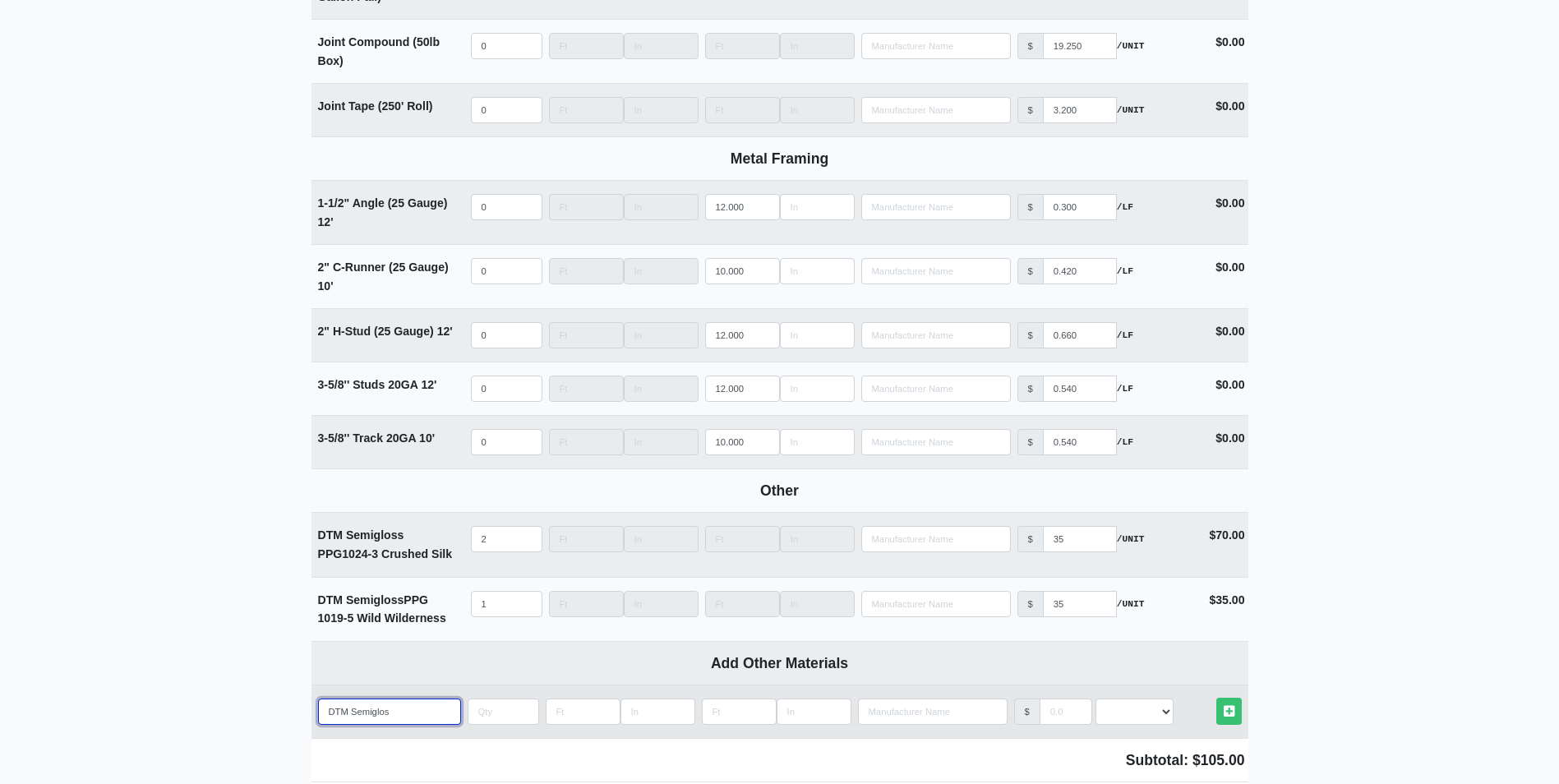
type input "DTM Semigloss"
select select
type input "DTM Semigloss"
select select
type input "DTM Semigloss S"
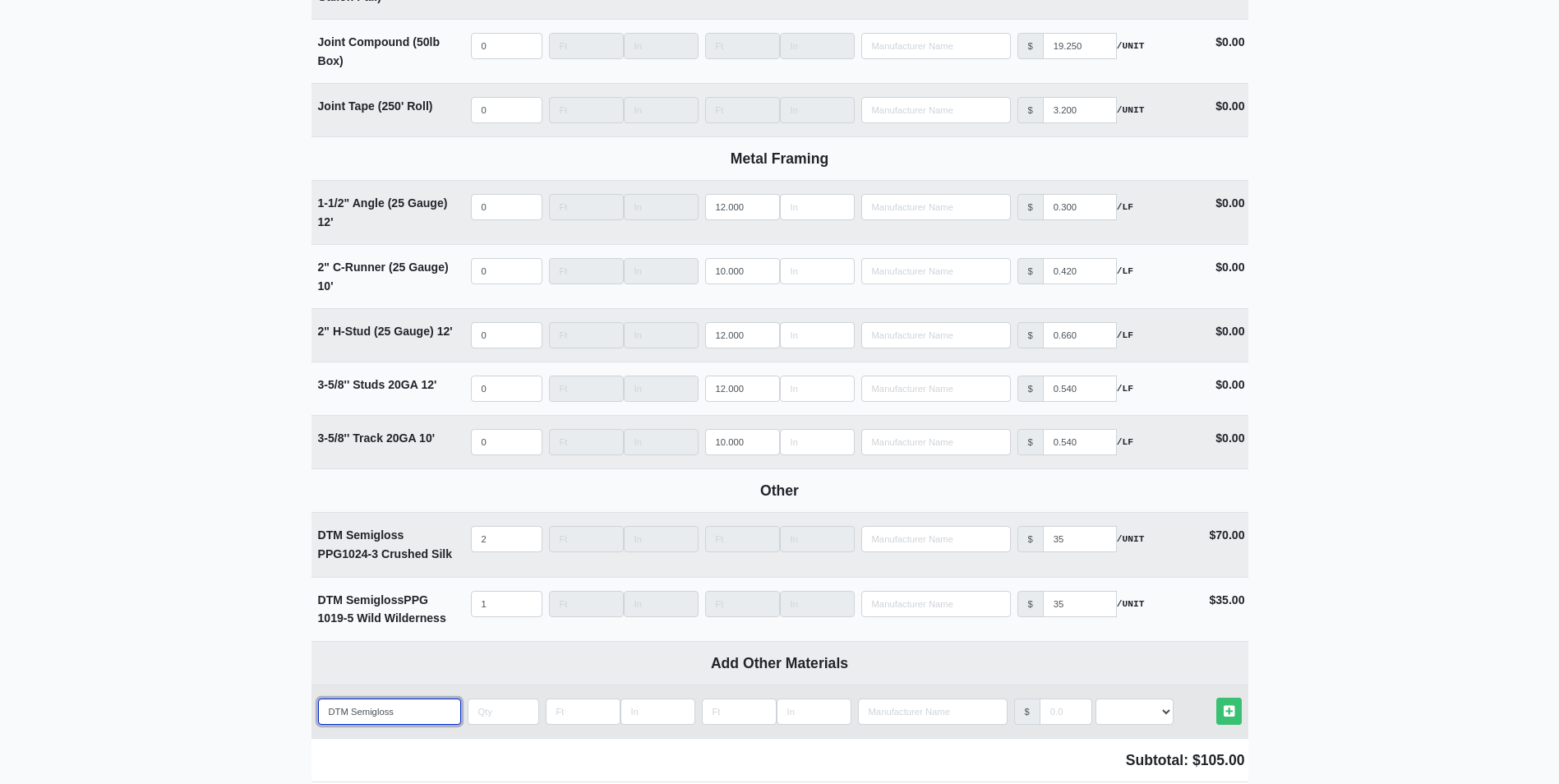
select select
type input "DTM Semigloss SW"
select select
type input "DTM Semigloss SW"
select select
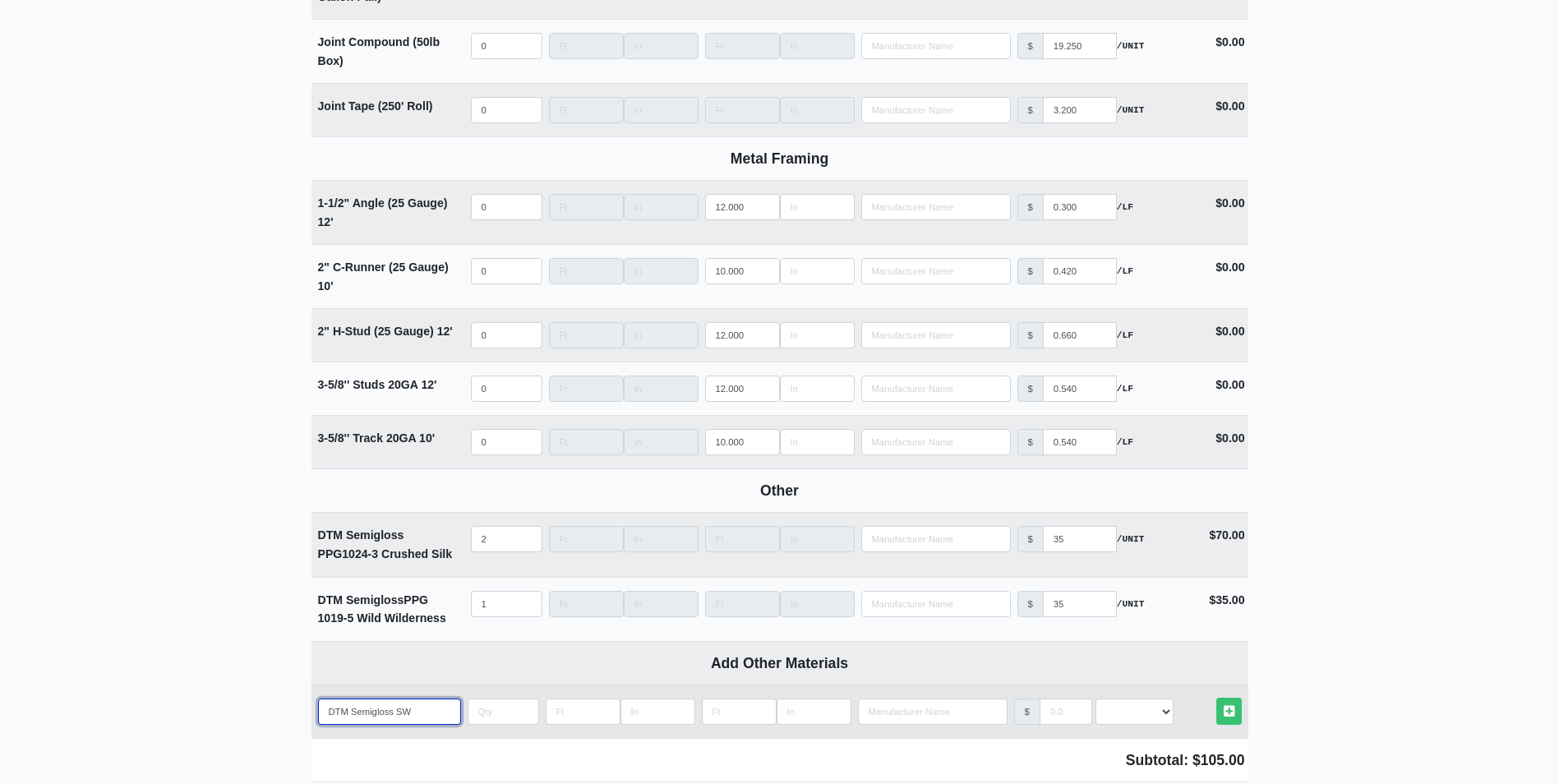
type input "DTM Semigloss SW U"
select select
type input "DTM Semigloss SW Ur"
select select
type input "DTM Semigloss SW Urb"
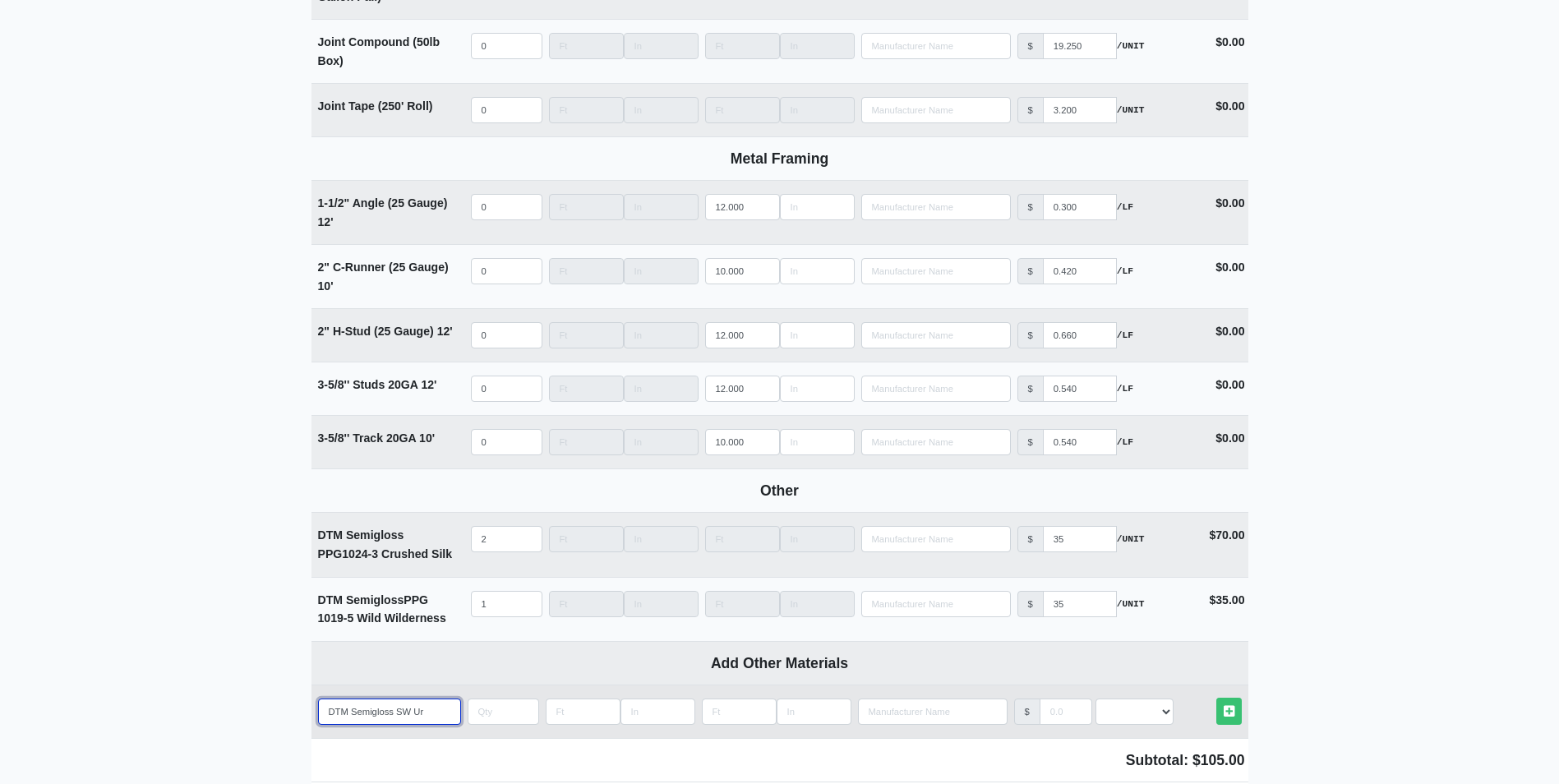
select select
type input "DTM Semigloss [PERSON_NAME]"
select select
type input "DTM Semigloss SW Urban"
select select
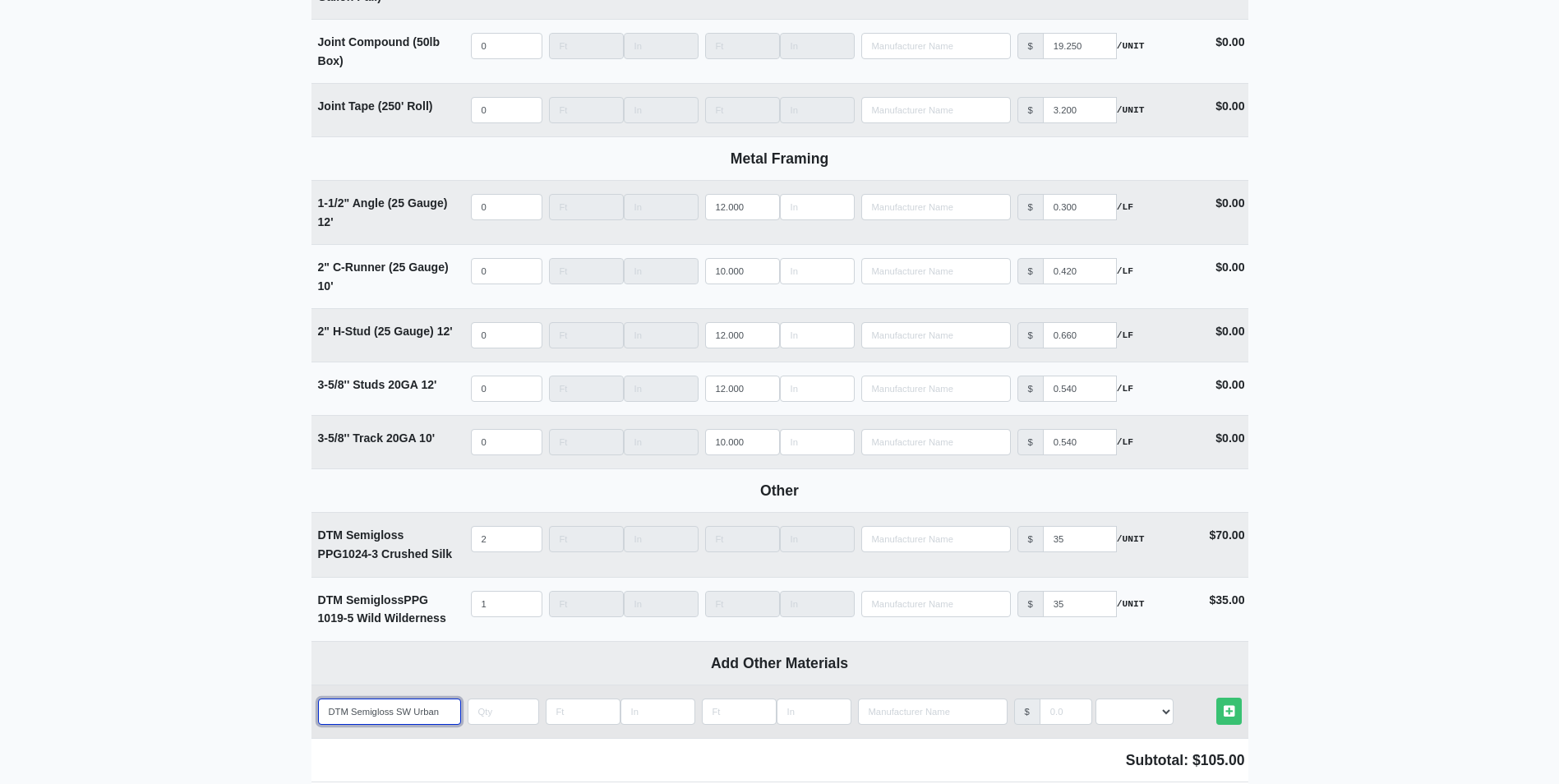
type input "DTM Semigloss SW Urban"
select select
type input "DTM Semigloss SW Urban B"
select select
type input "DTM Semigloss SW Urban Br"
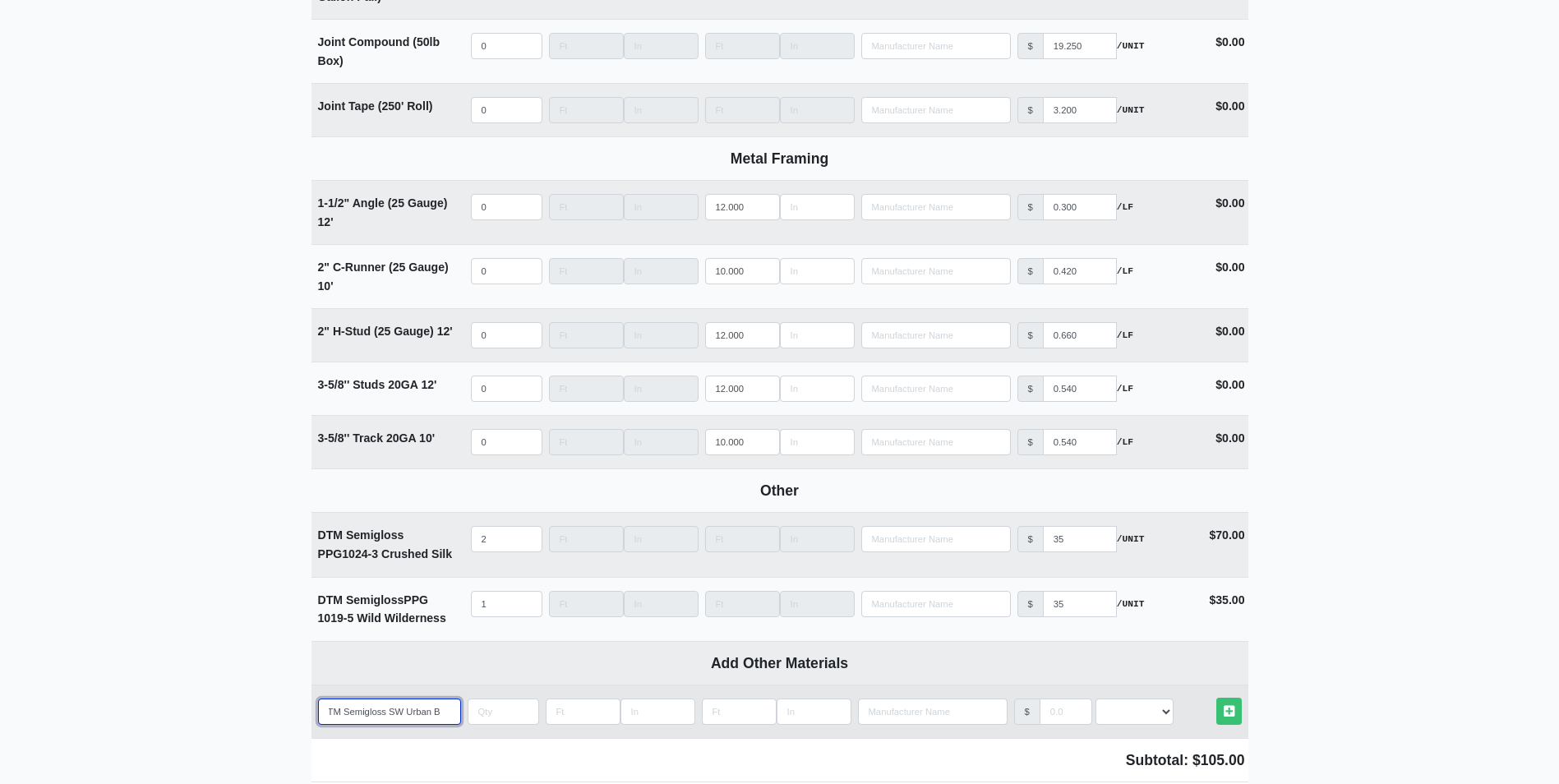
select select
type input "DTM Semigloss SW Urban Bro"
select select
type input "DTM Semigloss SW Urban Bron"
select select
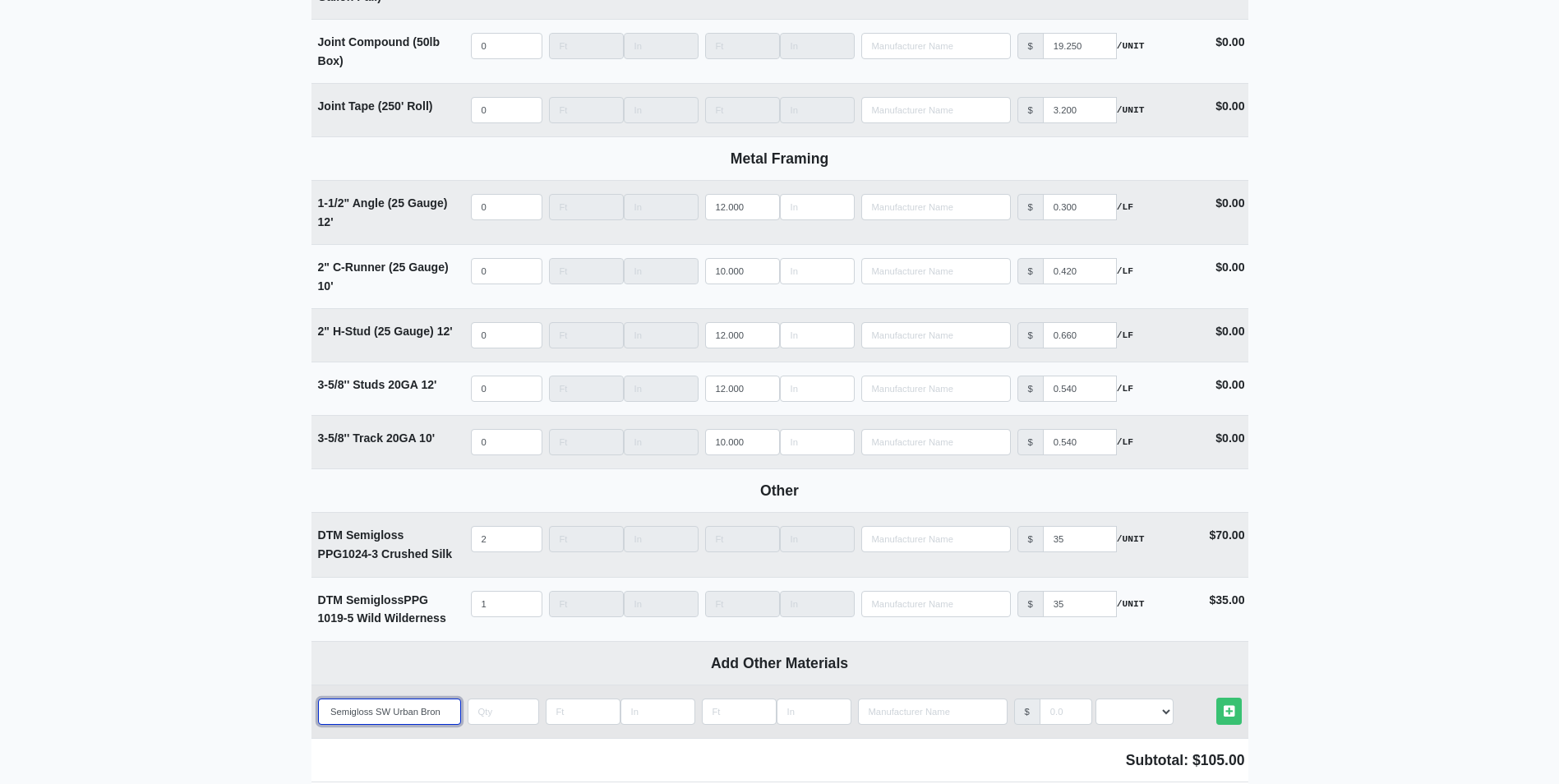
type input "DTM Semigloss SW Urban Bronc"
select select
type input "DTM Semigloss SW Urban Bron"
select select
type input "DTM Semigloss SW Urban Bro"
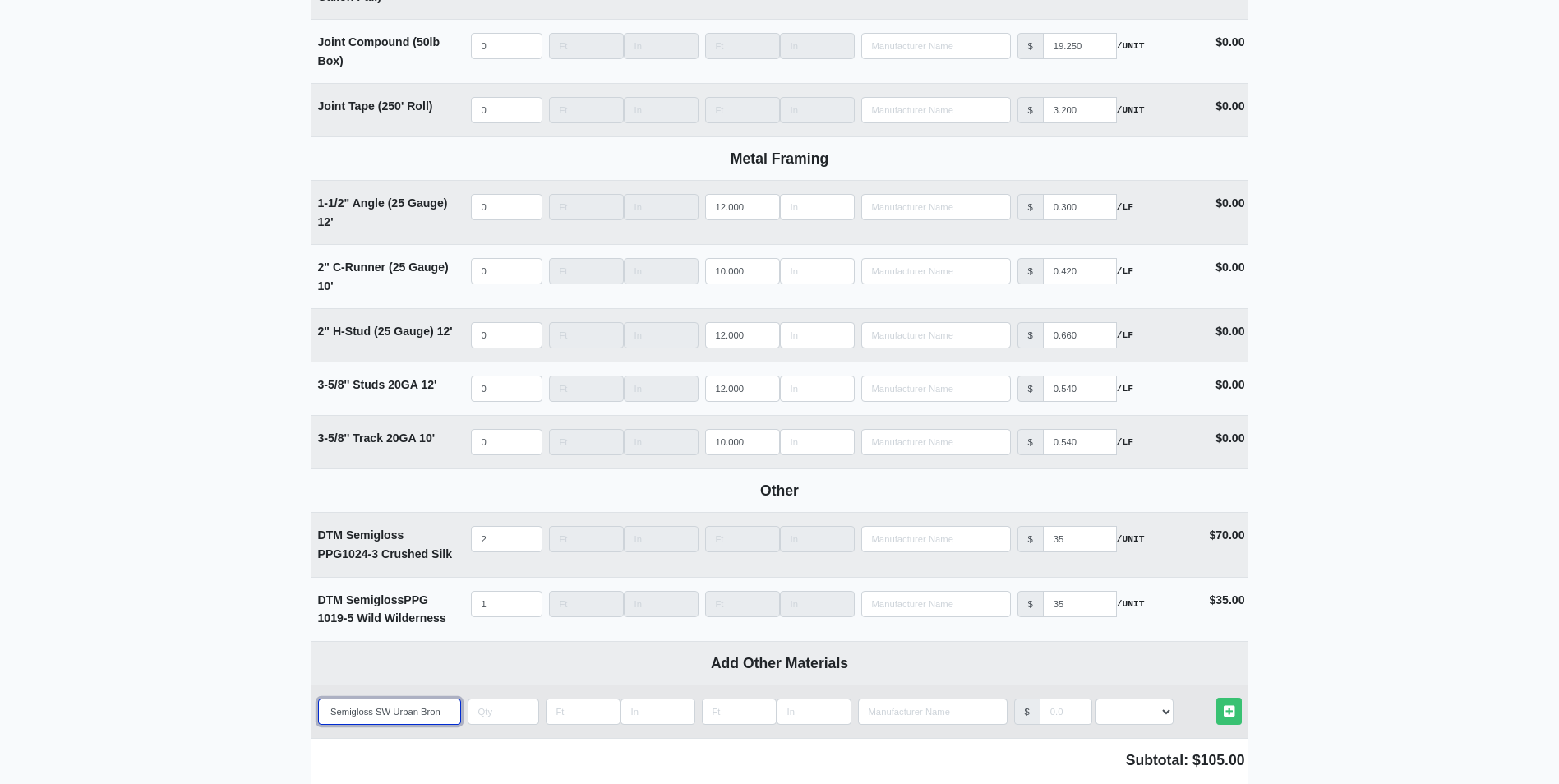
select select
type input "DTM Semigloss SW Urban Bron"
select select
type input "DTM Semigloss SW Urban Bronz"
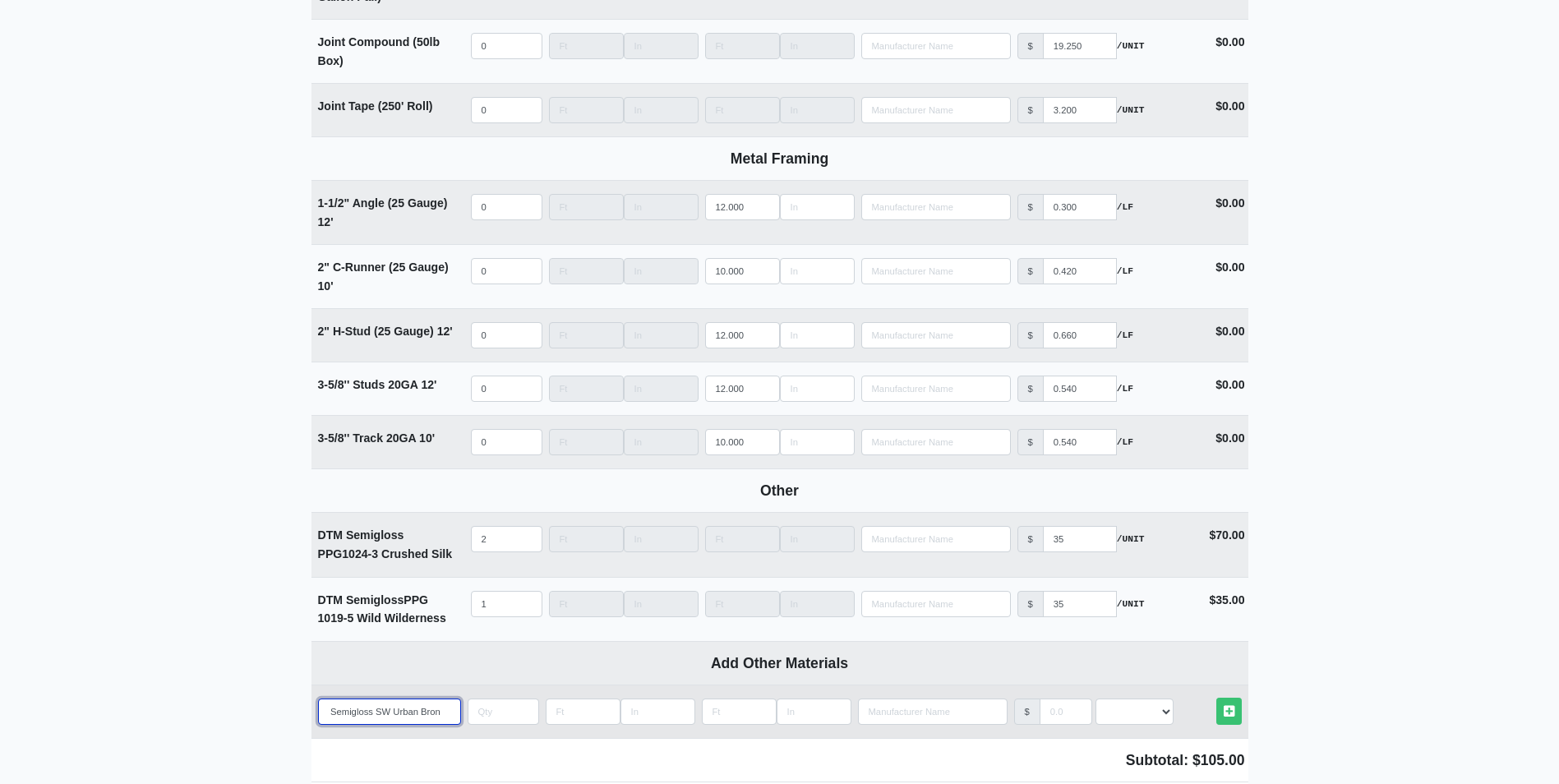
select select
type input "DTM Semigloss SW Urban Bronze"
select select
type input "DTM Semigloss SW Urban Bronze"
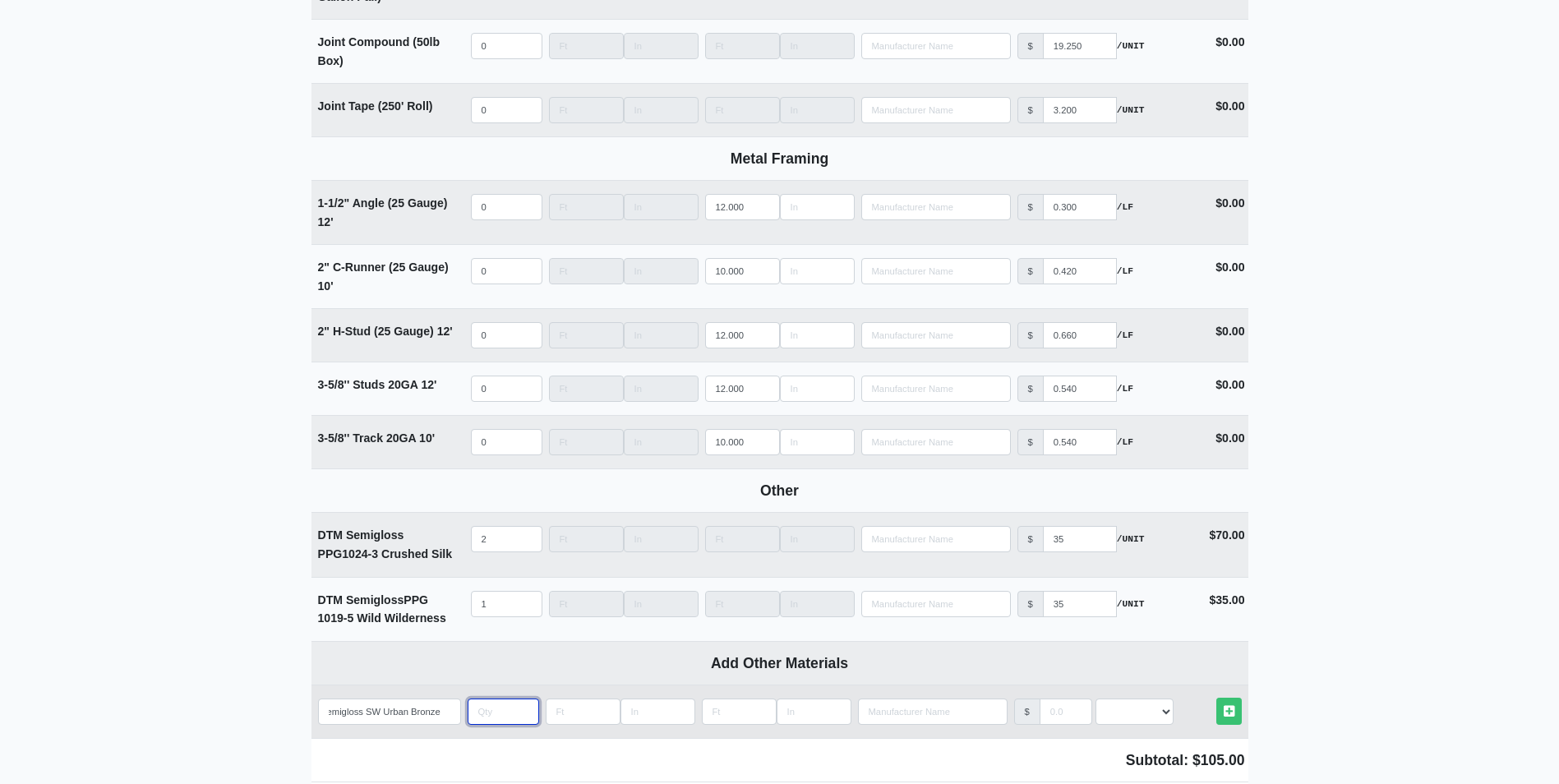
scroll to position [0, 0]
type input "1"
select select
type input "1"
type input "3"
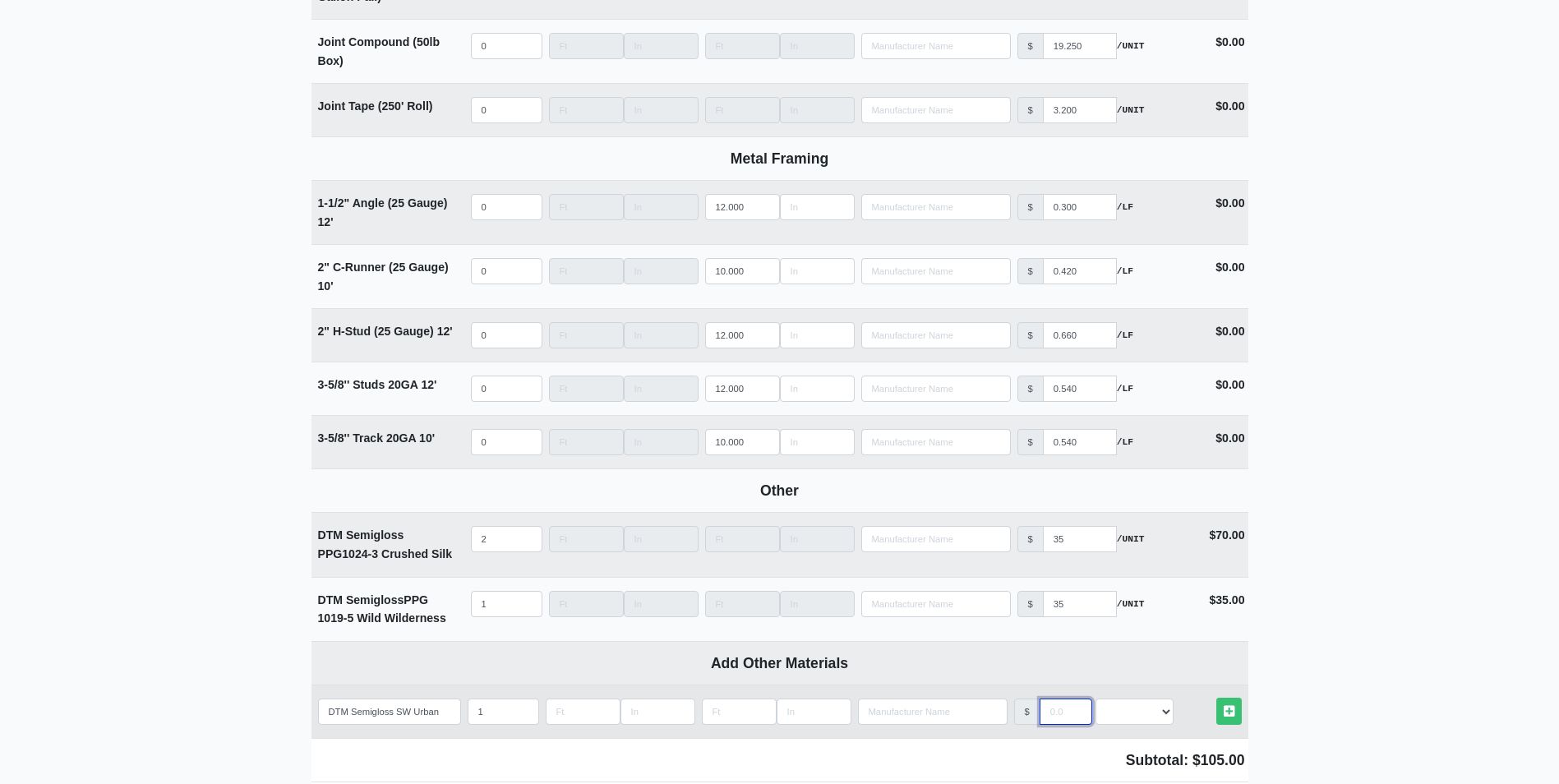
select select
type input "35"
select select
type input "35"
select select "2"
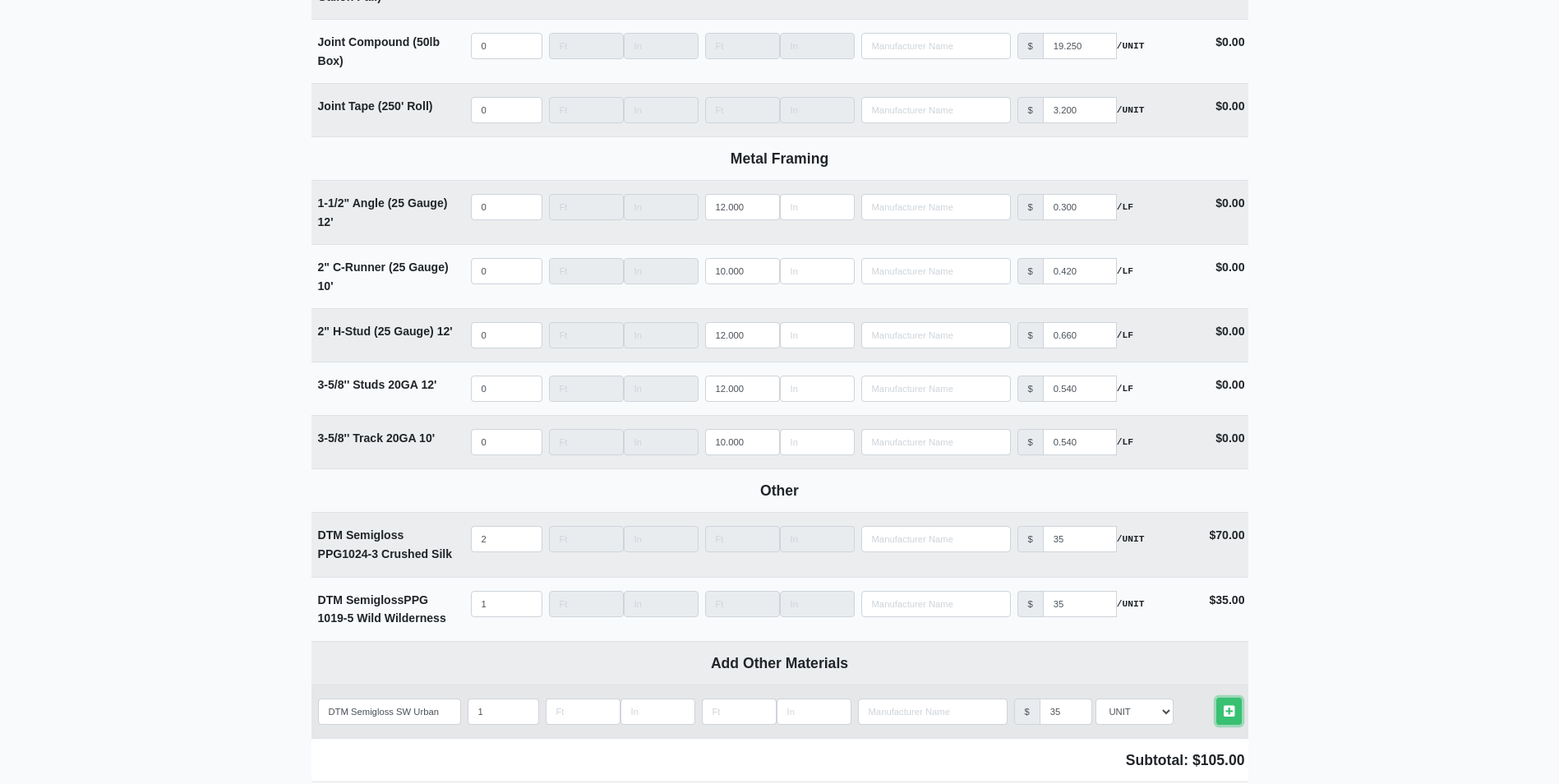
click at [1216, 698] on link "Other Materials" at bounding box center [1229, 711] width 26 height 27
select select
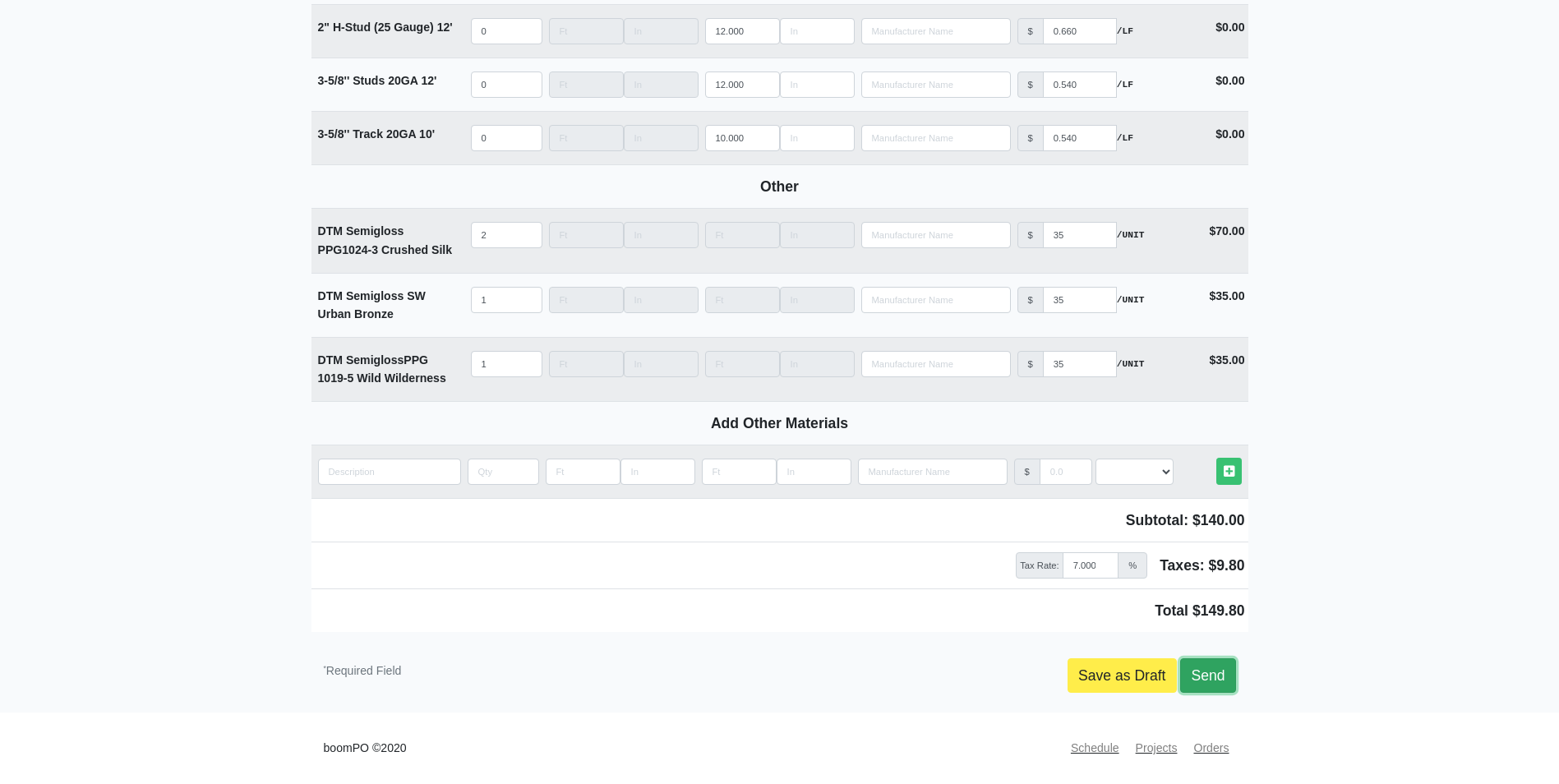
click at [1222, 670] on link "Send" at bounding box center [1208, 676] width 55 height 34
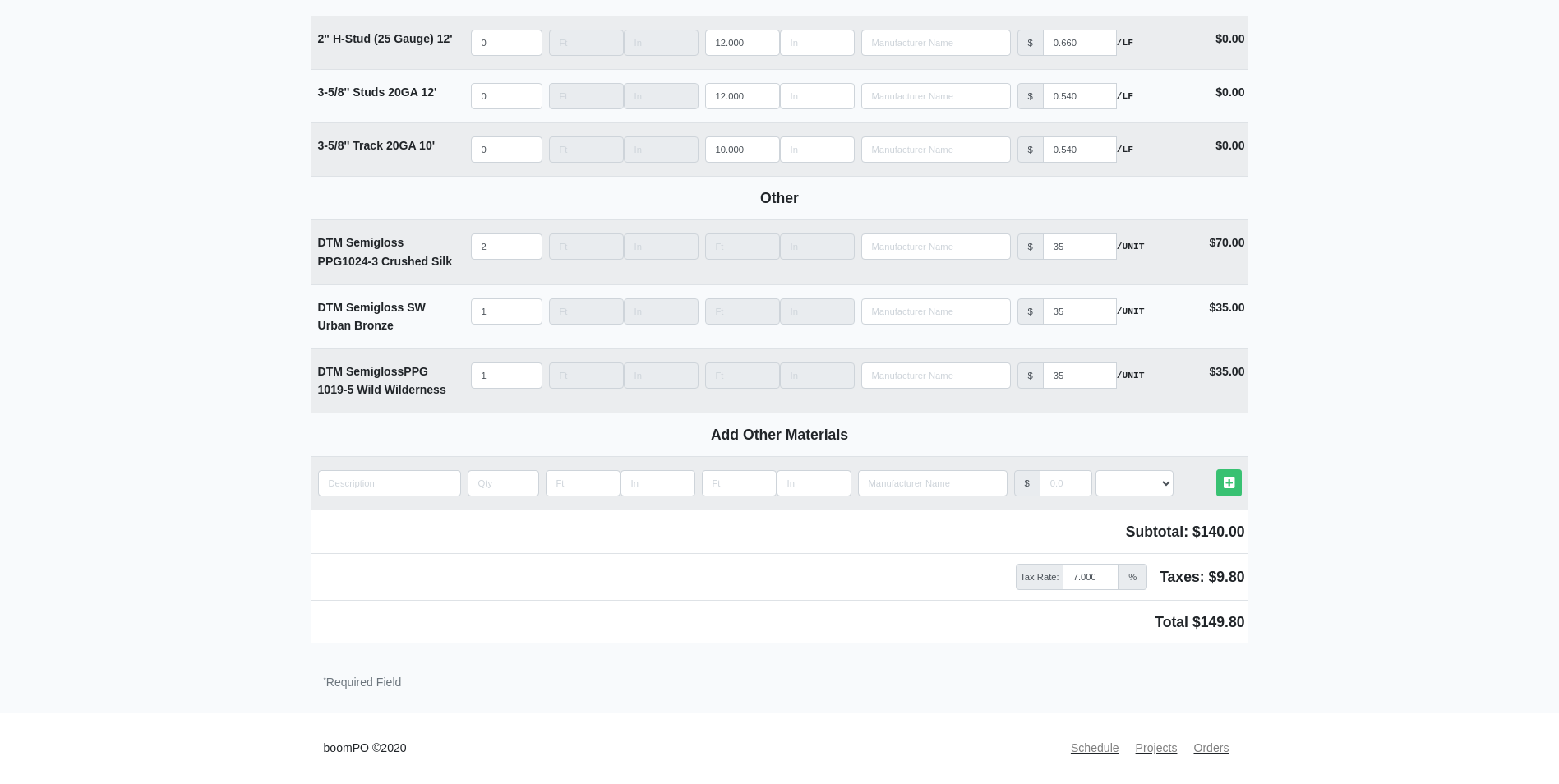
scroll to position [2188, 0]
